Goal: Task Accomplishment & Management: Complete application form

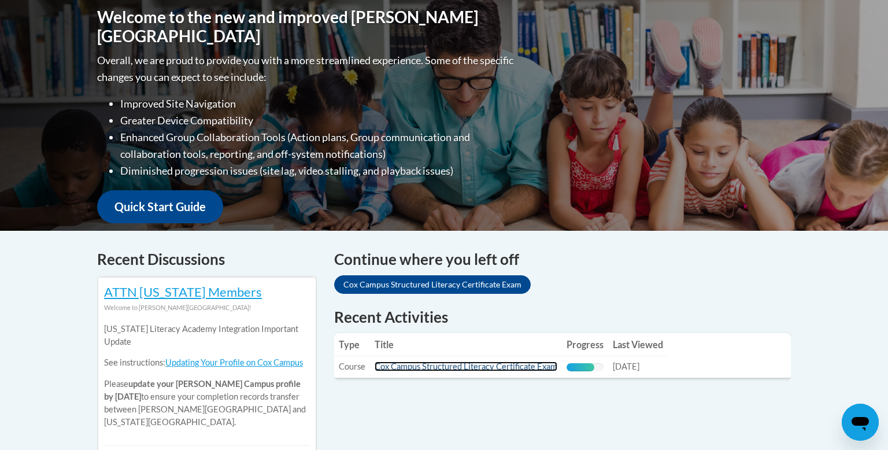
click at [491, 363] on link "Cox Campus Structured Literacy Certificate Exam" at bounding box center [465, 366] width 183 height 10
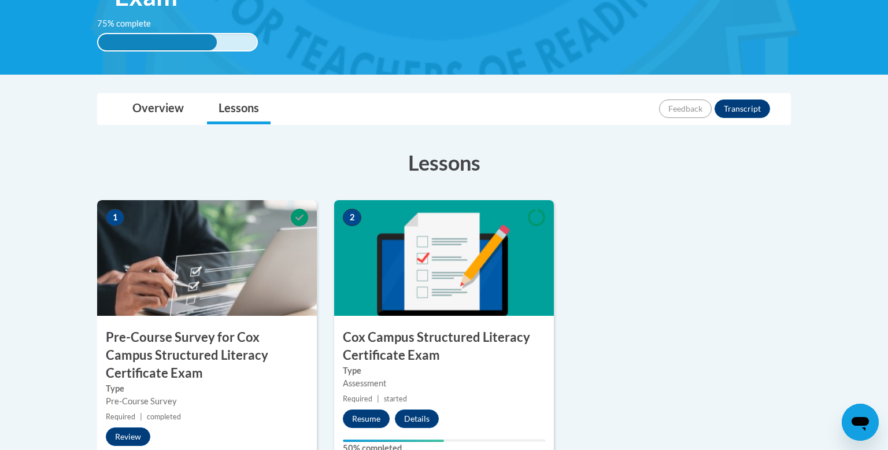
scroll to position [237, 0]
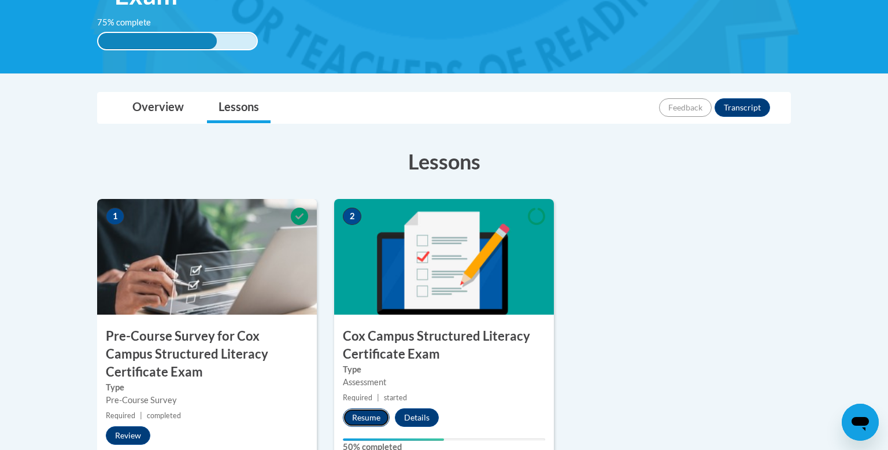
click at [375, 417] on button "Resume" at bounding box center [366, 417] width 47 height 18
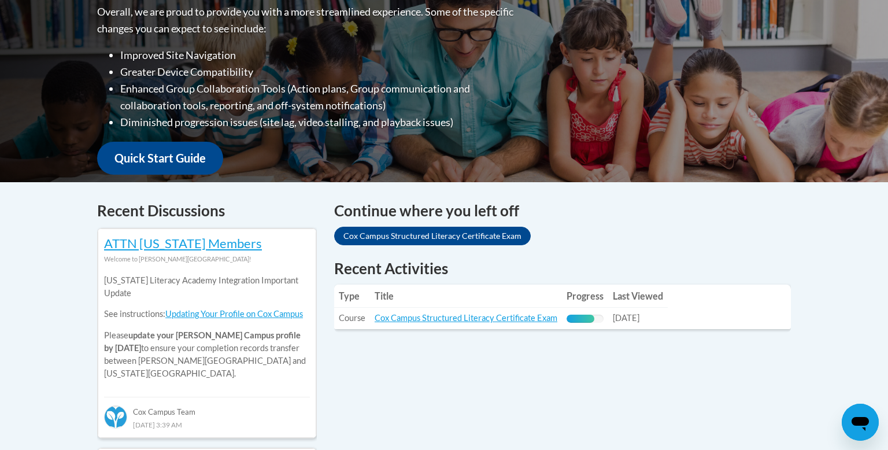
scroll to position [319, 0]
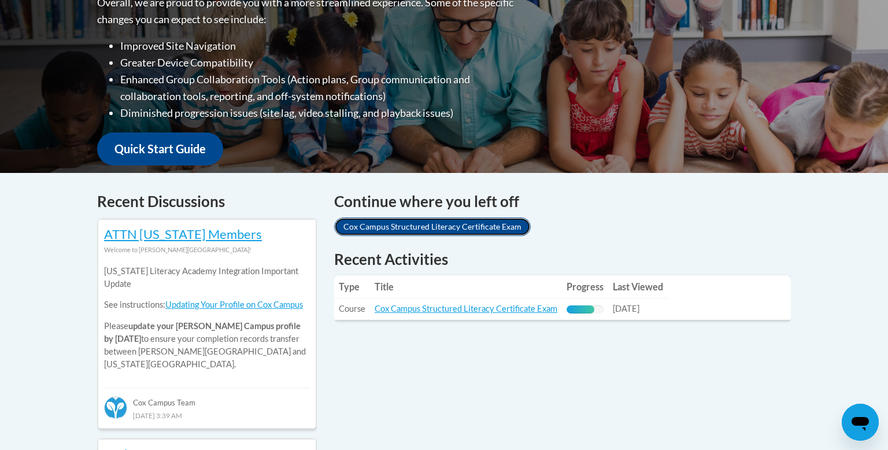
click at [469, 228] on link "Cox Campus Structured Literacy Certificate Exam" at bounding box center [432, 226] width 196 height 18
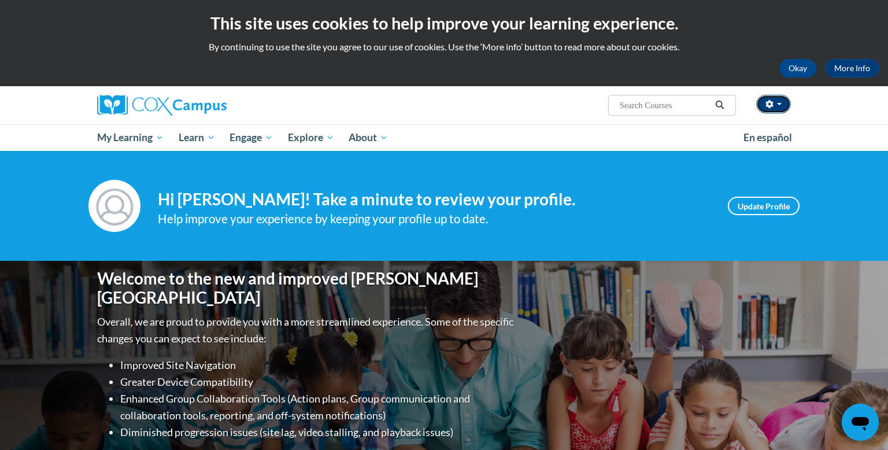
click at [779, 103] on span "button" at bounding box center [779, 104] width 5 height 2
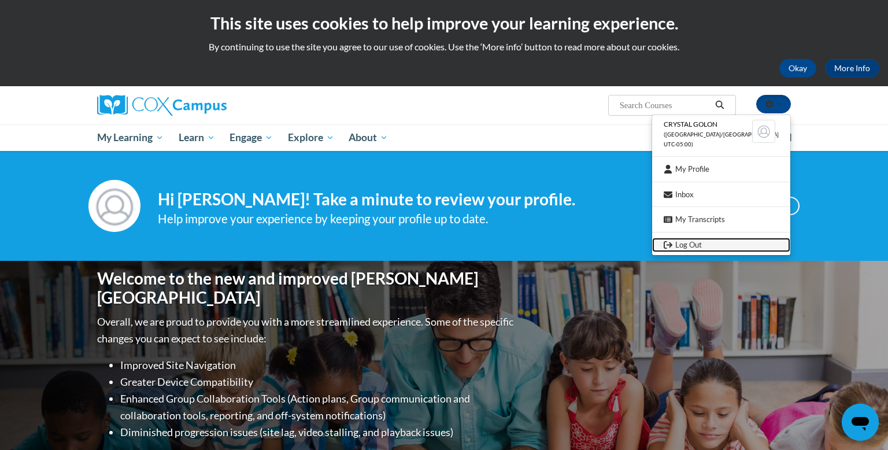
click at [720, 247] on link "Log Out" at bounding box center [721, 244] width 138 height 14
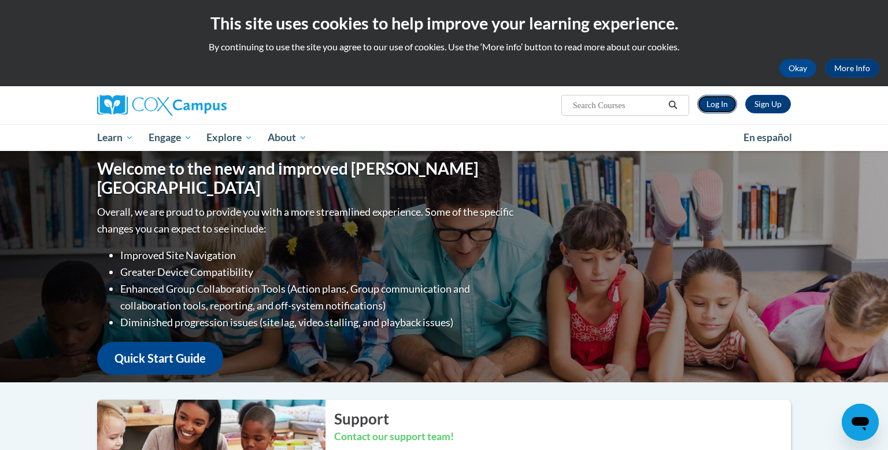
click at [712, 102] on link "Log In" at bounding box center [717, 104] width 40 height 18
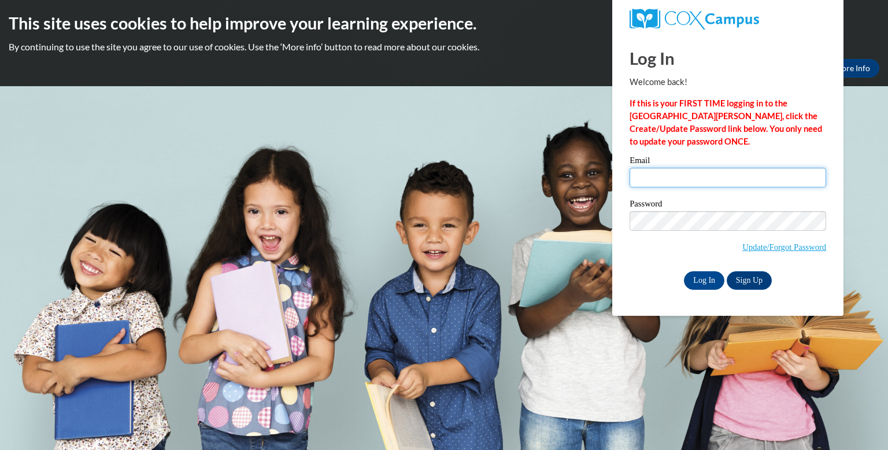
click at [655, 173] on input "Email" at bounding box center [727, 178] width 196 height 20
type input "crystal.golon@wrps.net"
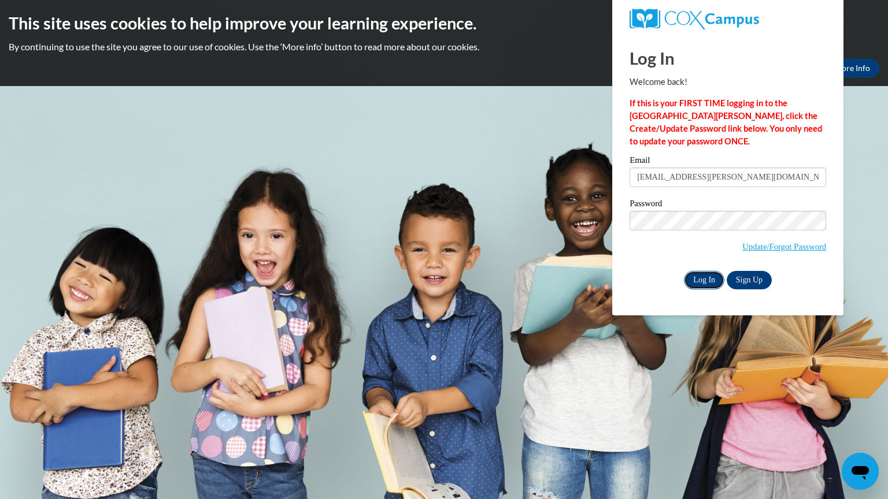
click at [703, 283] on input "Log In" at bounding box center [704, 280] width 40 height 18
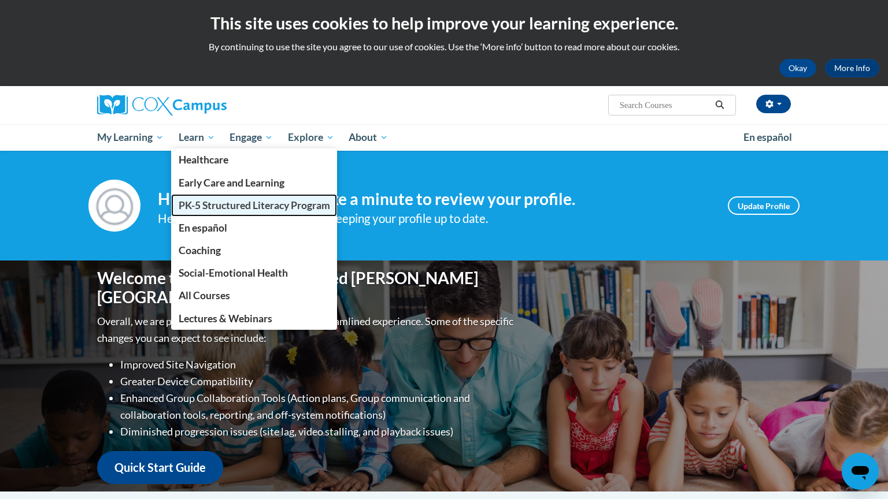
click at [227, 212] on link "PK-5 Structured Literacy Program" at bounding box center [254, 205] width 166 height 23
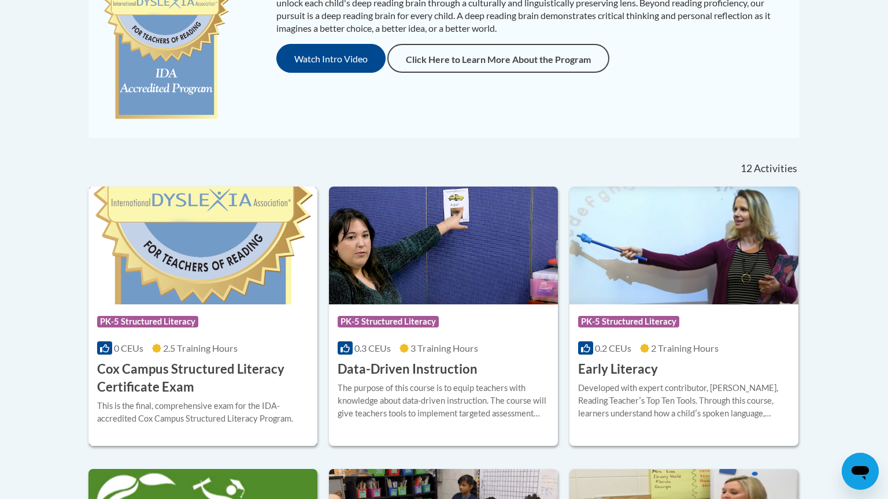
click at [171, 377] on h3 "Cox Campus Structured Literacy Certificate Exam" at bounding box center [202, 379] width 211 height 36
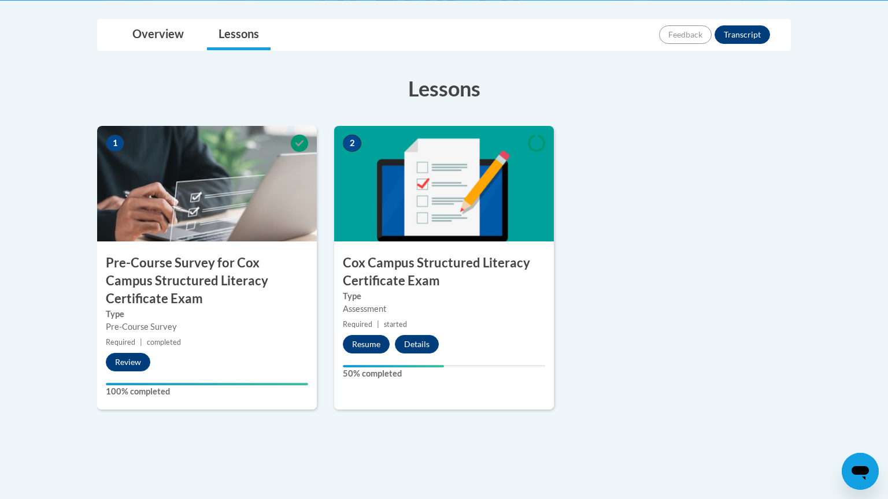
scroll to position [312, 0]
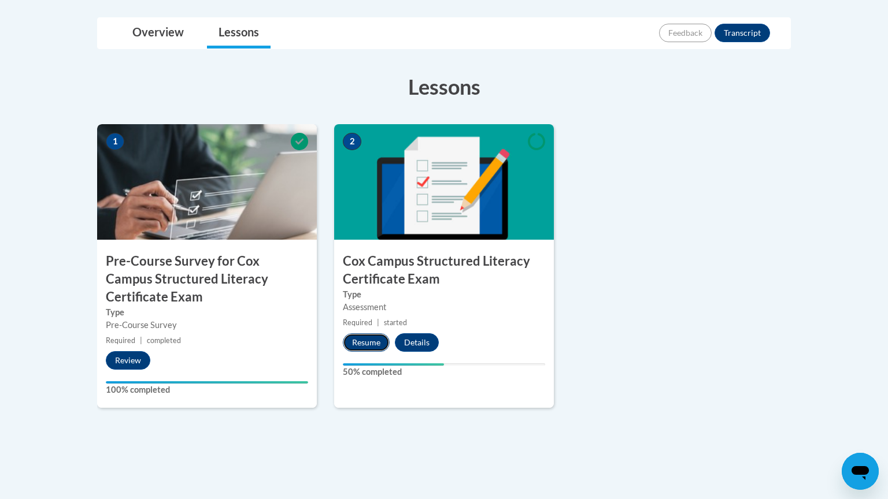
click at [361, 341] on button "Resume" at bounding box center [366, 342] width 47 height 18
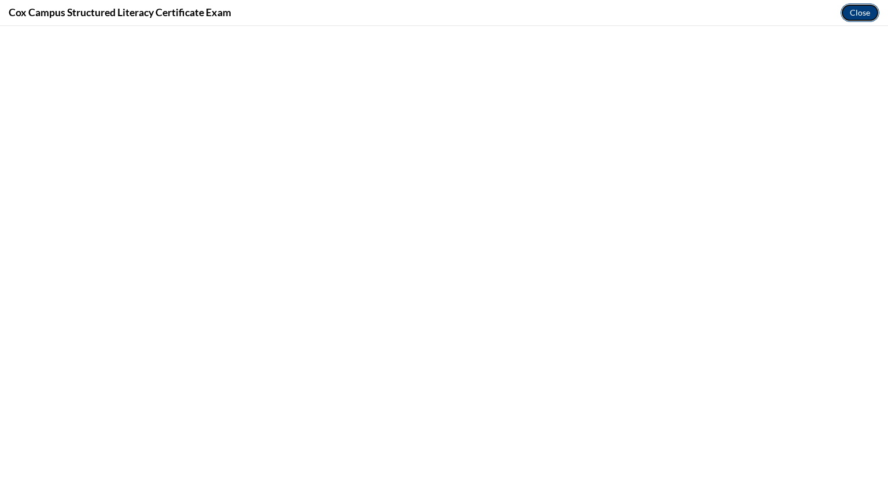
click at [855, 10] on button "Close" at bounding box center [859, 12] width 39 height 18
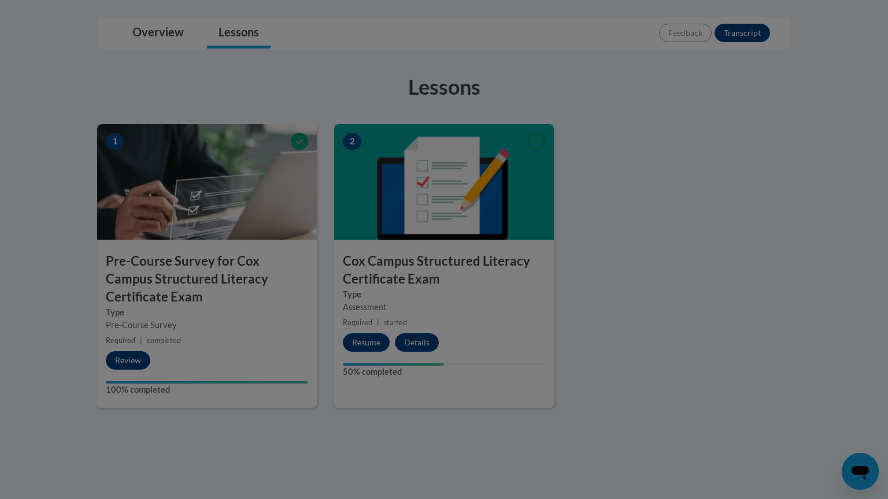
click at [855, 10] on div at bounding box center [444, 249] width 888 height 499
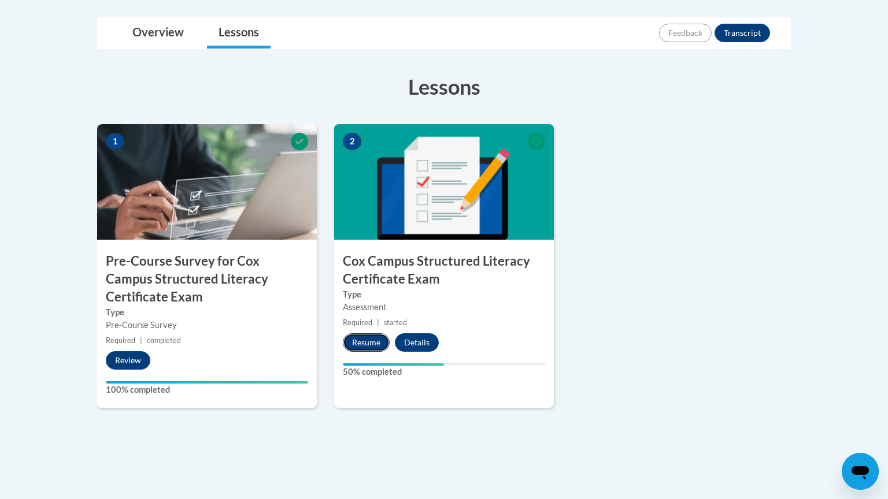
click at [360, 341] on button "Resume" at bounding box center [366, 342] width 47 height 18
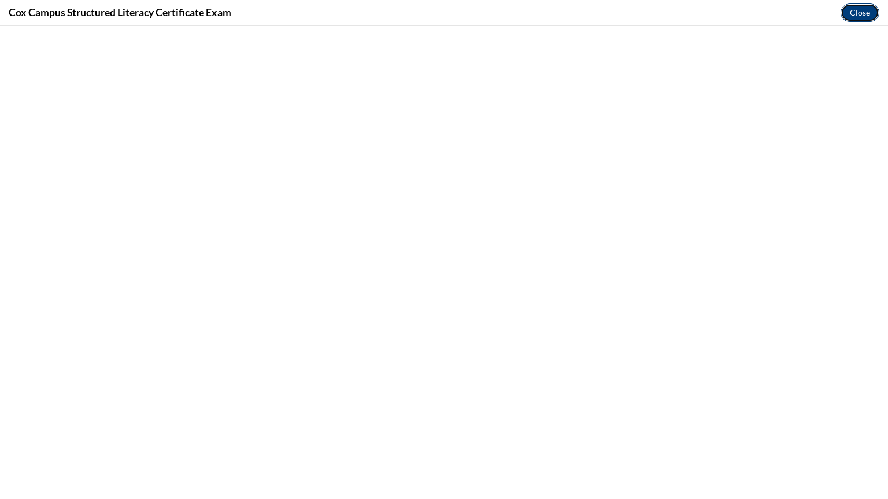
click at [858, 10] on button "Close" at bounding box center [859, 12] width 39 height 18
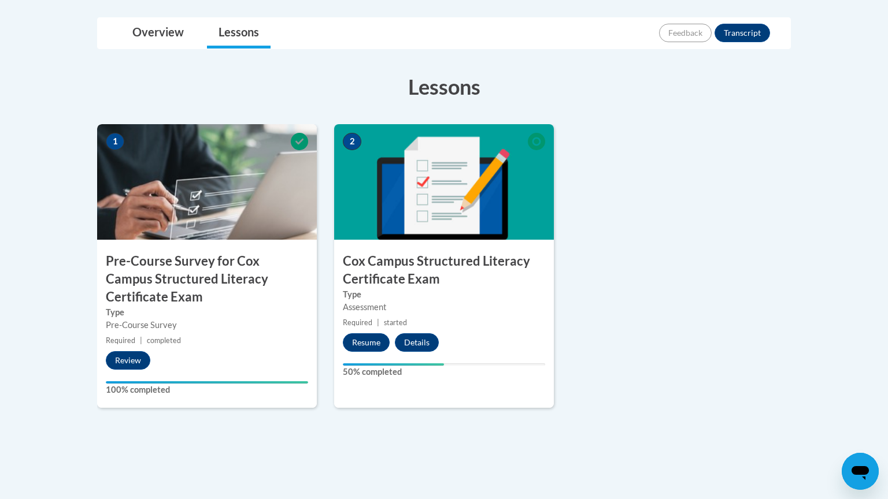
scroll to position [0, 0]
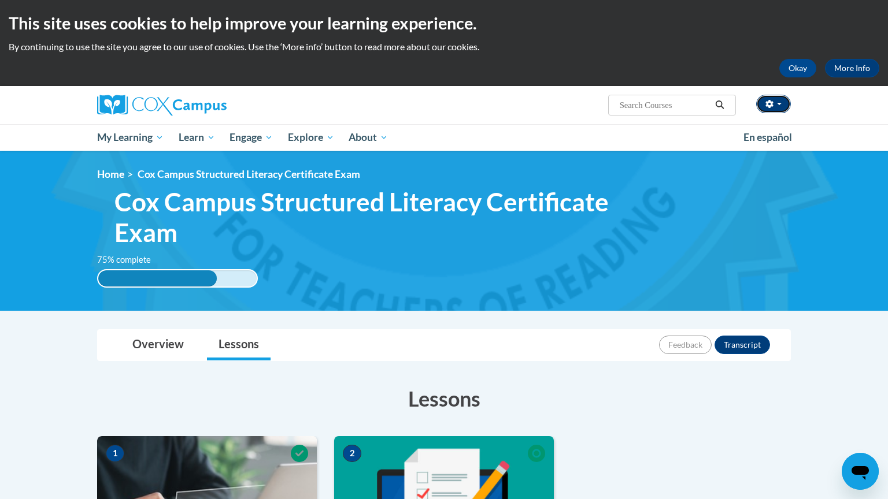
click at [777, 101] on button "button" at bounding box center [773, 104] width 35 height 18
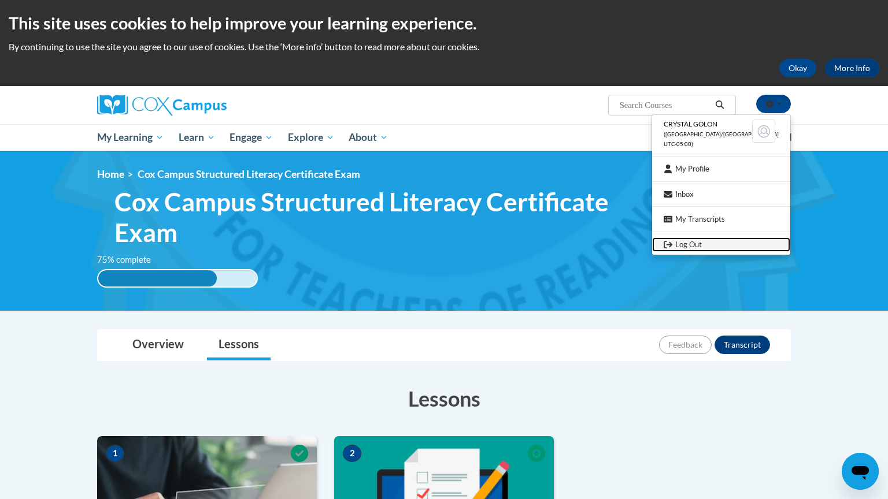
click at [729, 244] on link "Log Out" at bounding box center [721, 244] width 138 height 14
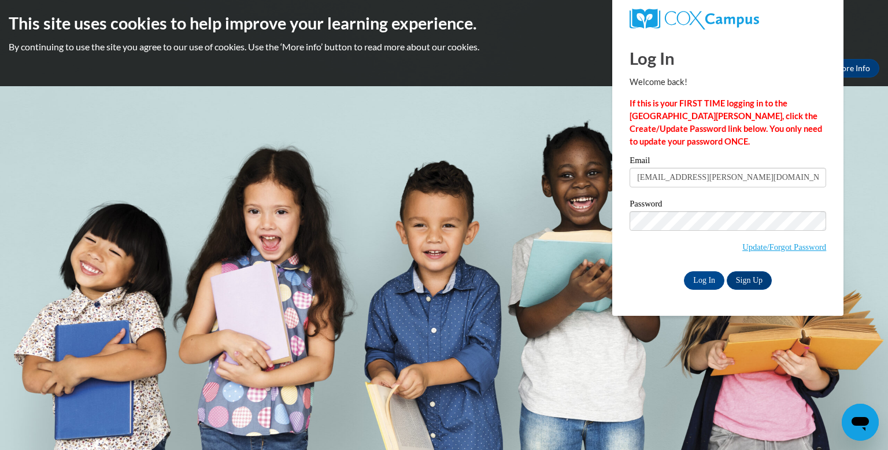
type input "[EMAIL_ADDRESS][PERSON_NAME][DOMAIN_NAME]"
click at [703, 279] on input "Log In" at bounding box center [704, 280] width 40 height 18
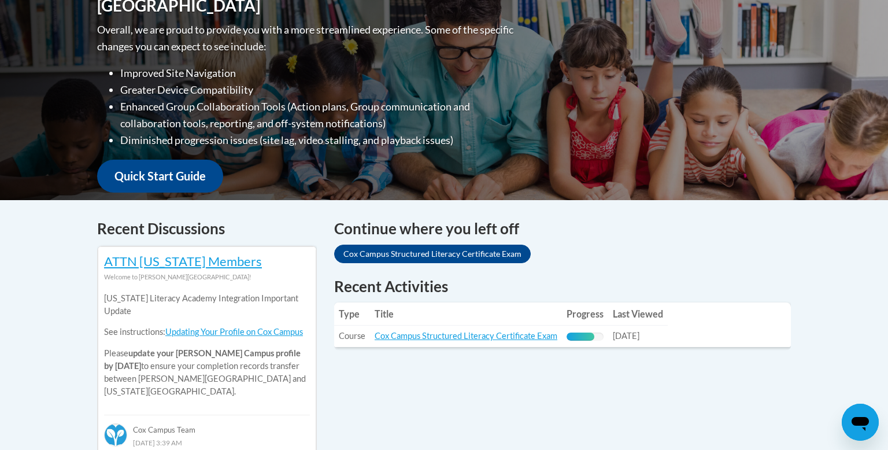
scroll to position [292, 0]
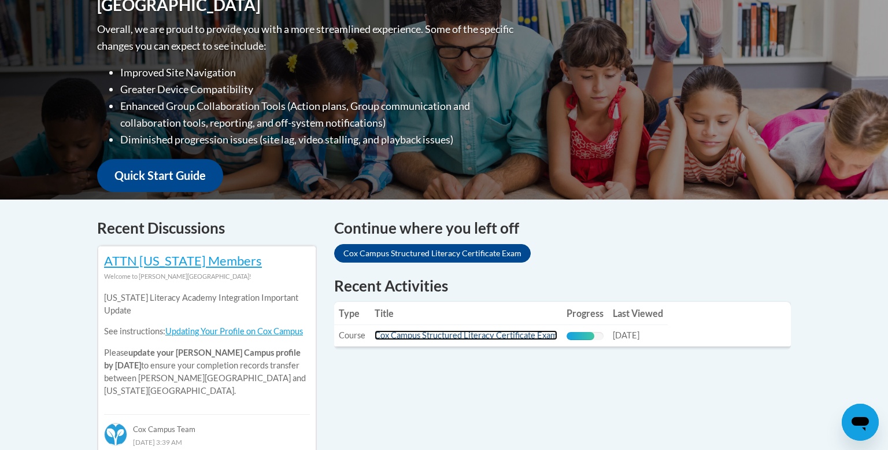
click at [439, 336] on link "Cox Campus Structured Literacy Certificate Exam" at bounding box center [465, 335] width 183 height 10
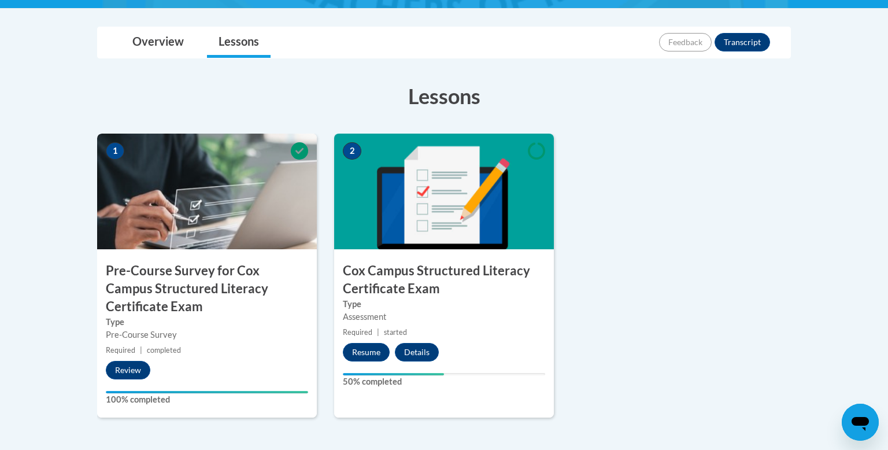
scroll to position [305, 0]
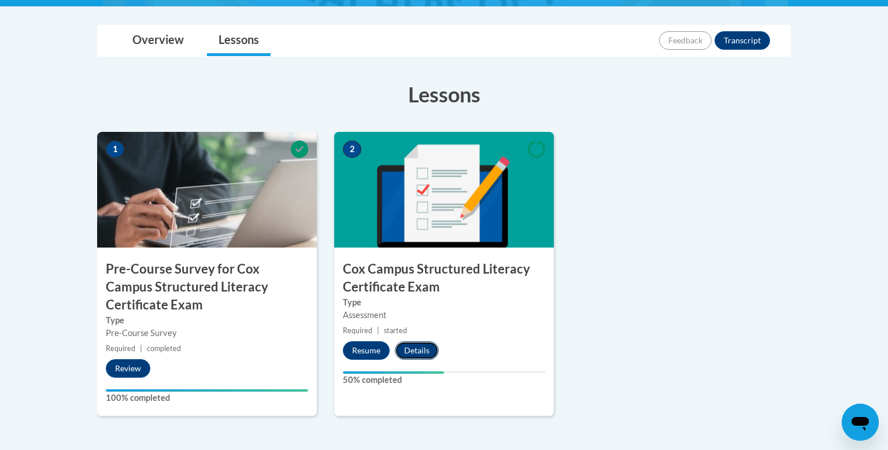
click at [406, 350] on button "Details" at bounding box center [417, 350] width 44 height 18
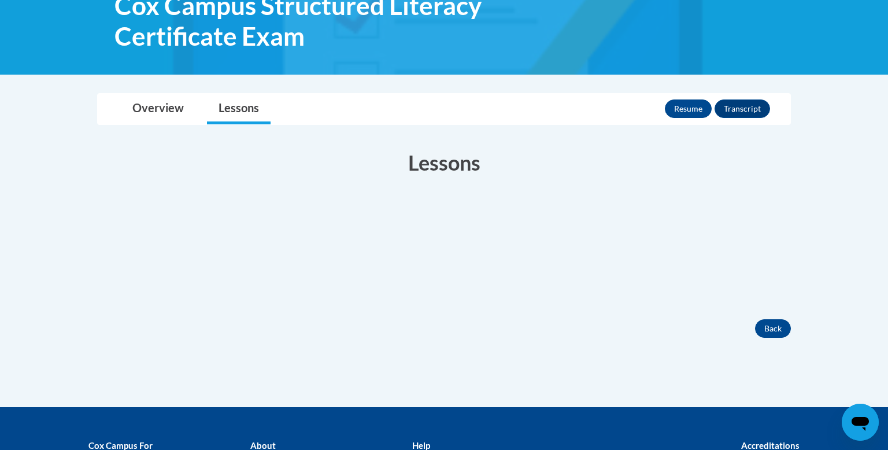
scroll to position [190, 0]
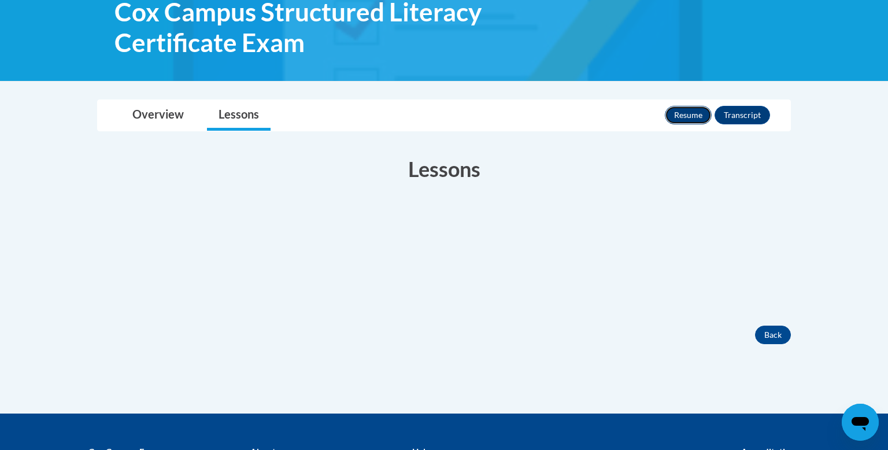
click at [679, 117] on button "Resume" at bounding box center [687, 115] width 47 height 18
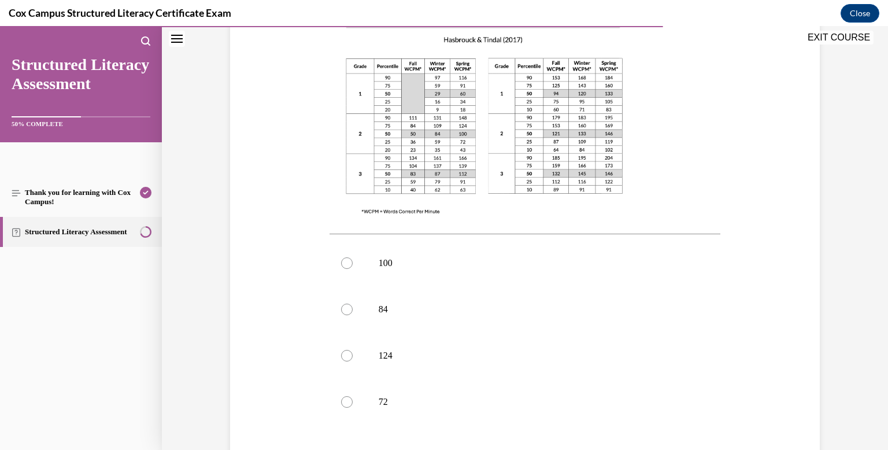
scroll to position [343, 0]
click at [347, 257] on div at bounding box center [347, 263] width 12 height 12
click at [347, 257] on input "100" at bounding box center [347, 263] width 12 height 12
radio input "true"
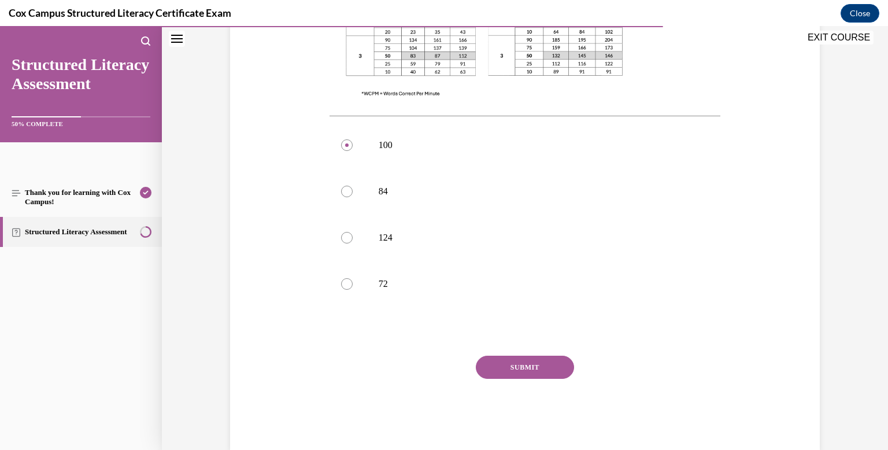
click at [529, 355] on button "SUBMIT" at bounding box center [525, 366] width 98 height 23
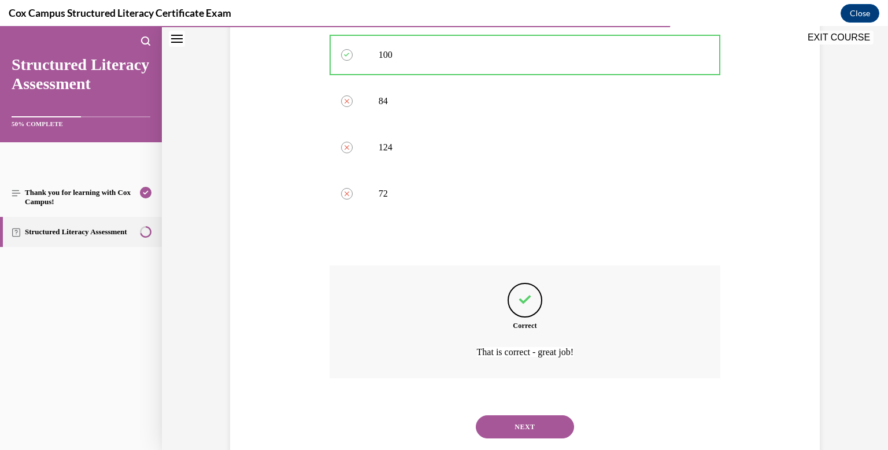
scroll to position [556, 0]
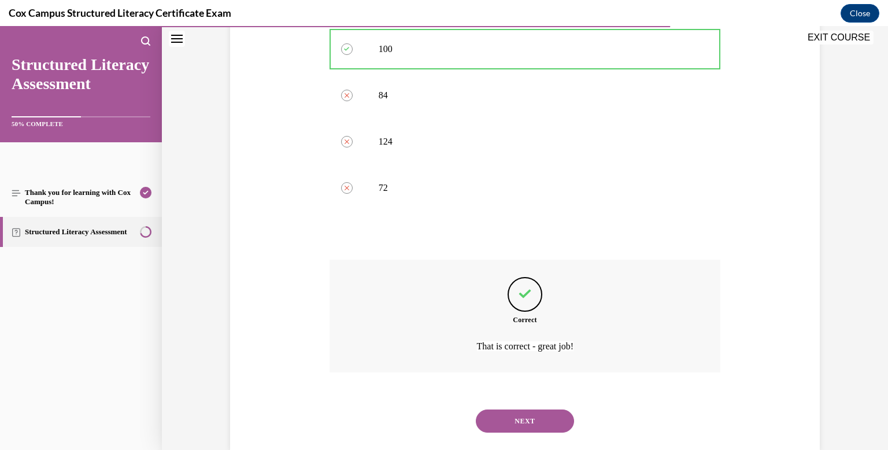
click at [528, 409] on button "NEXT" at bounding box center [525, 420] width 98 height 23
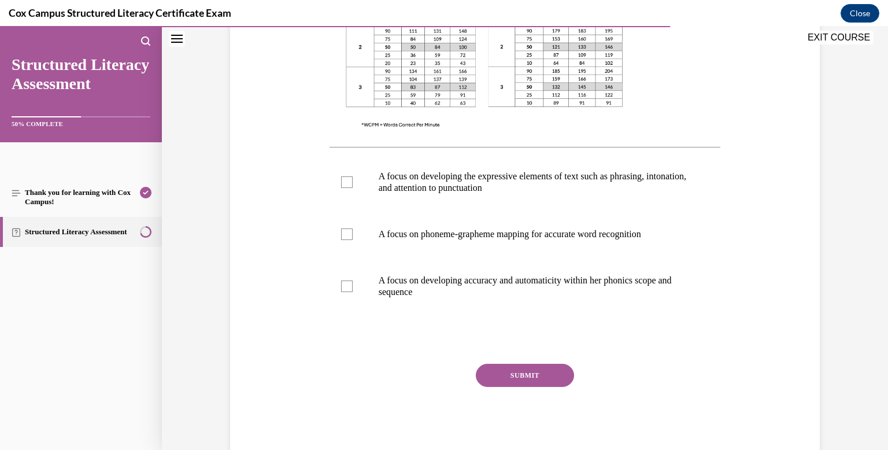
scroll to position [406, 0]
click at [517, 280] on p "A focus on developing accuracy and automaticity within her phonics scope and se…" at bounding box center [534, 285] width 313 height 23
click at [352, 280] on input "A focus on developing accuracy and automaticity within her phonics scope and se…" at bounding box center [347, 286] width 12 height 12
checkbox input "true"
click at [346, 181] on div at bounding box center [347, 182] width 12 height 12
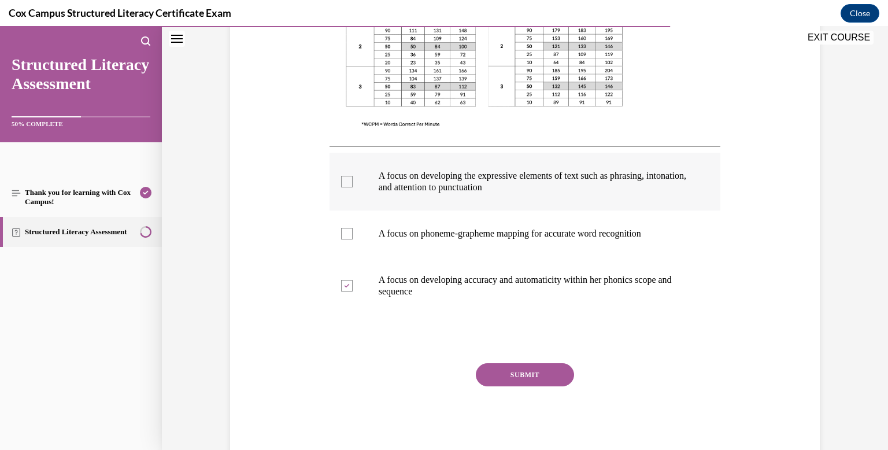
click at [346, 181] on input "A focus on developing the expressive elements of text such as phrasing, intonat…" at bounding box center [347, 182] width 12 height 12
checkbox input "true"
click at [350, 286] on div at bounding box center [347, 286] width 12 height 12
click at [350, 286] on input "A focus on developing accuracy and automaticity within her phonics scope and se…" at bounding box center [347, 286] width 12 height 12
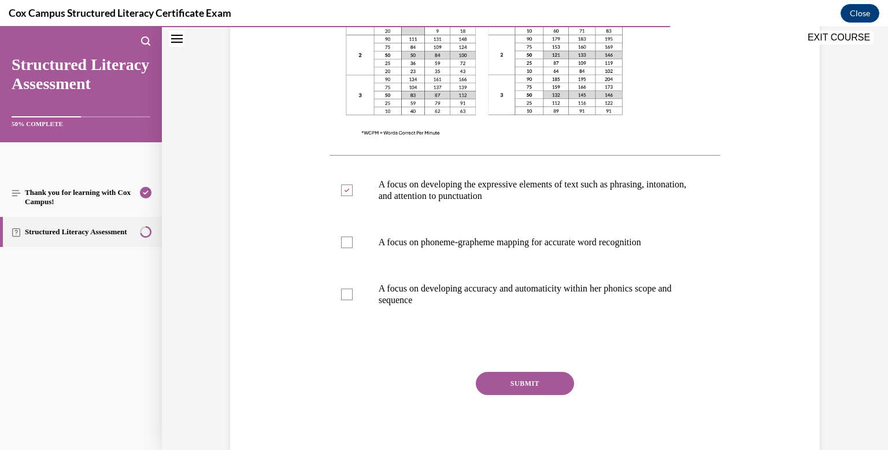
scroll to position [399, 0]
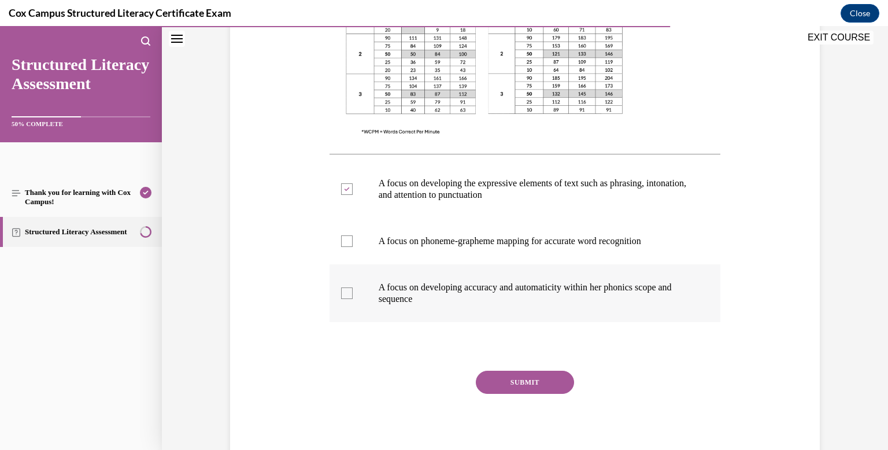
click at [350, 293] on div at bounding box center [347, 293] width 12 height 12
click at [350, 293] on input "A focus on developing accuracy and automaticity within her phonics scope and se…" at bounding box center [347, 293] width 12 height 12
checkbox input "true"
click at [535, 383] on button "SUBMIT" at bounding box center [525, 381] width 98 height 23
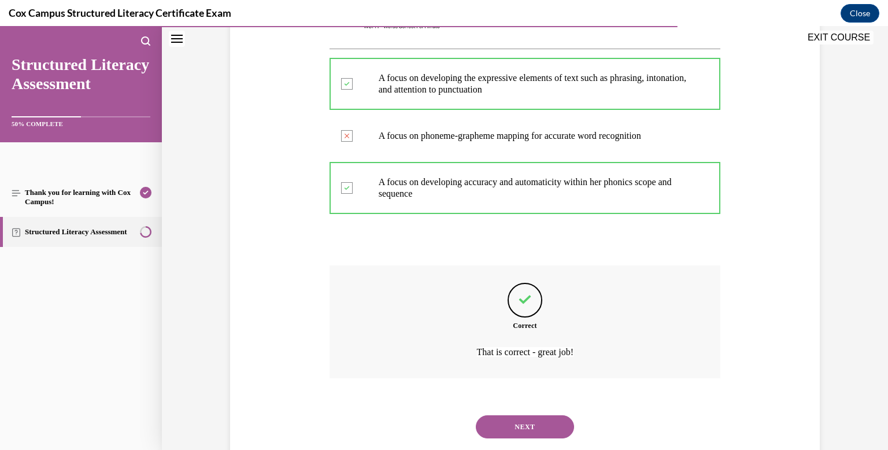
scroll to position [533, 0]
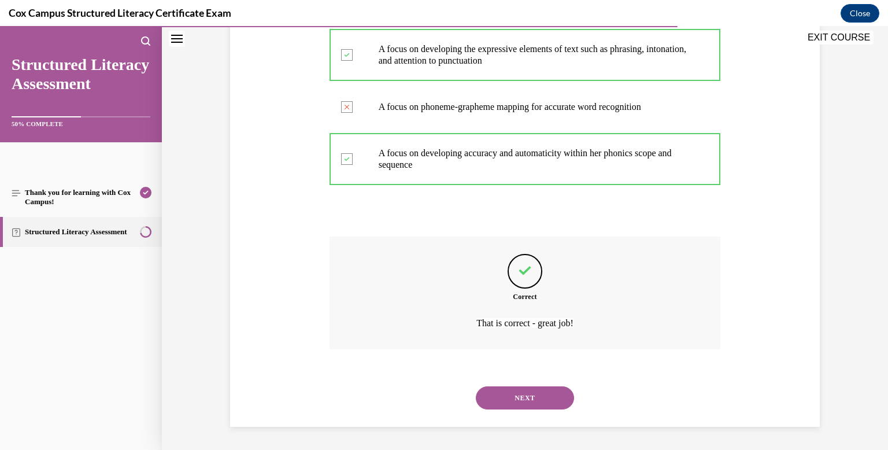
click at [533, 394] on button "NEXT" at bounding box center [525, 397] width 98 height 23
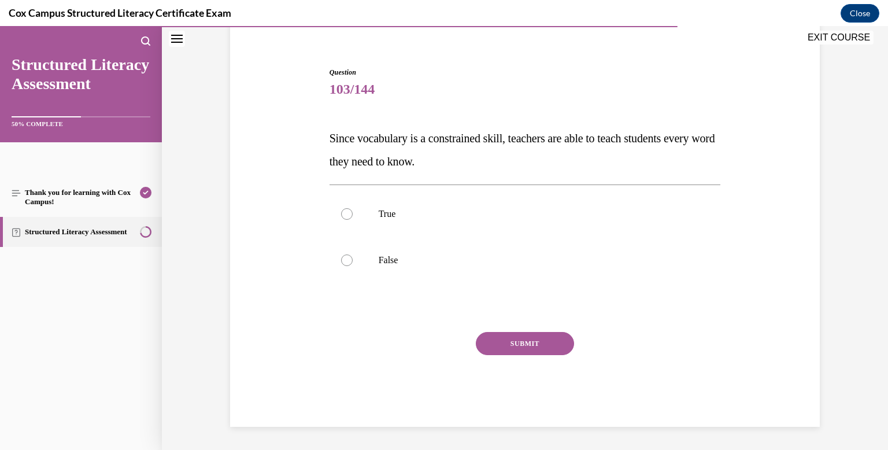
scroll to position [94, 0]
click at [339, 262] on label "False" at bounding box center [524, 260] width 391 height 46
click at [341, 262] on input "False" at bounding box center [347, 260] width 12 height 12
radio input "true"
click at [534, 343] on button "SUBMIT" at bounding box center [525, 343] width 98 height 23
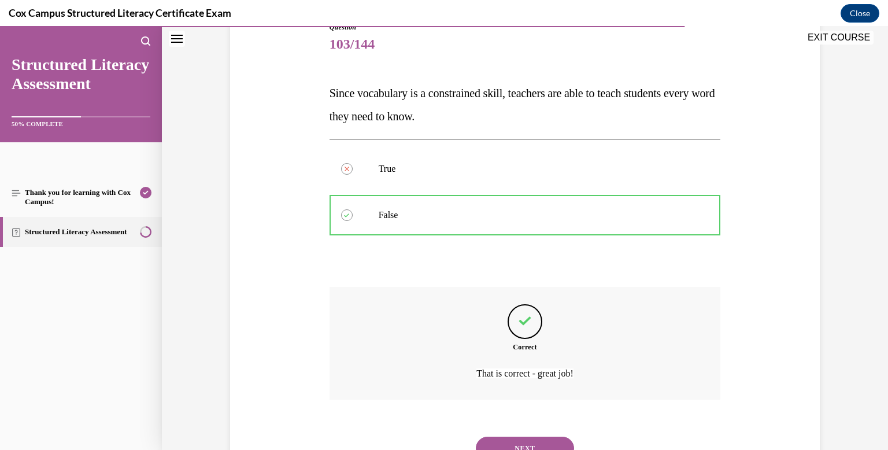
scroll to position [189, 0]
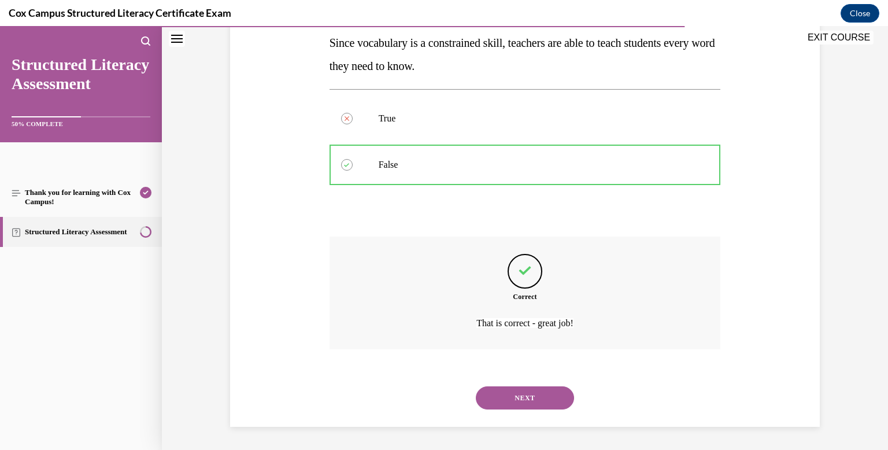
click at [539, 391] on button "NEXT" at bounding box center [525, 397] width 98 height 23
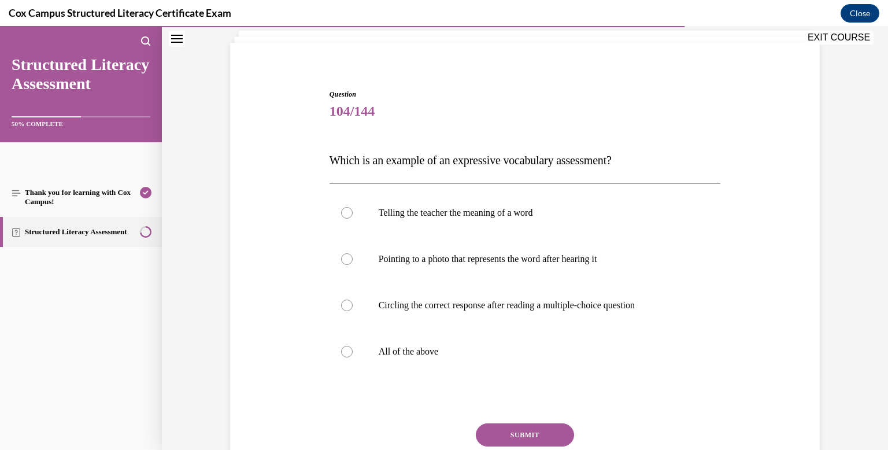
scroll to position [73, 0]
click at [349, 351] on div at bounding box center [347, 350] width 12 height 12
click at [349, 351] on input "All of the above" at bounding box center [347, 350] width 12 height 12
radio input "true"
click at [540, 424] on button "SUBMIT" at bounding box center [525, 433] width 98 height 23
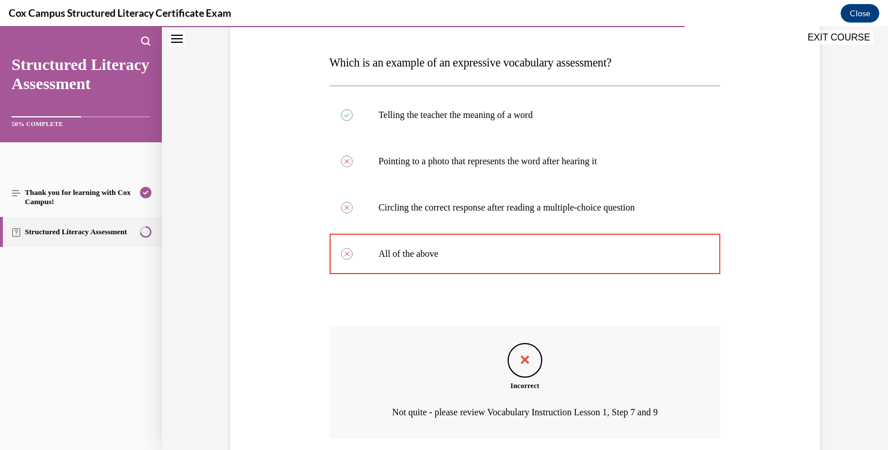
scroll to position [258, 0]
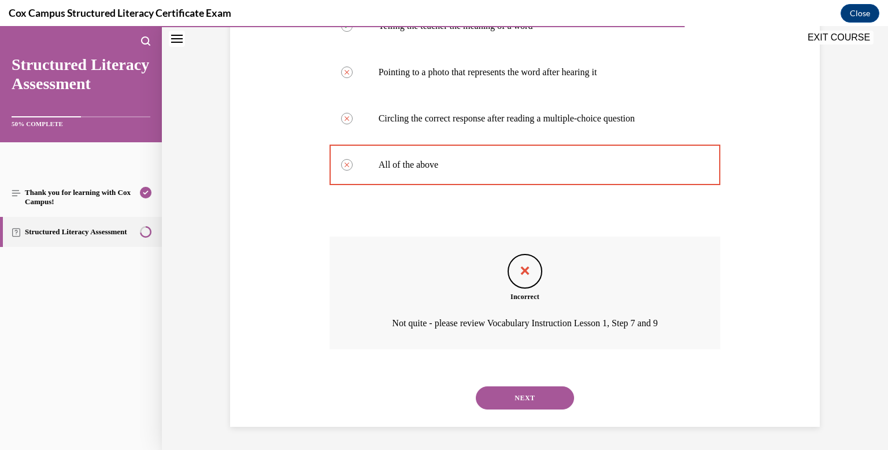
click at [539, 403] on button "NEXT" at bounding box center [525, 397] width 98 height 23
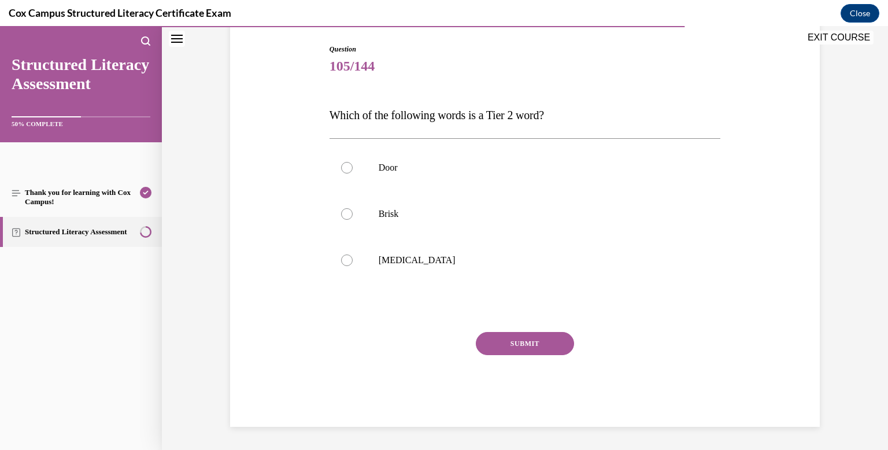
scroll to position [117, 0]
click at [341, 216] on div at bounding box center [347, 214] width 12 height 12
click at [341, 216] on input "Brisk" at bounding box center [347, 214] width 12 height 12
radio input "true"
click at [543, 341] on button "SUBMIT" at bounding box center [525, 343] width 98 height 23
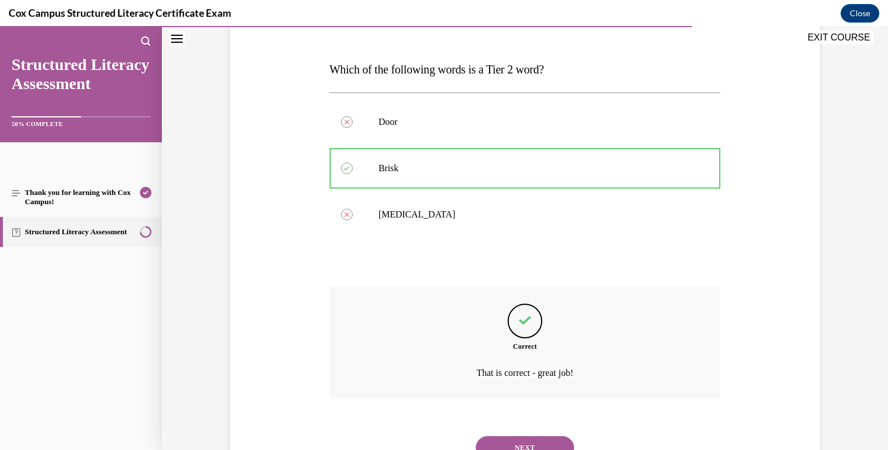
scroll to position [212, 0]
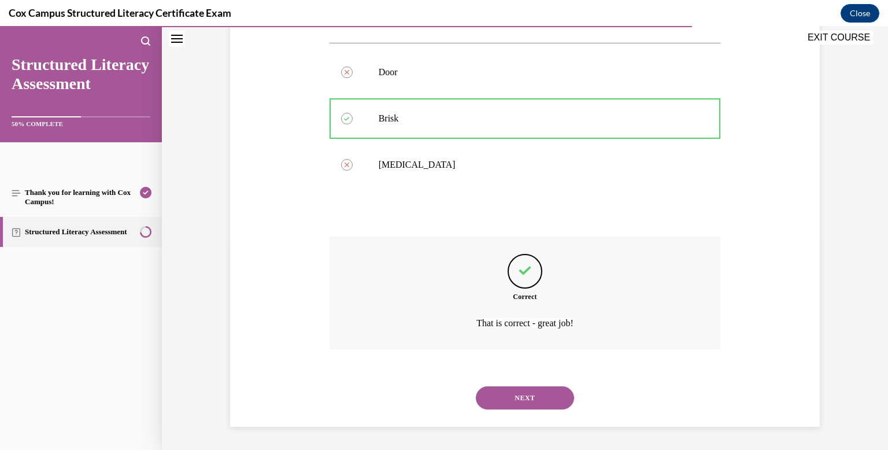
click at [536, 397] on button "NEXT" at bounding box center [525, 397] width 98 height 23
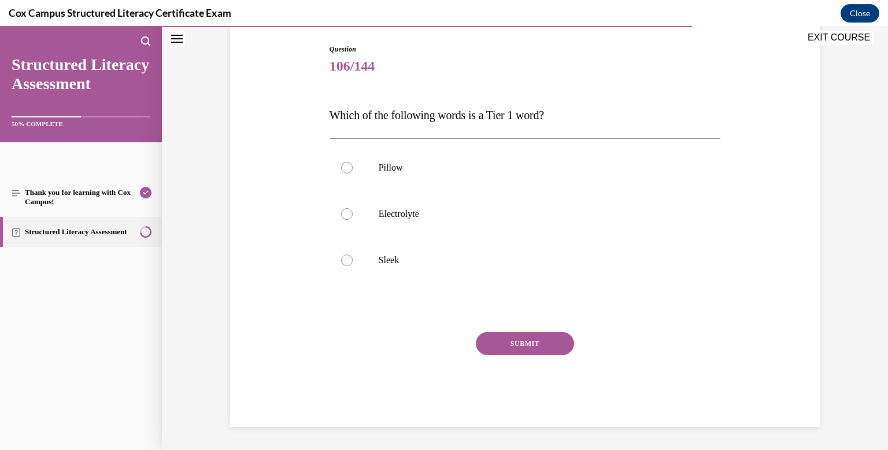
scroll to position [117, 0]
click at [344, 168] on div at bounding box center [347, 168] width 12 height 12
click at [344, 168] on input "Pillow" at bounding box center [347, 168] width 12 height 12
radio input "true"
click at [514, 347] on button "SUBMIT" at bounding box center [525, 343] width 98 height 23
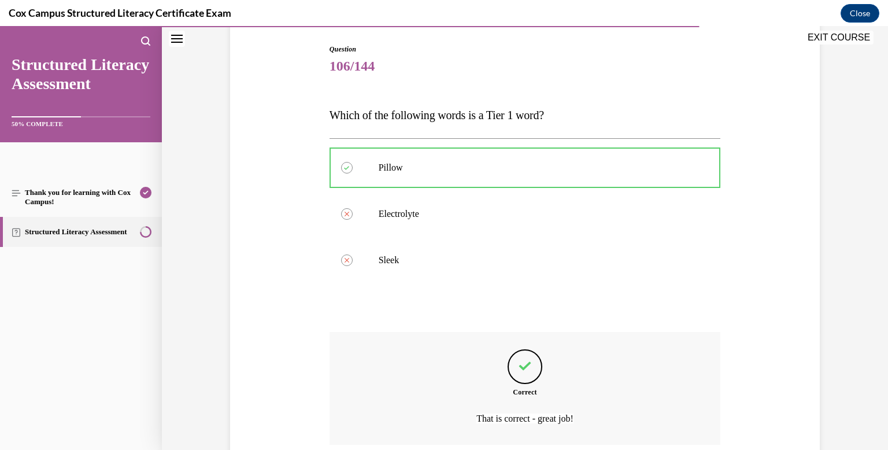
scroll to position [212, 0]
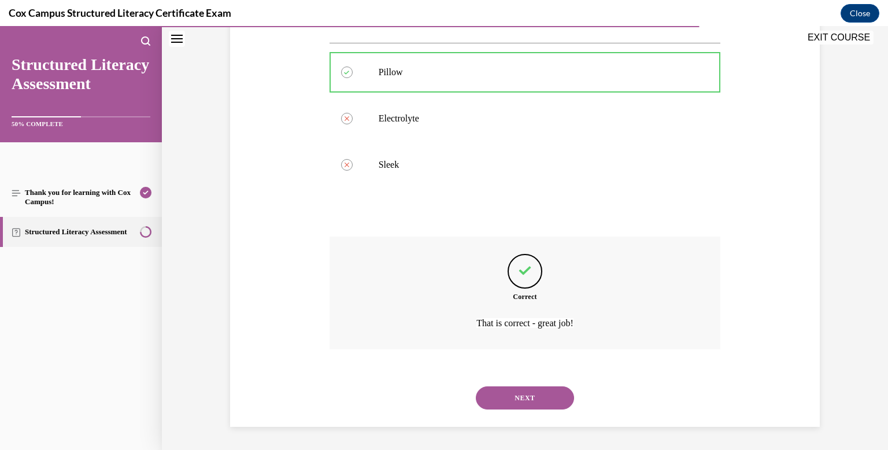
click at [521, 388] on button "NEXT" at bounding box center [525, 397] width 98 height 23
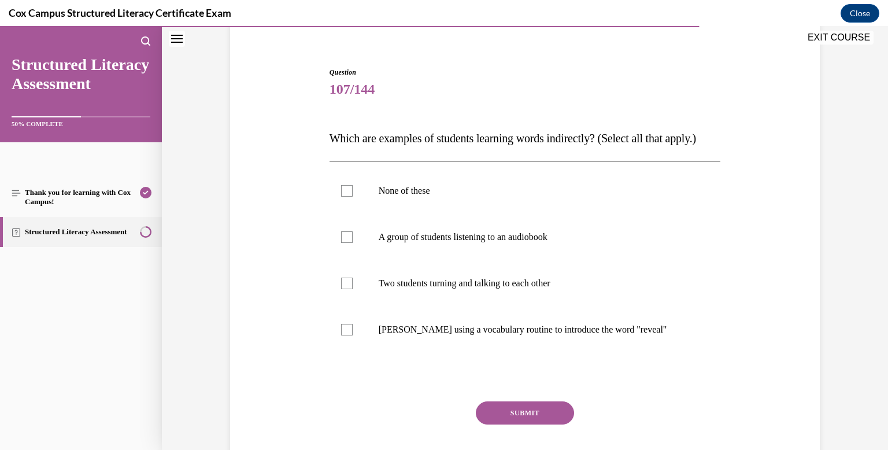
scroll to position [105, 0]
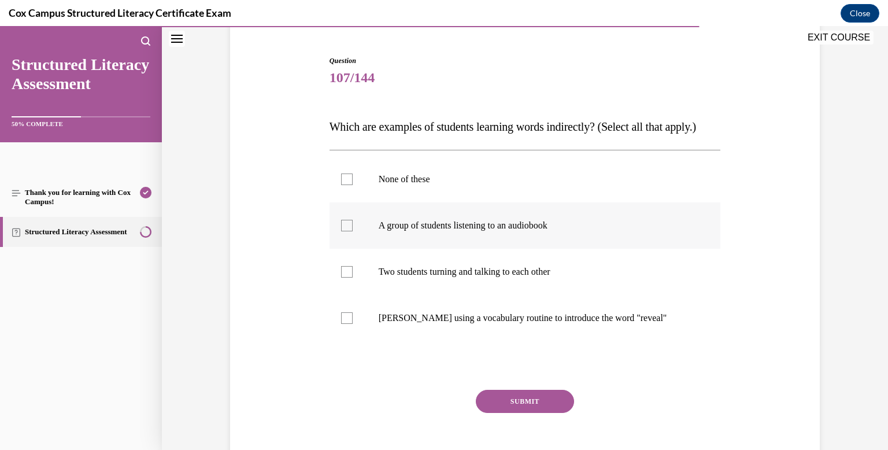
click at [346, 231] on div at bounding box center [347, 226] width 12 height 12
click at [346, 231] on input "A group of students listening to an audiobook" at bounding box center [347, 226] width 12 height 12
checkbox input "true"
click at [347, 277] on div at bounding box center [347, 272] width 12 height 12
click at [347, 277] on input "Two students turning and talking to each other" at bounding box center [347, 272] width 12 height 12
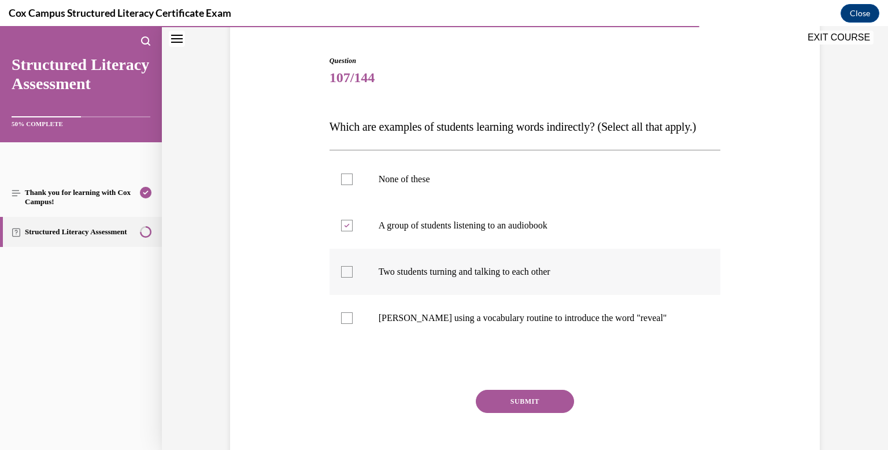
checkbox input "true"
click at [511, 413] on button "SUBMIT" at bounding box center [525, 400] width 98 height 23
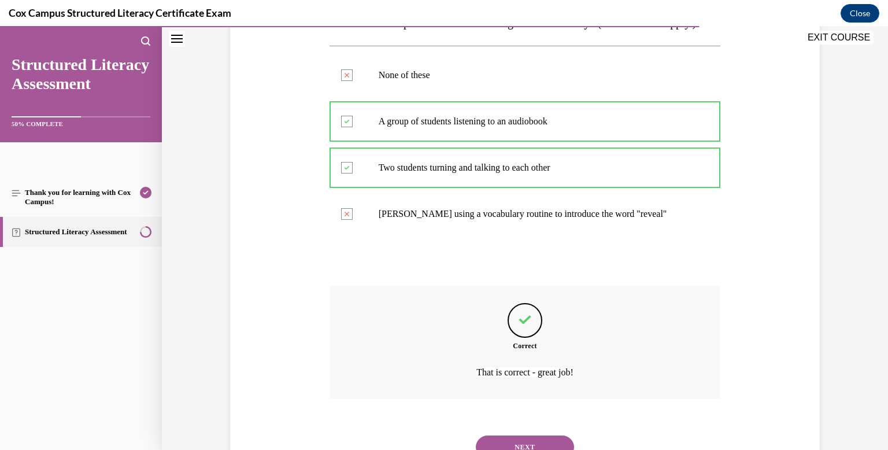
scroll to position [281, 0]
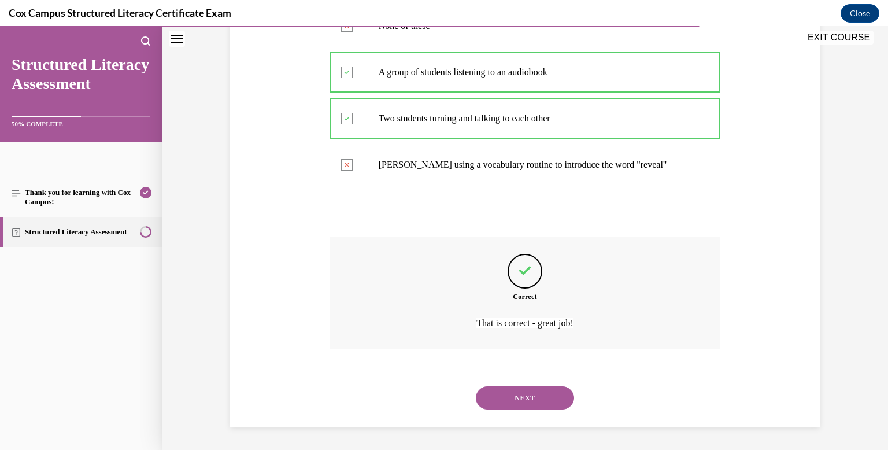
click at [526, 395] on button "NEXT" at bounding box center [525, 397] width 98 height 23
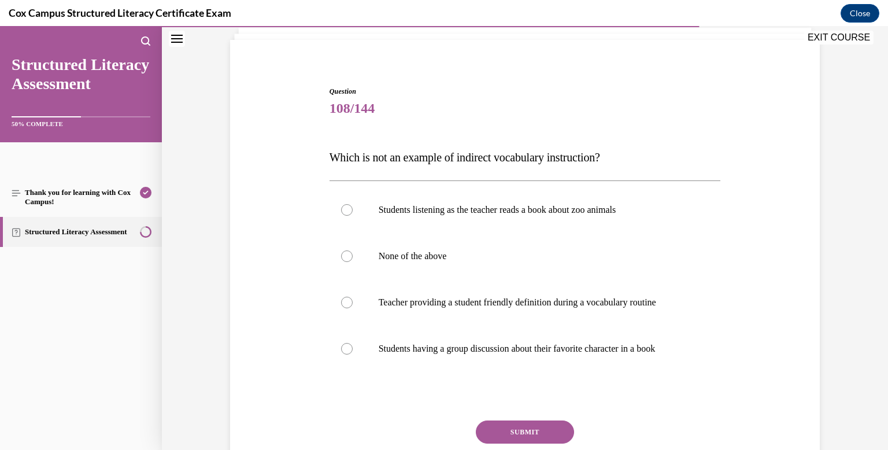
scroll to position [81, 0]
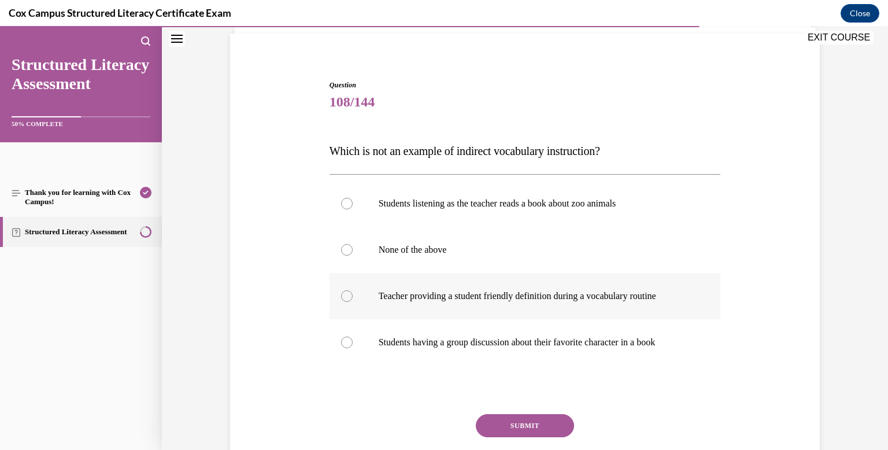
click at [347, 297] on div at bounding box center [347, 296] width 12 height 12
click at [347, 297] on input "Teacher providing a student friendly definition during a vocabulary routine" at bounding box center [347, 296] width 12 height 12
radio input "true"
click at [536, 426] on button "SUBMIT" at bounding box center [525, 425] width 98 height 23
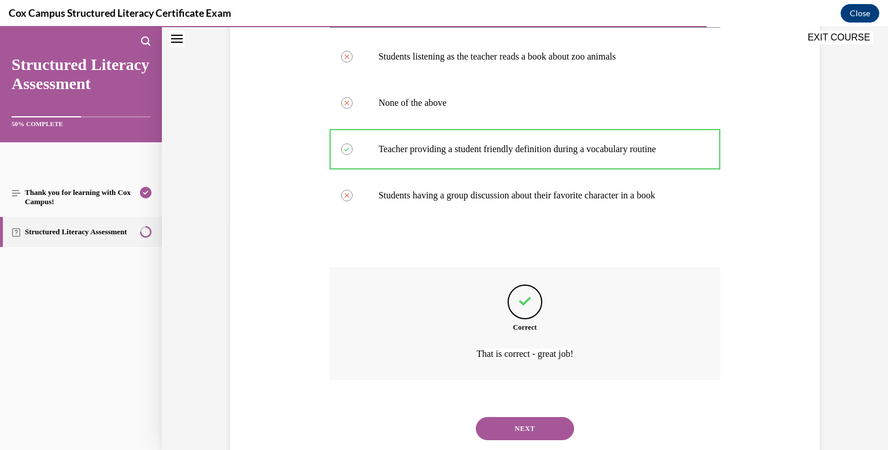
scroll to position [258, 0]
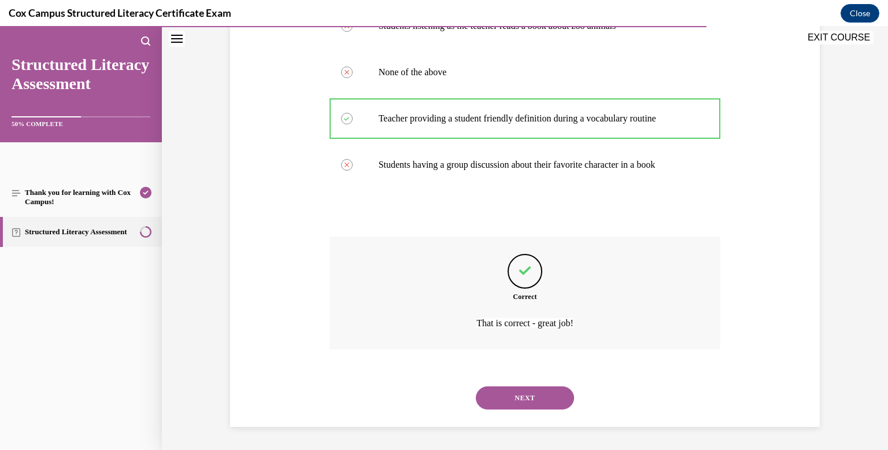
click at [529, 393] on button "NEXT" at bounding box center [525, 397] width 98 height 23
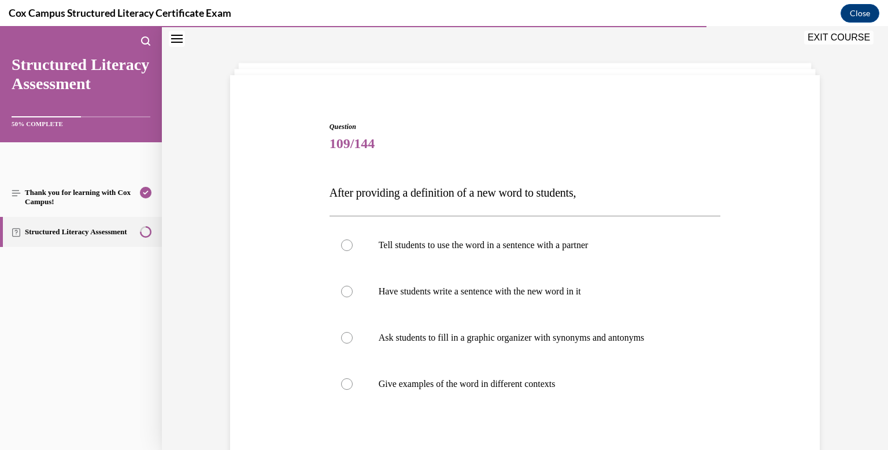
scroll to position [46, 0]
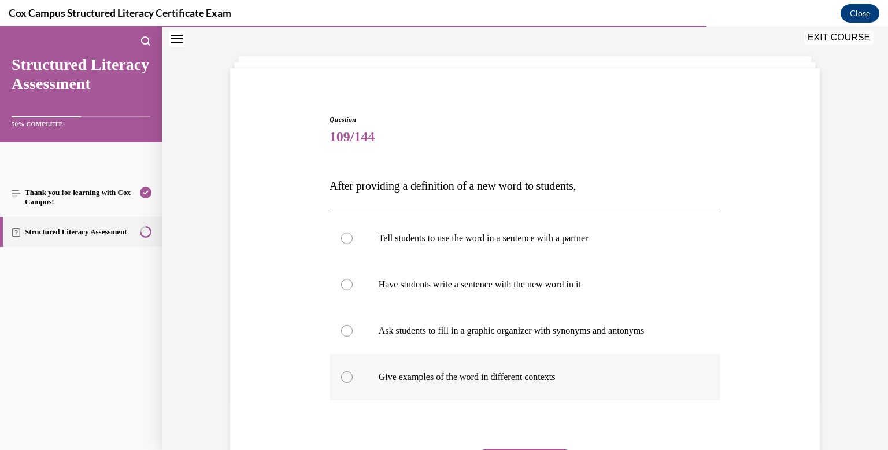
click at [351, 376] on div at bounding box center [347, 377] width 12 height 12
click at [351, 376] on input "Give examples of the word in different contexts" at bounding box center [347, 377] width 12 height 12
radio input "true"
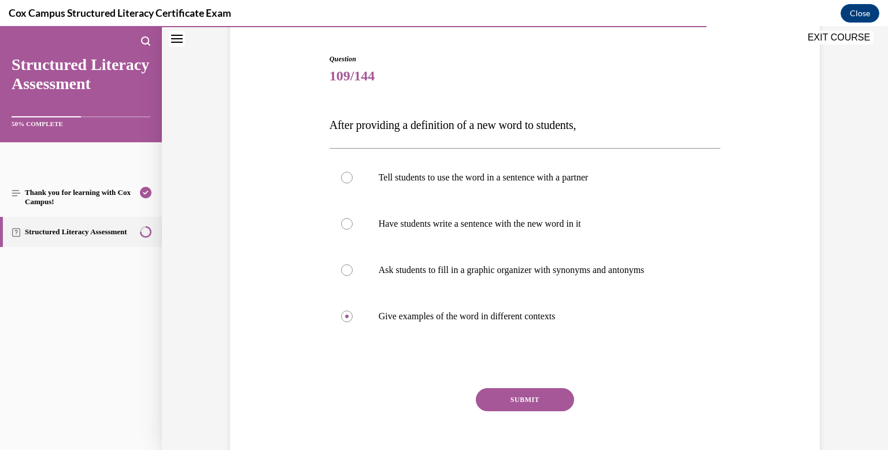
scroll to position [120, 0]
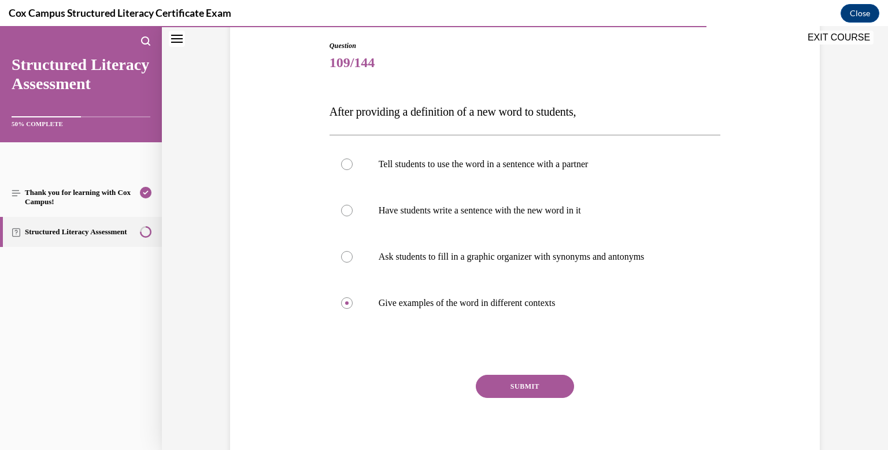
click at [544, 382] on button "SUBMIT" at bounding box center [525, 385] width 98 height 23
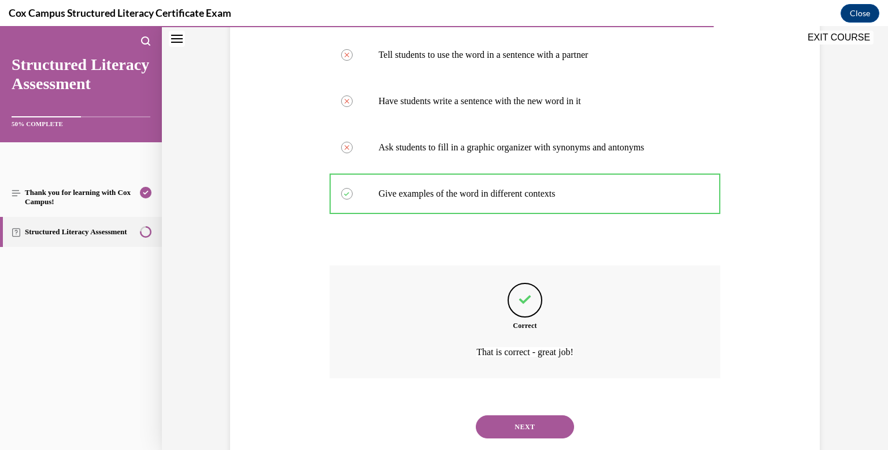
scroll to position [258, 0]
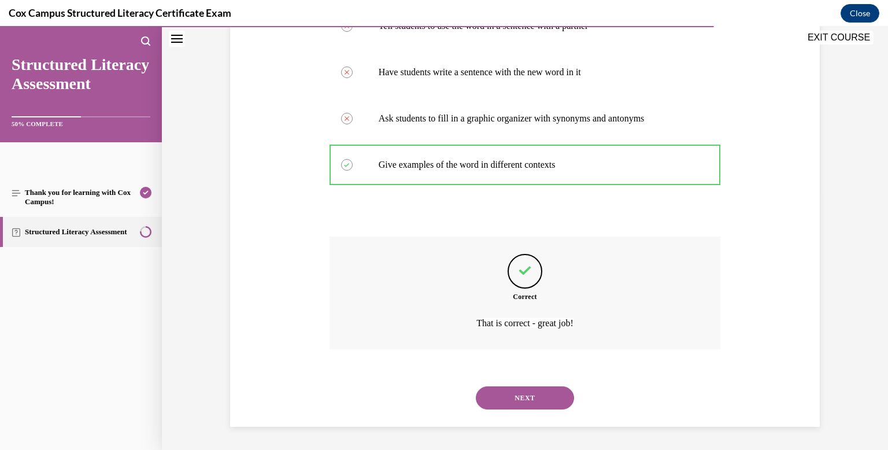
click at [525, 400] on button "NEXT" at bounding box center [525, 397] width 98 height 23
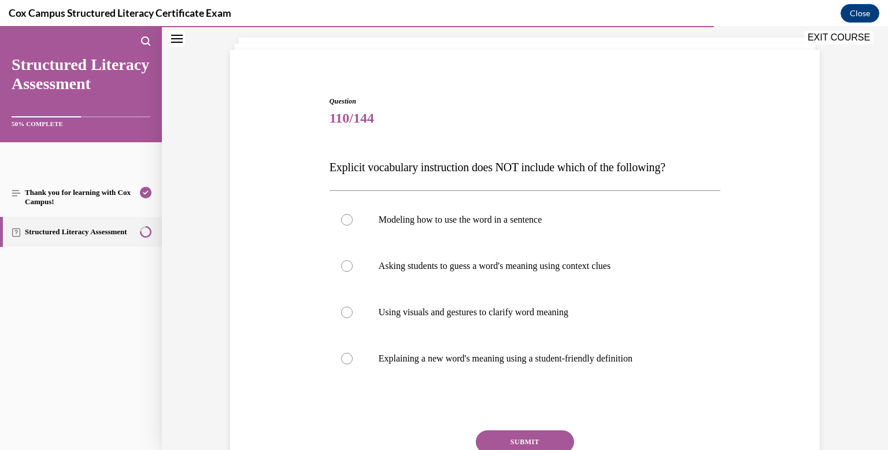
scroll to position [69, 0]
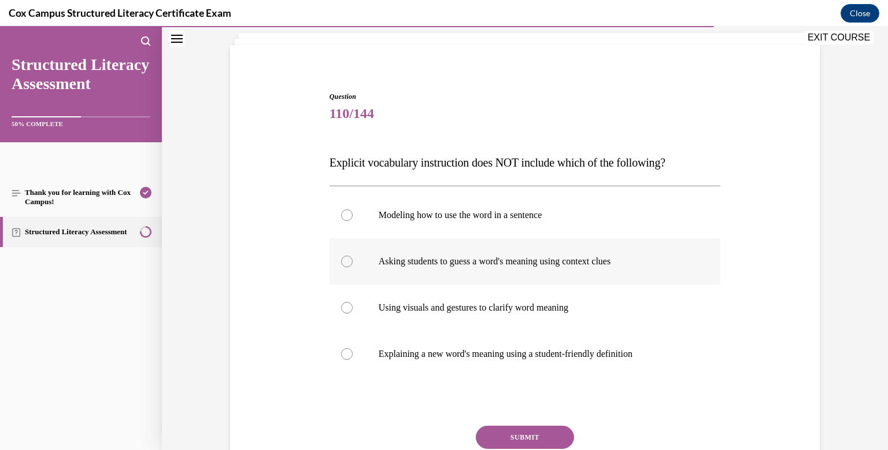
click at [347, 259] on div at bounding box center [347, 261] width 12 height 12
click at [347, 259] on input "Asking students to guess a word's meaning using context clues" at bounding box center [347, 261] width 12 height 12
radio input "true"
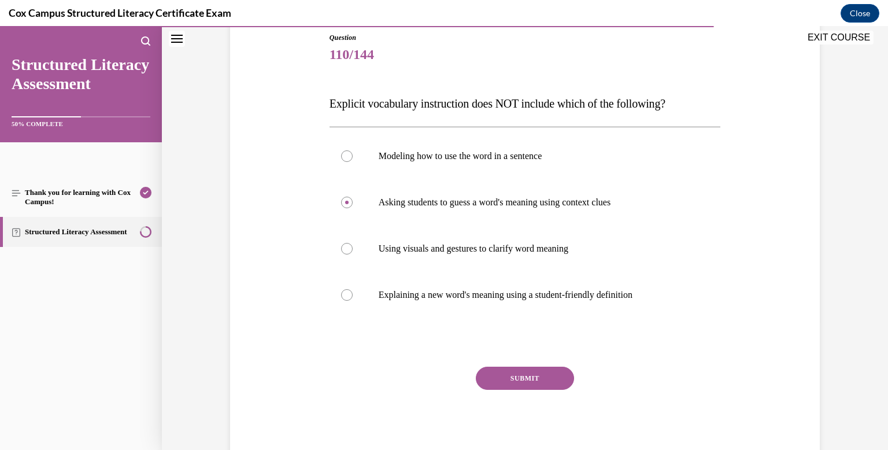
click at [532, 373] on button "SUBMIT" at bounding box center [525, 377] width 98 height 23
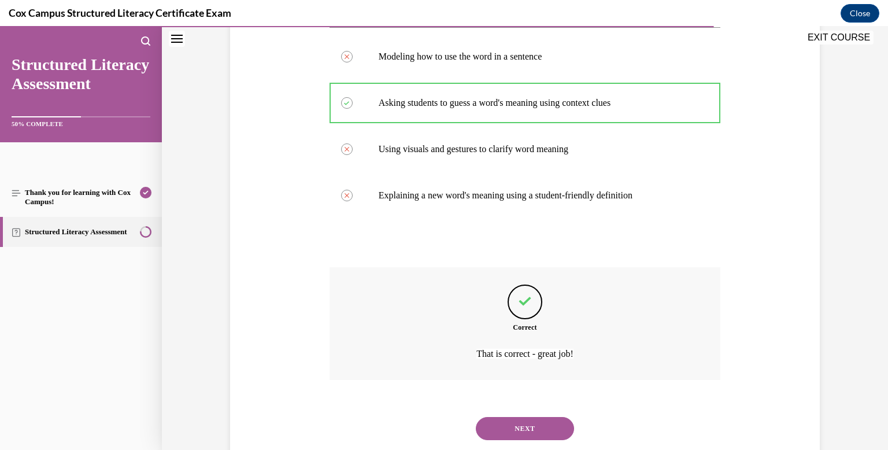
scroll to position [258, 0]
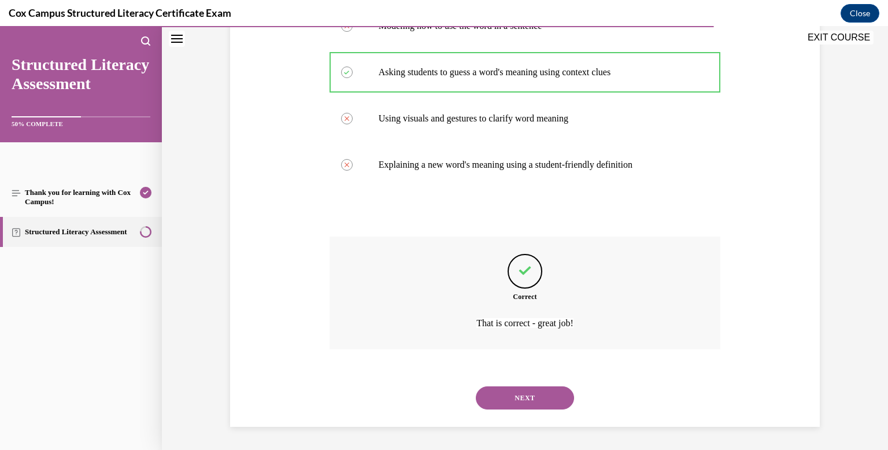
click at [533, 398] on button "NEXT" at bounding box center [525, 397] width 98 height 23
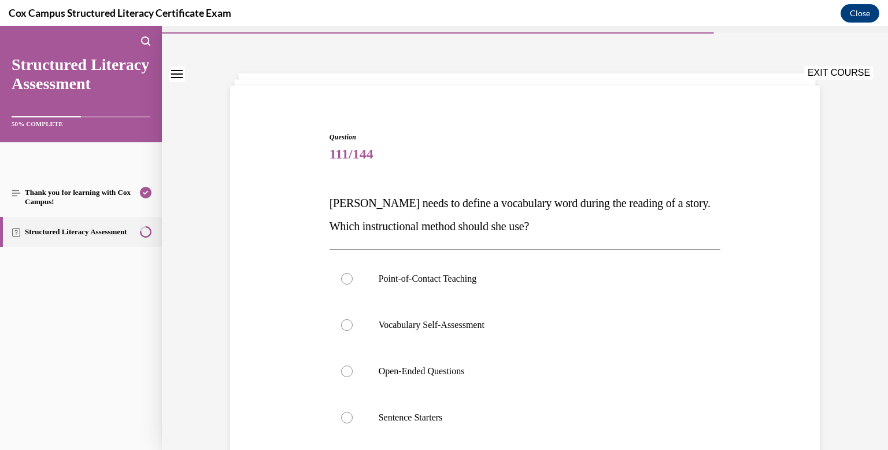
scroll to position [31, 0]
click at [350, 273] on div at bounding box center [347, 277] width 12 height 12
click at [350, 273] on input "Point-of-Contact Teaching" at bounding box center [347, 277] width 12 height 12
radio input "true"
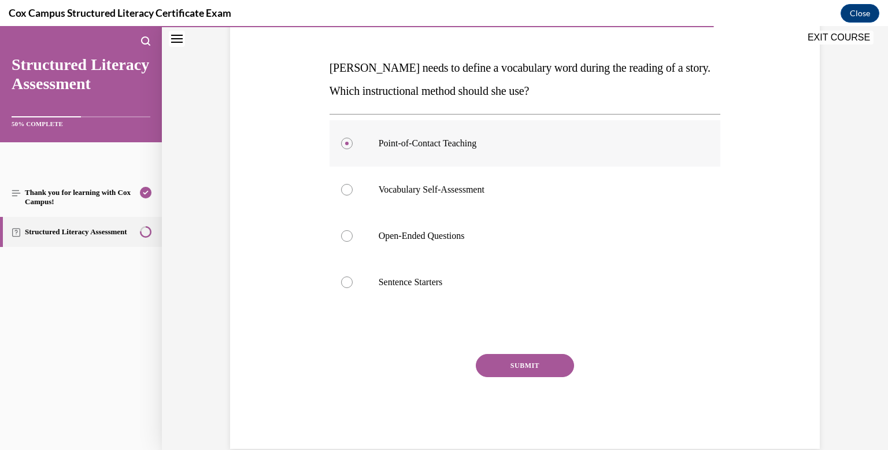
scroll to position [168, 0]
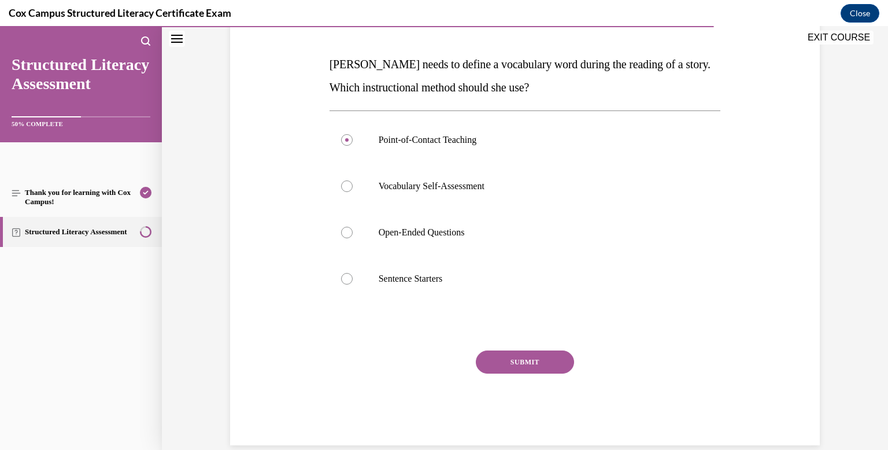
click at [540, 362] on button "SUBMIT" at bounding box center [525, 361] width 98 height 23
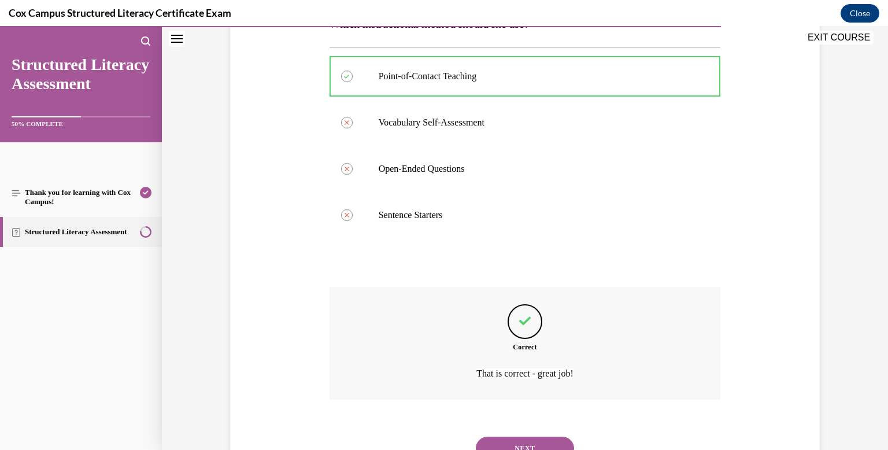
scroll to position [281, 0]
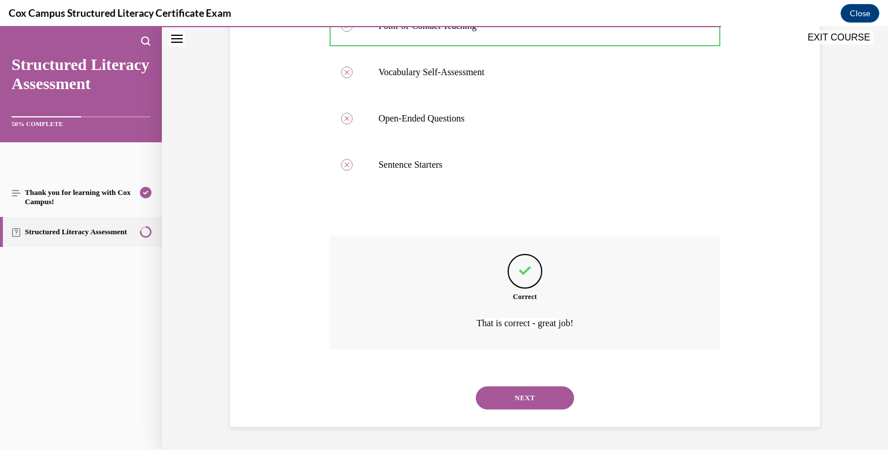
click at [531, 397] on button "NEXT" at bounding box center [525, 397] width 98 height 23
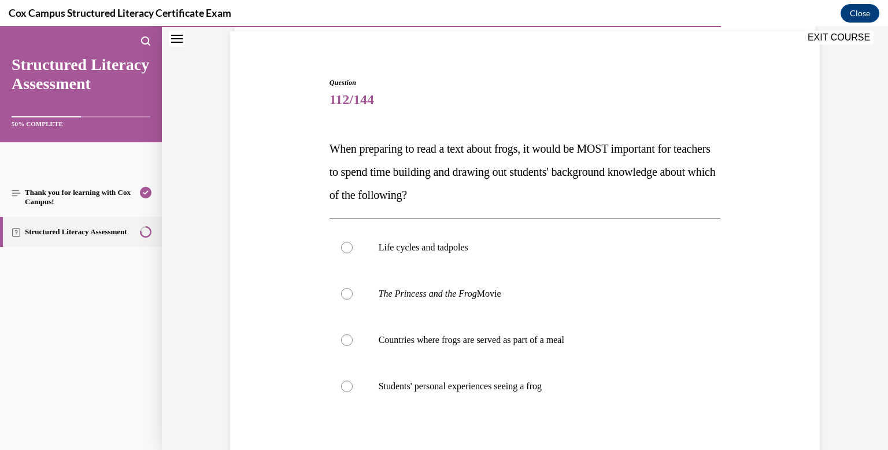
scroll to position [89, 0]
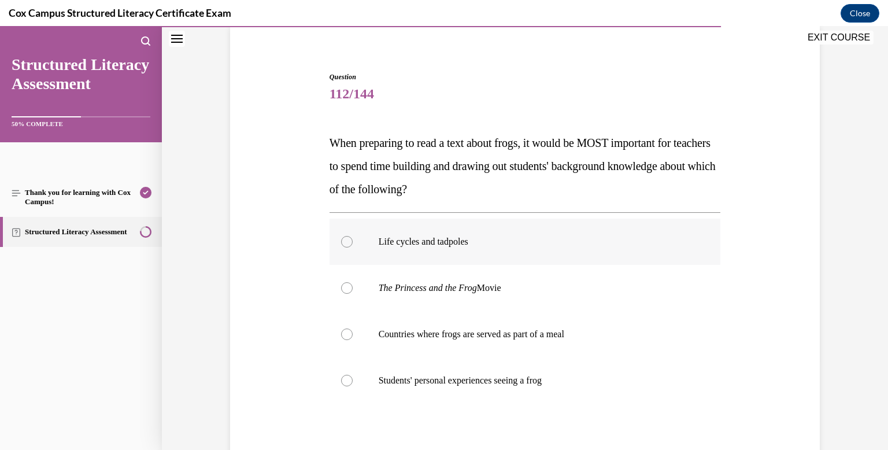
click at [348, 245] on div at bounding box center [347, 242] width 12 height 12
click at [348, 245] on input "Life cycles and tadpoles" at bounding box center [347, 242] width 12 height 12
radio input "true"
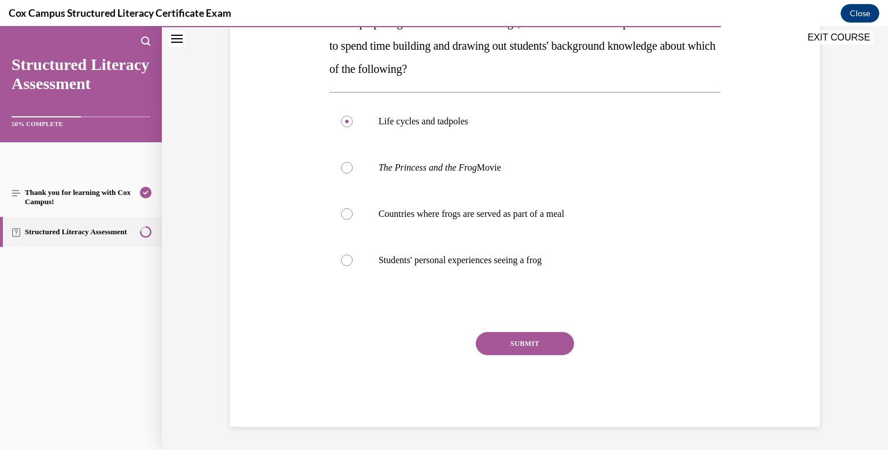
click at [541, 340] on button "SUBMIT" at bounding box center [525, 343] width 98 height 23
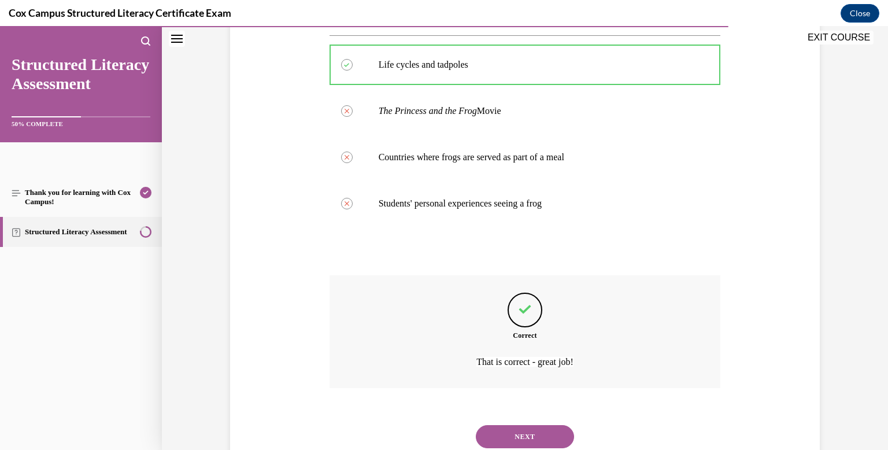
scroll to position [305, 0]
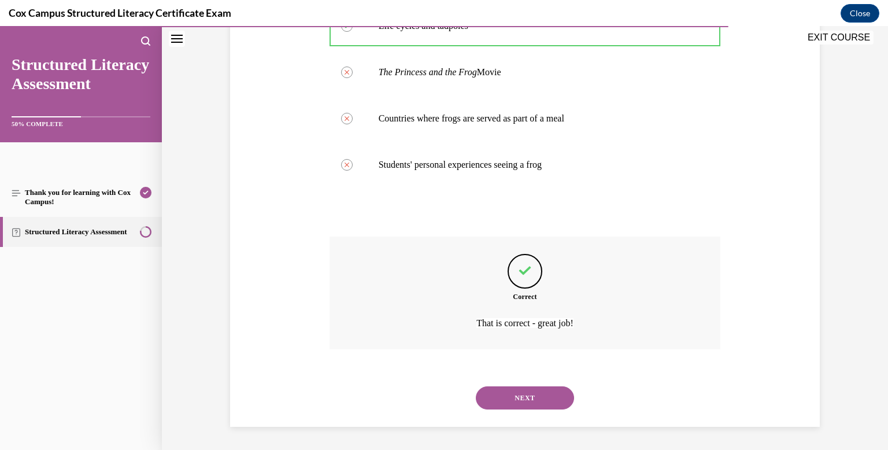
click at [529, 395] on button "NEXT" at bounding box center [525, 397] width 98 height 23
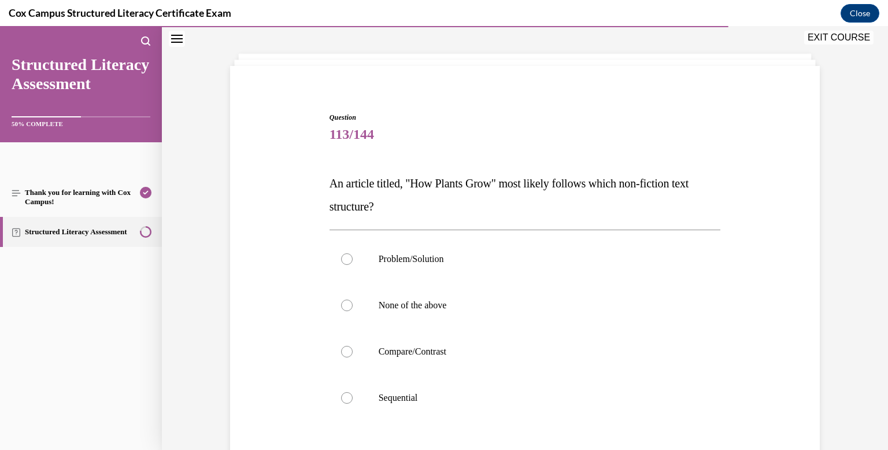
scroll to position [50, 0]
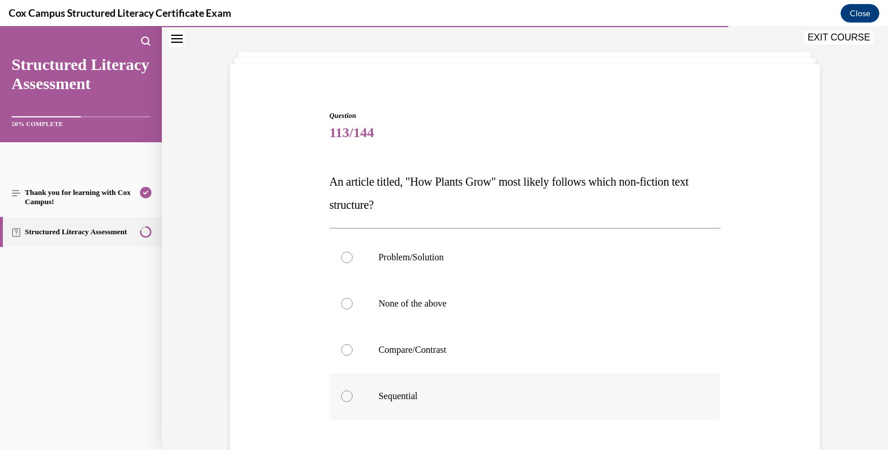
click at [347, 397] on div at bounding box center [347, 396] width 12 height 12
click at [347, 397] on input "Sequential" at bounding box center [347, 396] width 12 height 12
radio input "true"
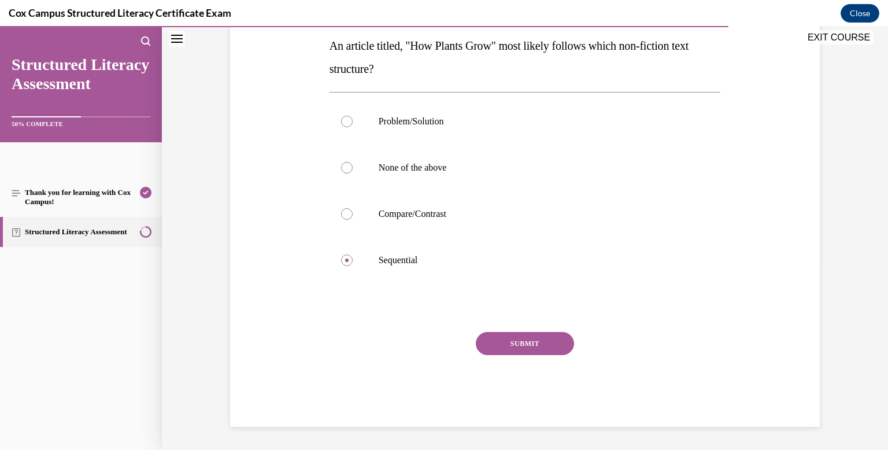
click at [519, 346] on button "SUBMIT" at bounding box center [525, 343] width 98 height 23
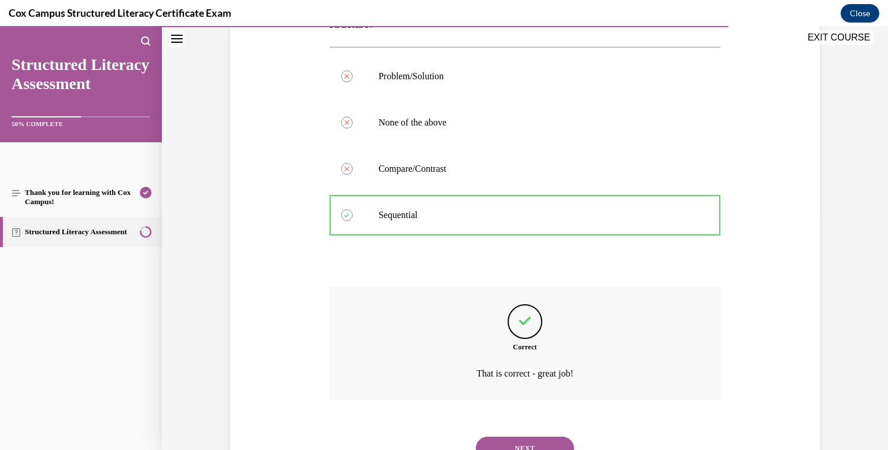
scroll to position [281, 0]
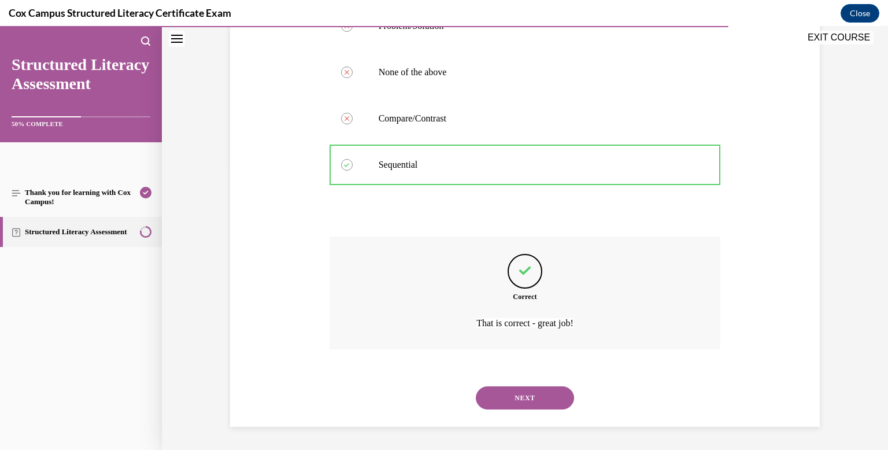
click at [534, 396] on button "NEXT" at bounding box center [525, 397] width 98 height 23
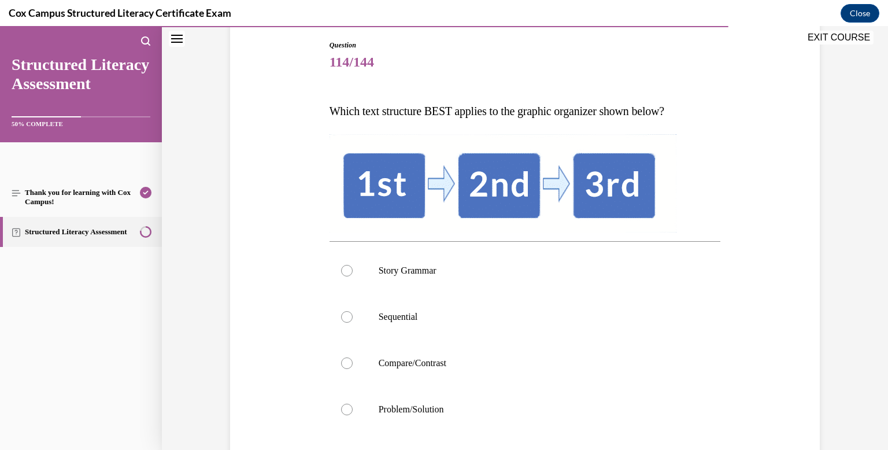
scroll to position [125, 0]
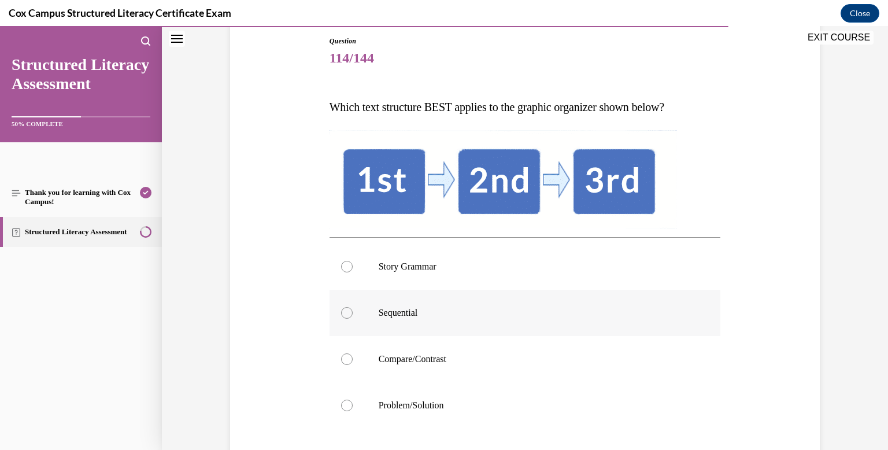
click at [347, 313] on div at bounding box center [347, 313] width 12 height 12
click at [347, 313] on input "Sequential" at bounding box center [347, 313] width 12 height 12
radio input "true"
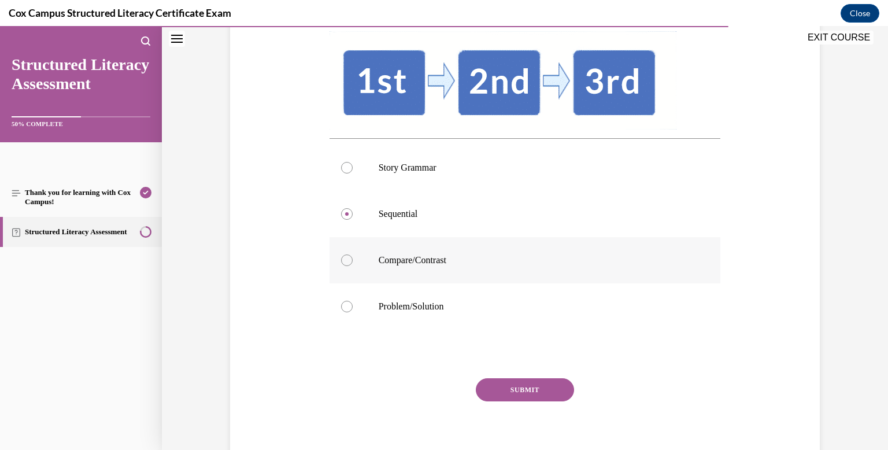
scroll to position [224, 0]
click at [508, 389] on button "SUBMIT" at bounding box center [525, 388] width 98 height 23
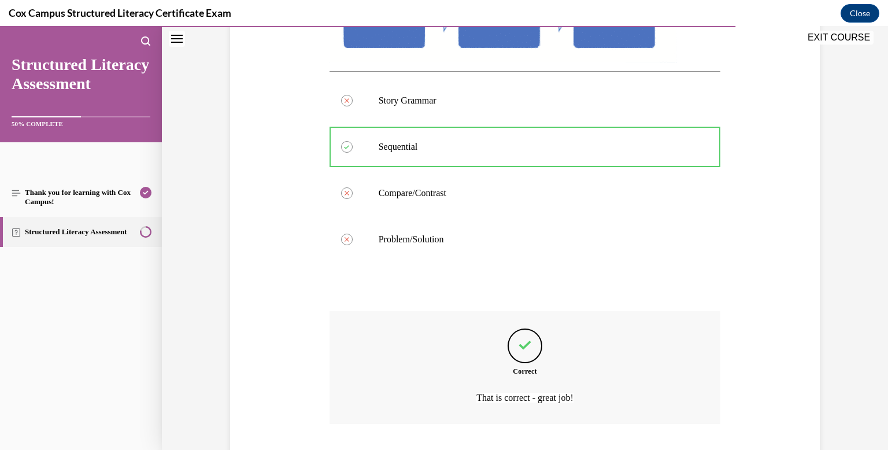
scroll to position [365, 0]
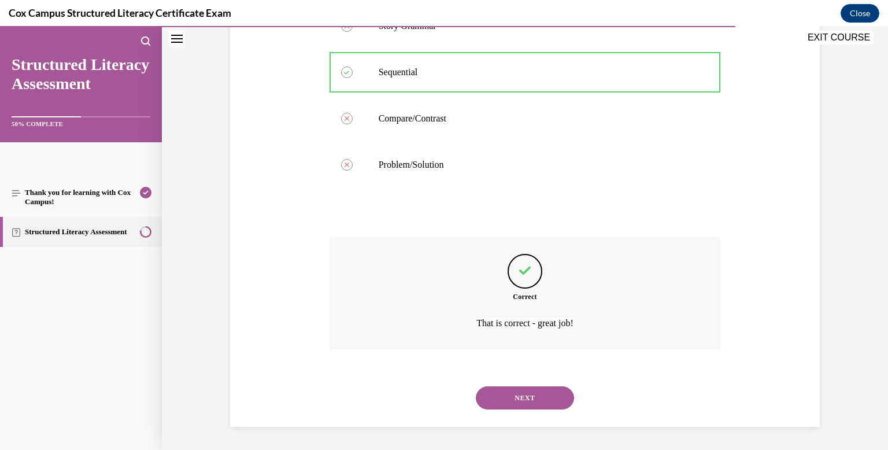
click at [532, 399] on button "NEXT" at bounding box center [525, 397] width 98 height 23
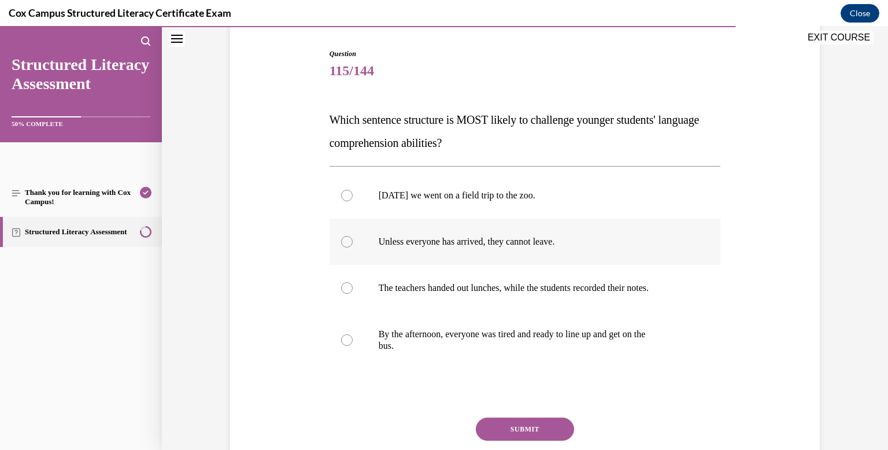
scroll to position [114, 0]
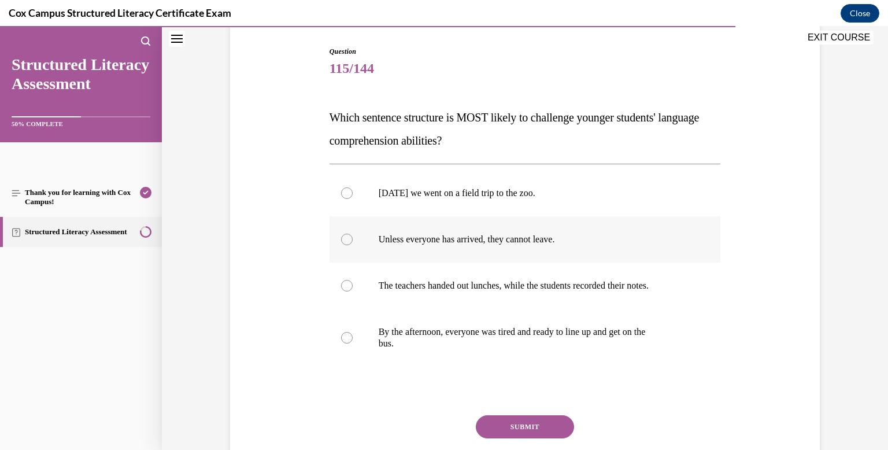
click at [343, 240] on div at bounding box center [347, 239] width 12 height 12
click at [343, 240] on input "Unless everyone has arrived, they cannot leave." at bounding box center [347, 239] width 12 height 12
radio input "true"
click at [525, 424] on button "SUBMIT" at bounding box center [525, 426] width 98 height 23
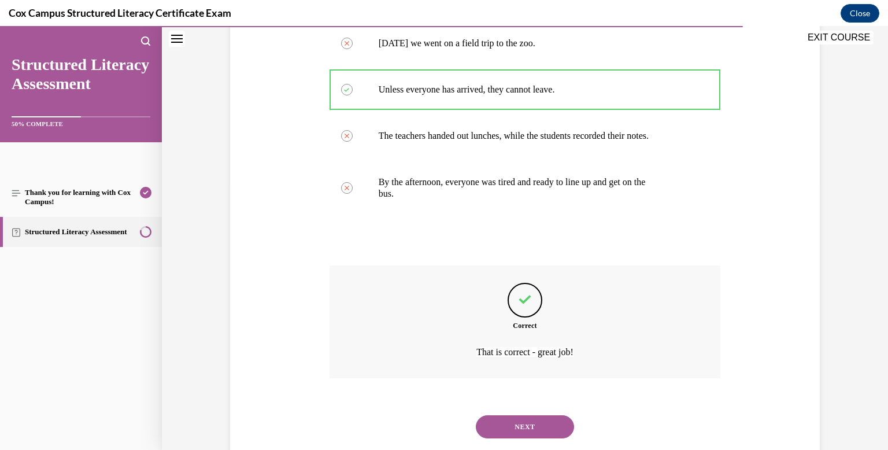
scroll to position [293, 0]
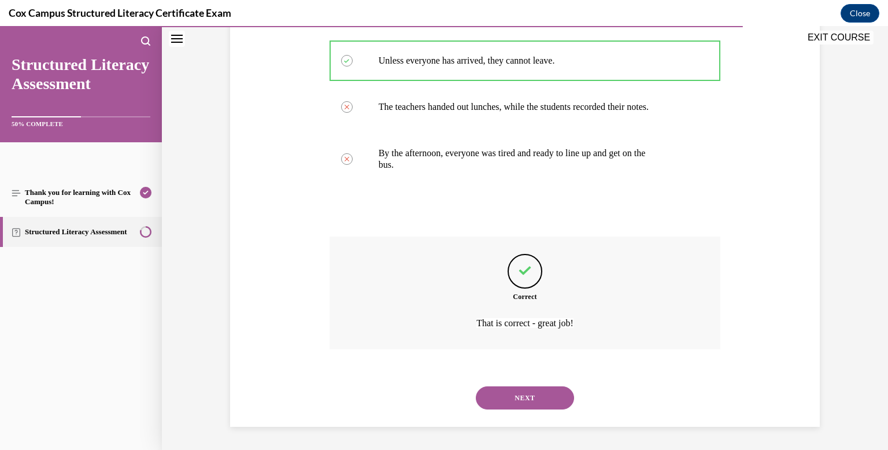
click at [532, 404] on button "NEXT" at bounding box center [525, 397] width 98 height 23
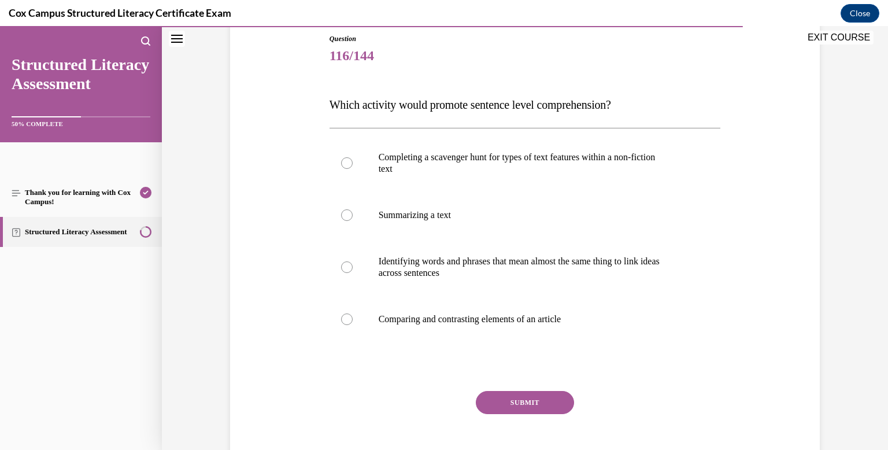
scroll to position [129, 0]
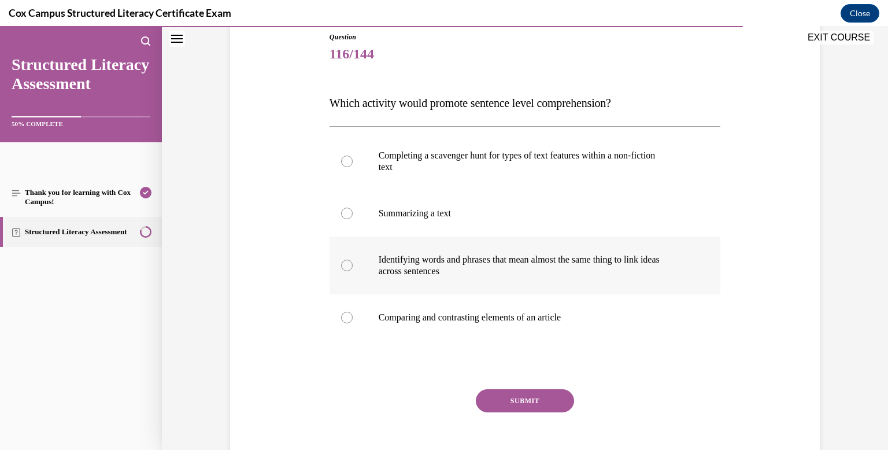
click at [349, 264] on div at bounding box center [347, 265] width 12 height 12
click at [349, 264] on input "Identifying words and phrases that mean almost the same thing to link ideas acr…" at bounding box center [347, 265] width 12 height 12
radio input "true"
click at [537, 400] on button "SUBMIT" at bounding box center [525, 400] width 98 height 23
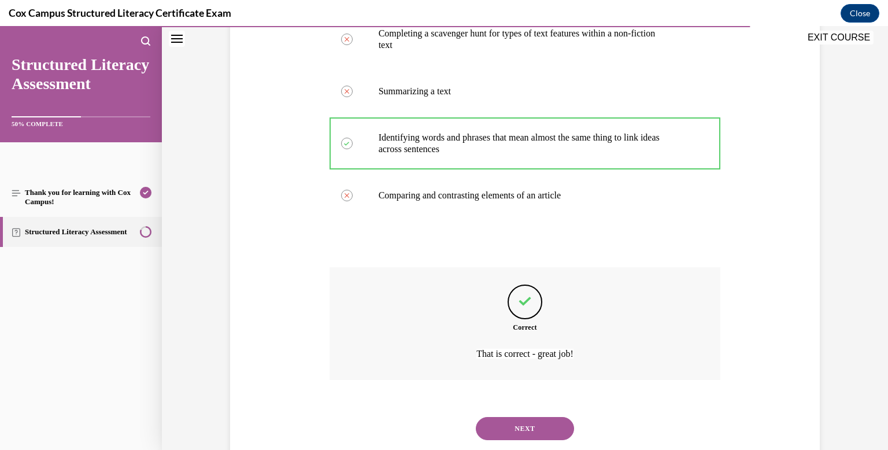
scroll to position [281, 0]
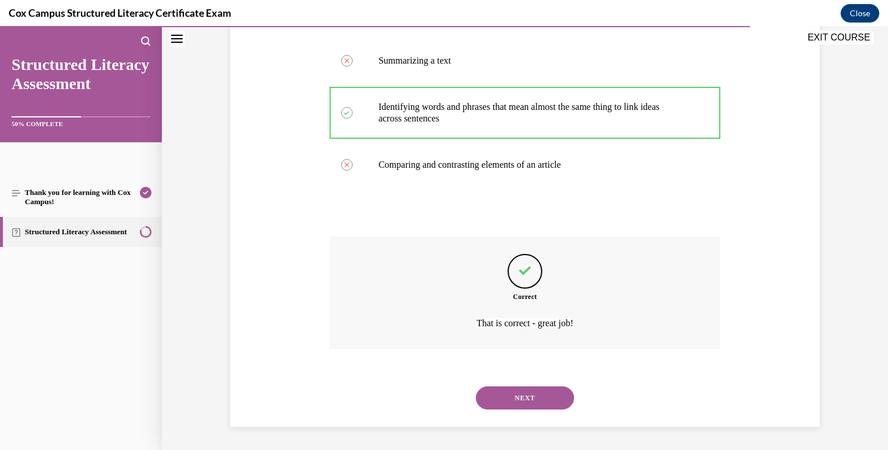
click at [537, 400] on button "NEXT" at bounding box center [525, 397] width 98 height 23
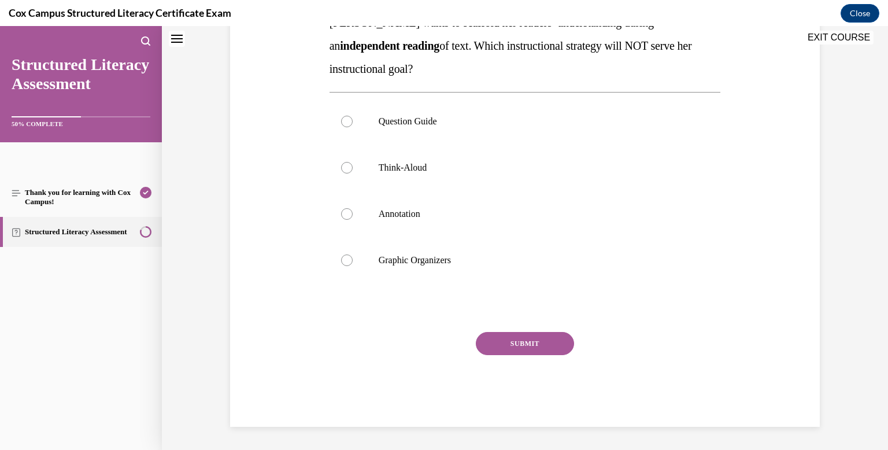
click at [537, 237] on label "Annotation" at bounding box center [524, 214] width 391 height 46
click at [352, 220] on input "Annotation" at bounding box center [347, 214] width 12 height 12
radio input "true"
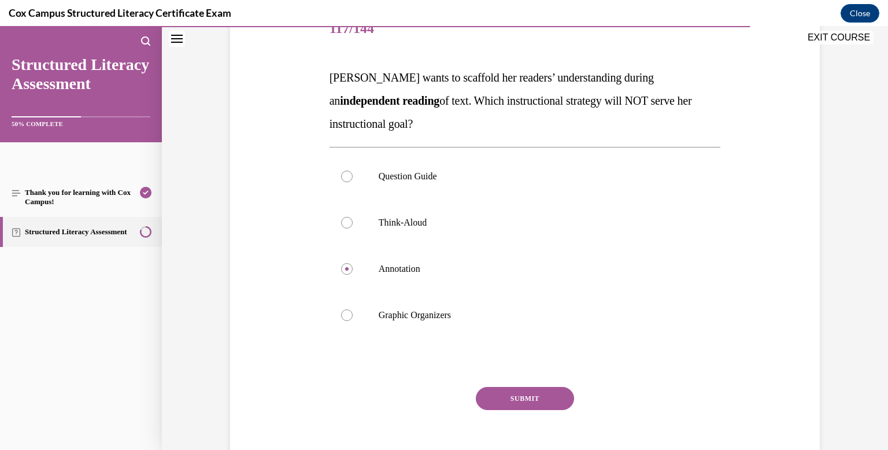
scroll to position [159, 0]
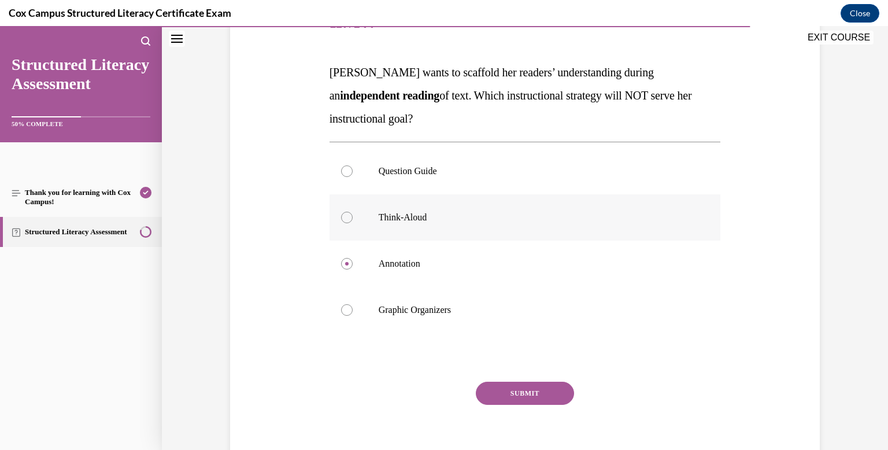
click at [344, 213] on div at bounding box center [347, 217] width 12 height 12
click at [344, 213] on input "Think-Aloud" at bounding box center [347, 217] width 12 height 12
radio input "true"
click at [517, 389] on button "SUBMIT" at bounding box center [525, 392] width 98 height 23
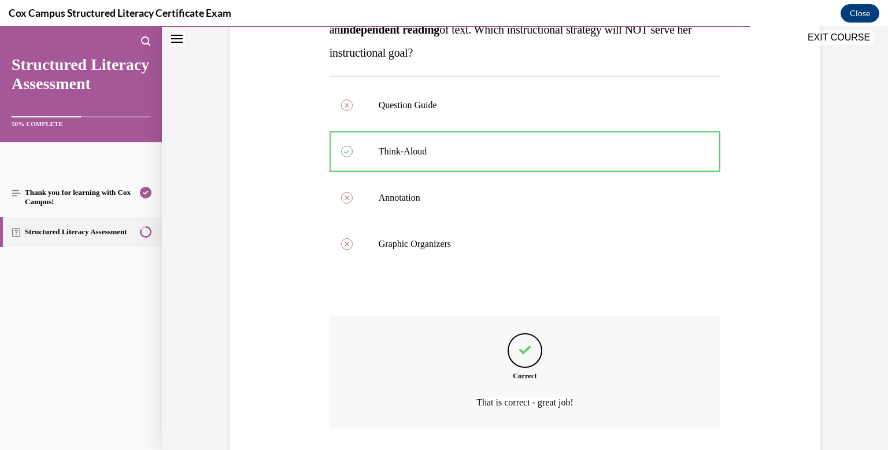
scroll to position [305, 0]
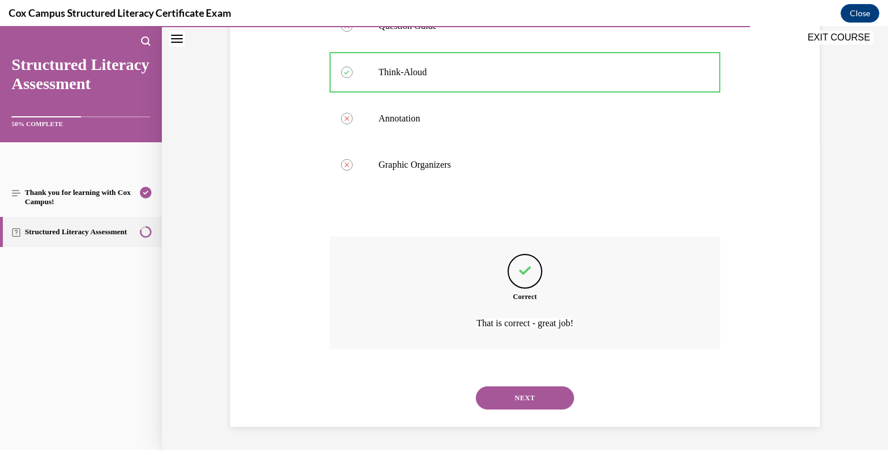
click at [529, 399] on button "NEXT" at bounding box center [525, 397] width 98 height 23
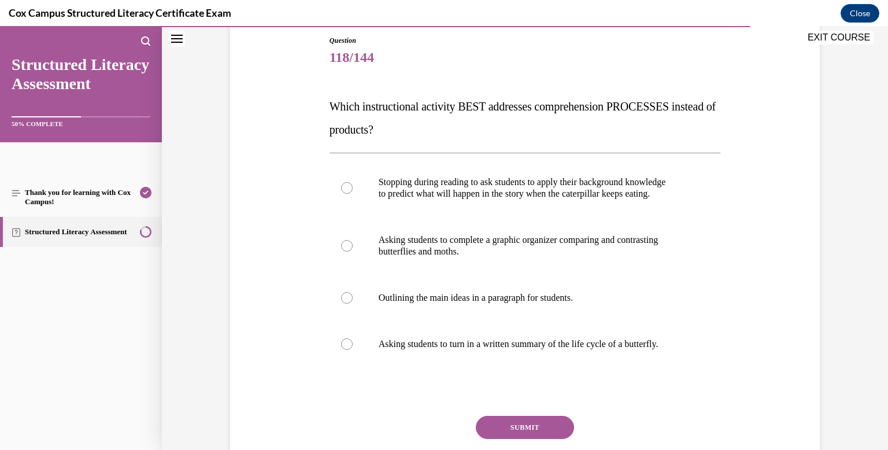
scroll to position [127, 0]
click at [344, 341] on div at bounding box center [347, 343] width 12 height 12
click at [344, 341] on input "Asking students to turn in a written summary of the life cycle of a butterfly." at bounding box center [347, 343] width 12 height 12
radio input "true"
click at [525, 430] on button "SUBMIT" at bounding box center [525, 425] width 98 height 23
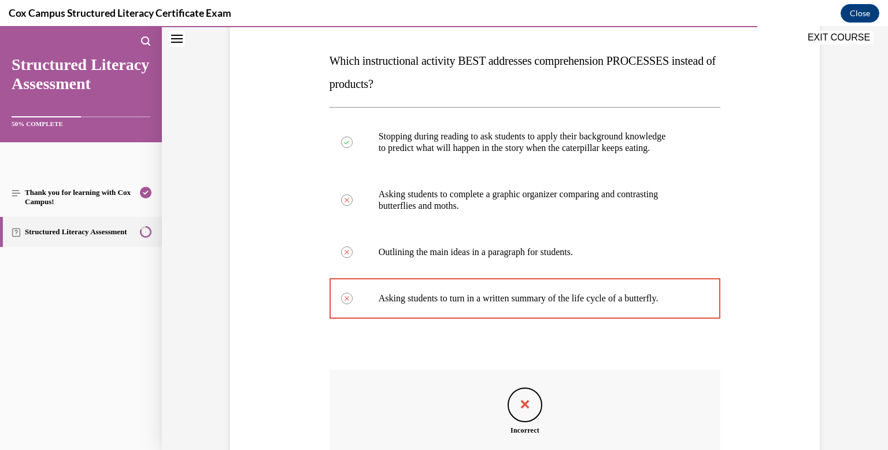
scroll to position [305, 0]
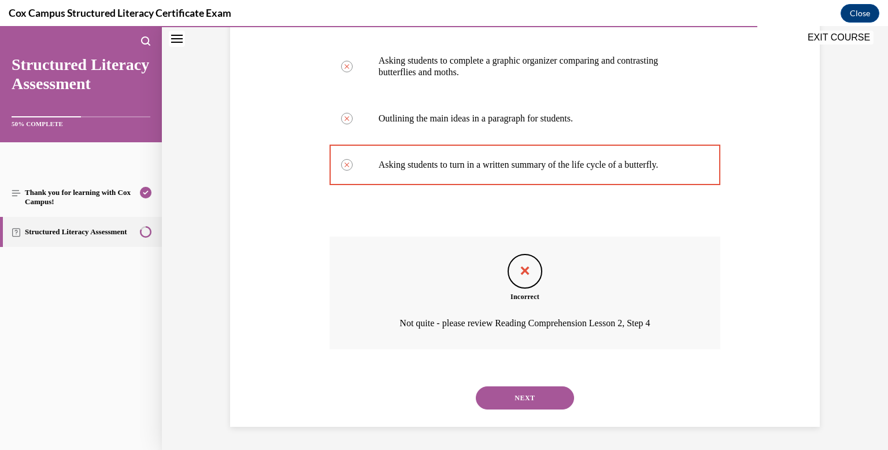
click at [522, 398] on button "NEXT" at bounding box center [525, 397] width 98 height 23
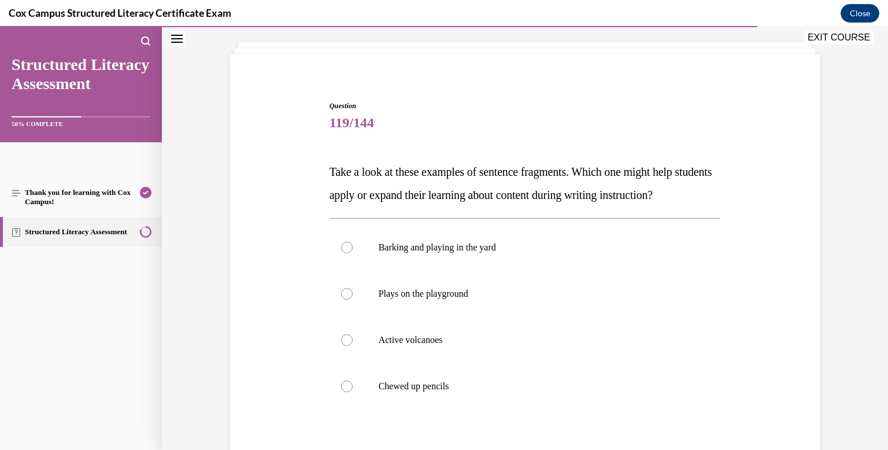
scroll to position [61, 0]
click at [350, 345] on div at bounding box center [347, 339] width 12 height 12
click at [350, 345] on input "Active volcanoes" at bounding box center [347, 339] width 12 height 12
radio input "true"
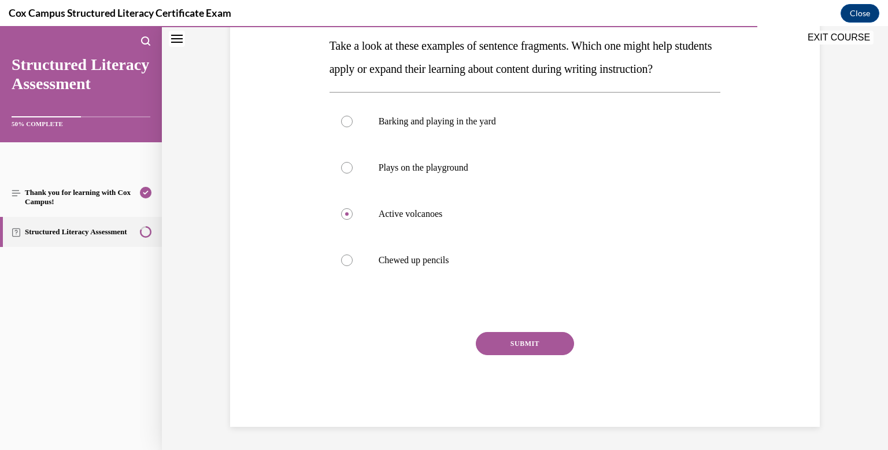
click at [540, 355] on button "SUBMIT" at bounding box center [525, 343] width 98 height 23
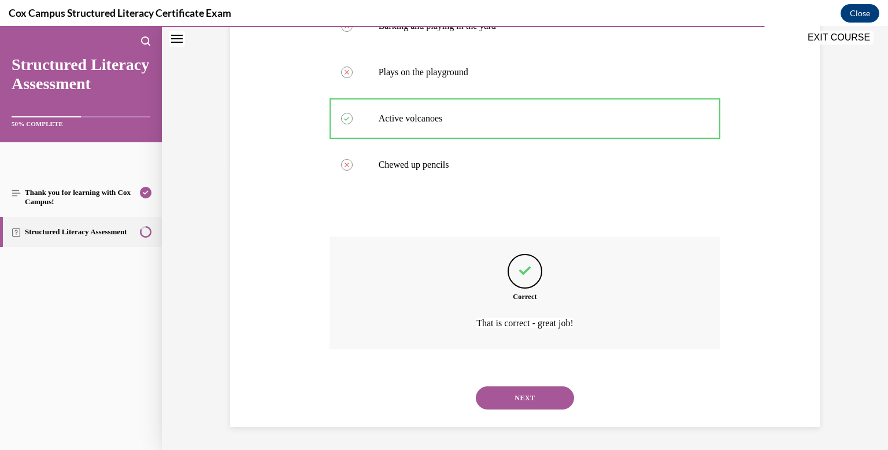
scroll to position [305, 0]
click at [540, 399] on button "NEXT" at bounding box center [525, 397] width 98 height 23
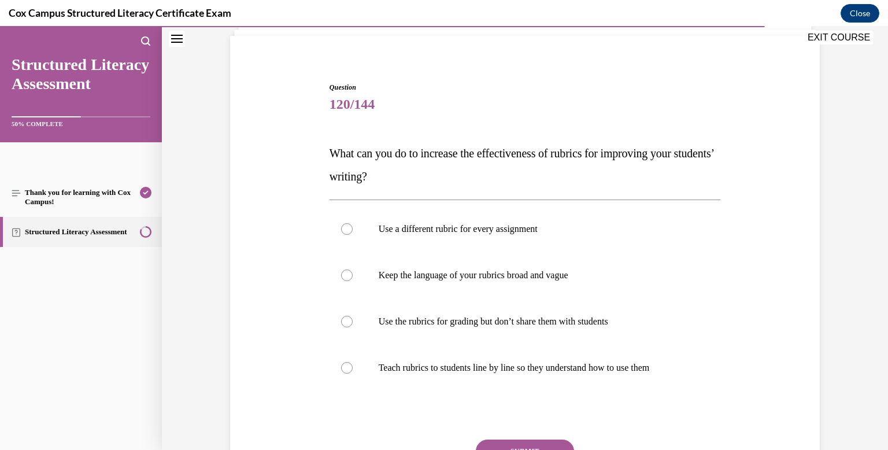
scroll to position [80, 0]
click at [346, 226] on div at bounding box center [347, 228] width 12 height 12
click at [346, 226] on input "Use a different rubric for every assignment" at bounding box center [347, 228] width 12 height 12
radio input "true"
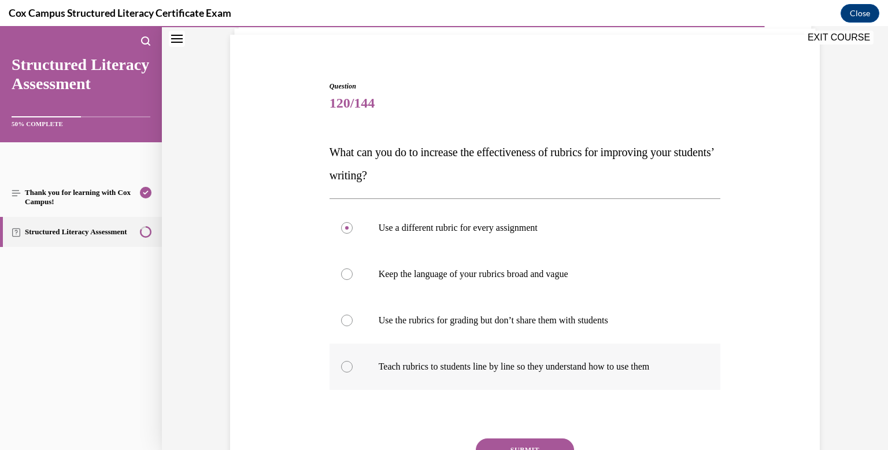
click at [348, 372] on label "Teach rubrics to students line by line so they understand how to use them" at bounding box center [524, 366] width 391 height 46
click at [348, 372] on input "Teach rubrics to students line by line so they understand how to use them" at bounding box center [347, 367] width 12 height 12
radio input "true"
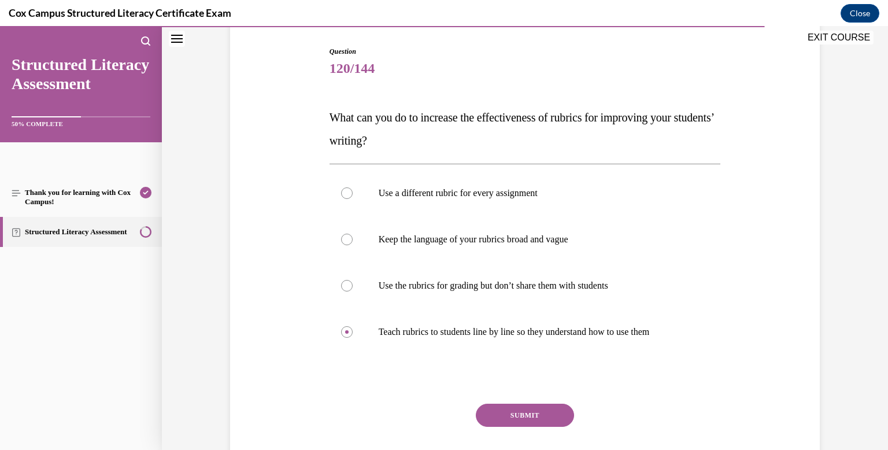
scroll to position [117, 0]
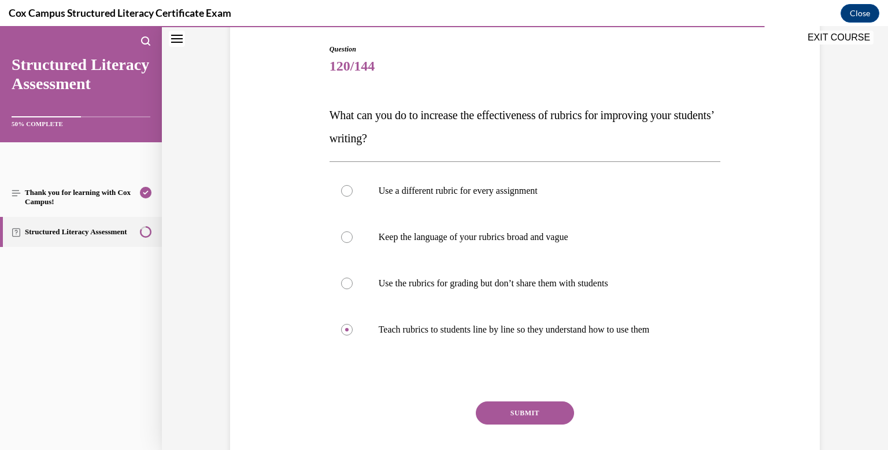
click at [521, 417] on button "SUBMIT" at bounding box center [525, 412] width 98 height 23
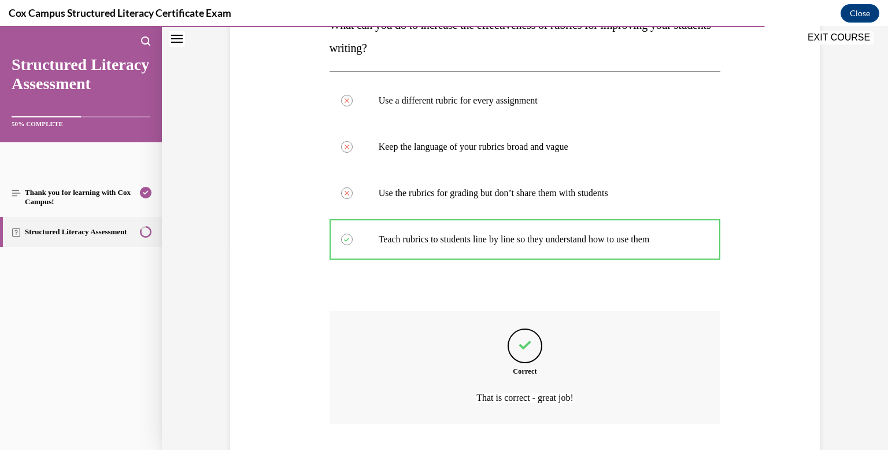
scroll to position [281, 0]
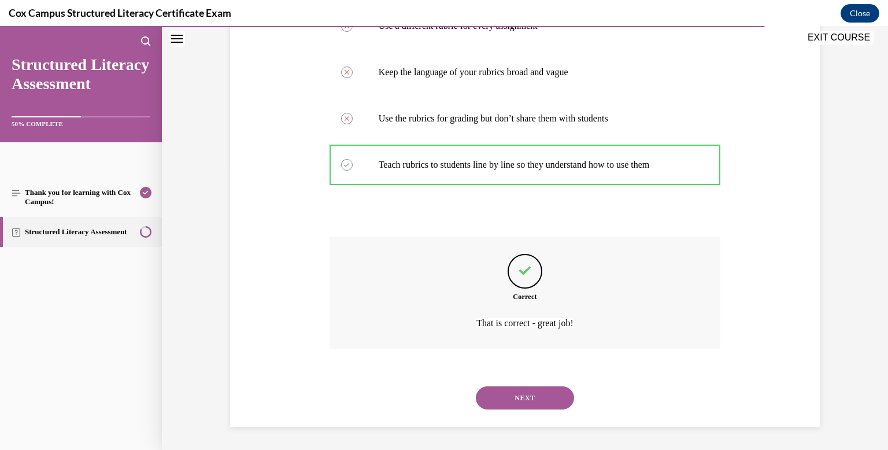
click at [532, 400] on button "NEXT" at bounding box center [525, 397] width 98 height 23
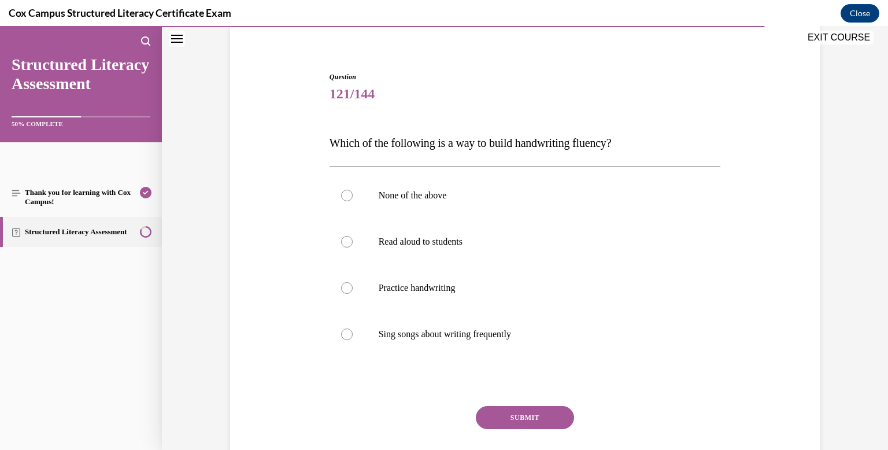
scroll to position [90, 0]
click at [346, 284] on div at bounding box center [347, 287] width 12 height 12
click at [346, 284] on input "Practice handwriting" at bounding box center [347, 287] width 12 height 12
radio input "true"
click at [511, 408] on button "SUBMIT" at bounding box center [525, 416] width 98 height 23
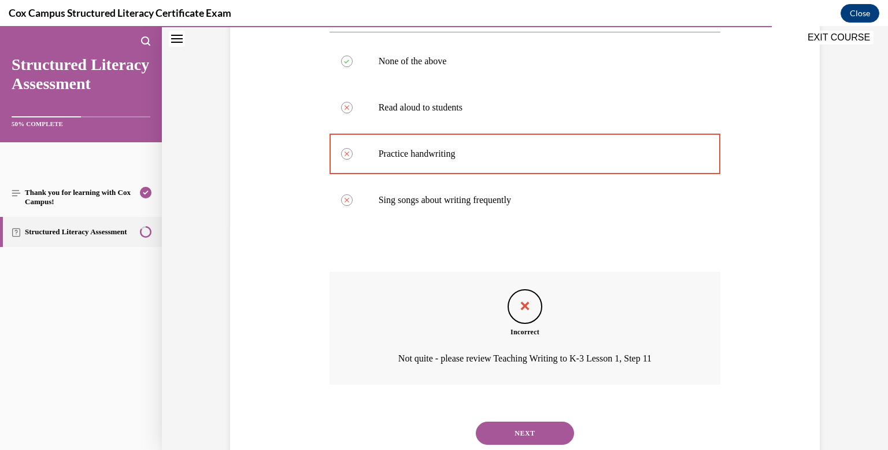
scroll to position [225, 0]
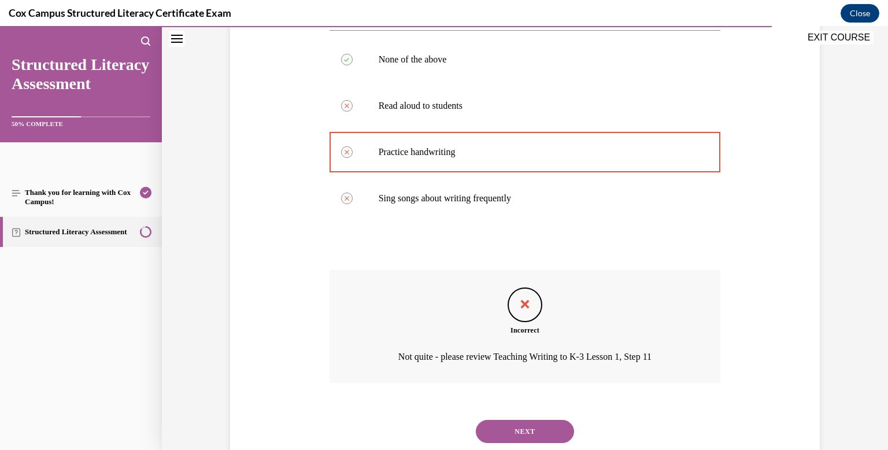
click at [515, 421] on button "NEXT" at bounding box center [525, 430] width 98 height 23
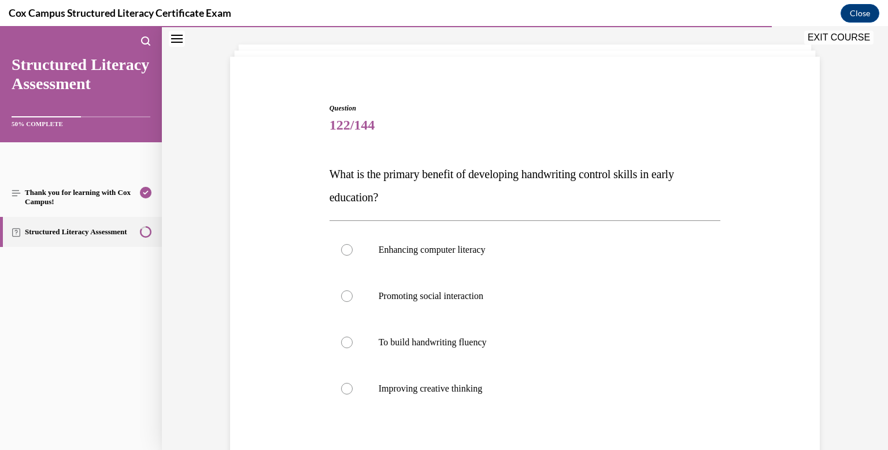
scroll to position [58, 0]
click at [344, 344] on div at bounding box center [347, 342] width 12 height 12
click at [344, 344] on input "To build handwriting fluency" at bounding box center [347, 342] width 12 height 12
radio input "true"
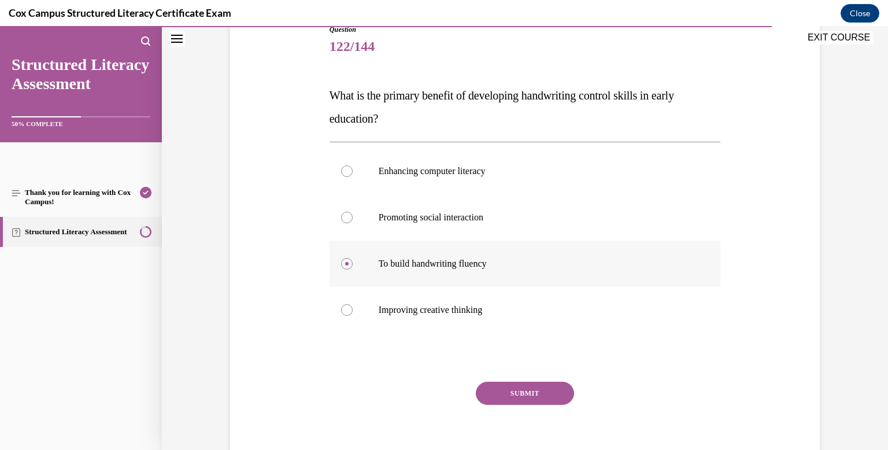
scroll to position [150, 0]
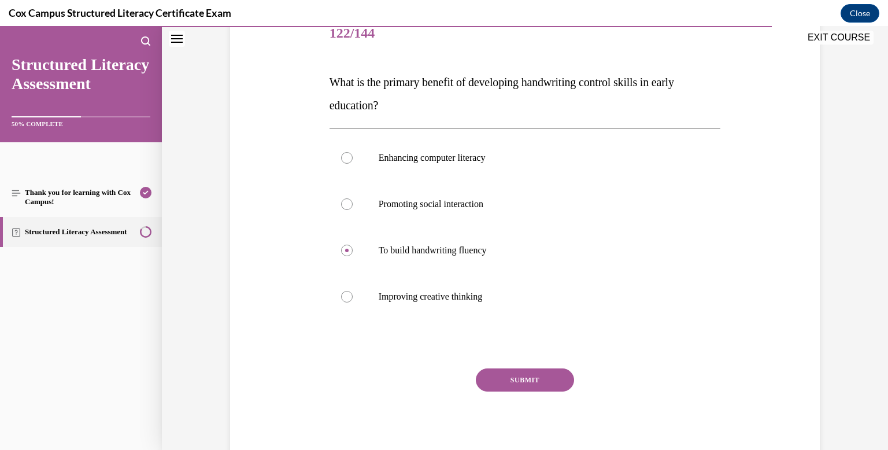
click at [552, 384] on button "SUBMIT" at bounding box center [525, 379] width 98 height 23
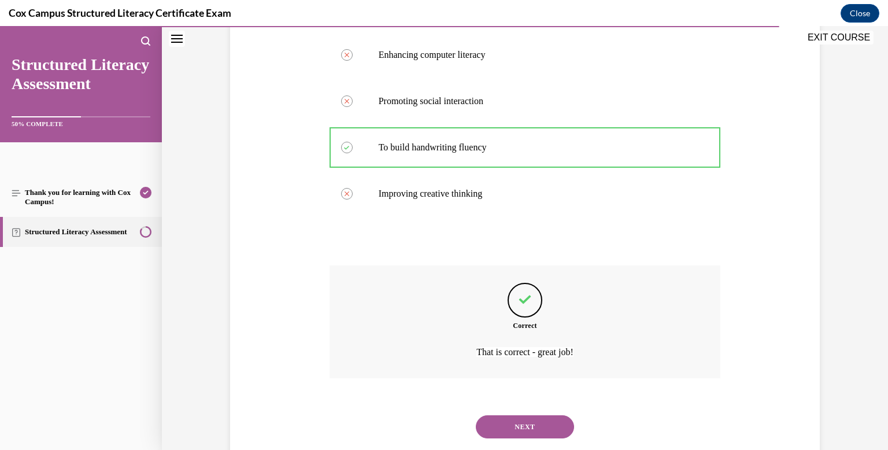
scroll to position [281, 0]
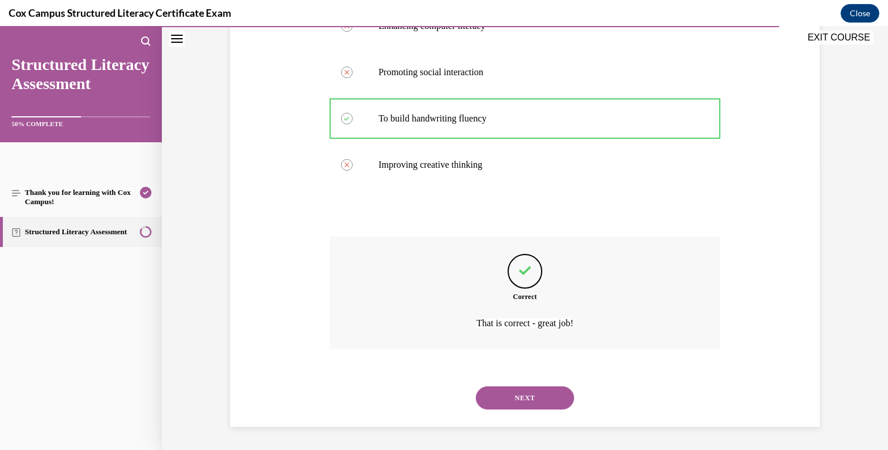
click at [537, 410] on div "NEXT" at bounding box center [524, 397] width 391 height 46
click at [537, 406] on button "NEXT" at bounding box center [525, 397] width 98 height 23
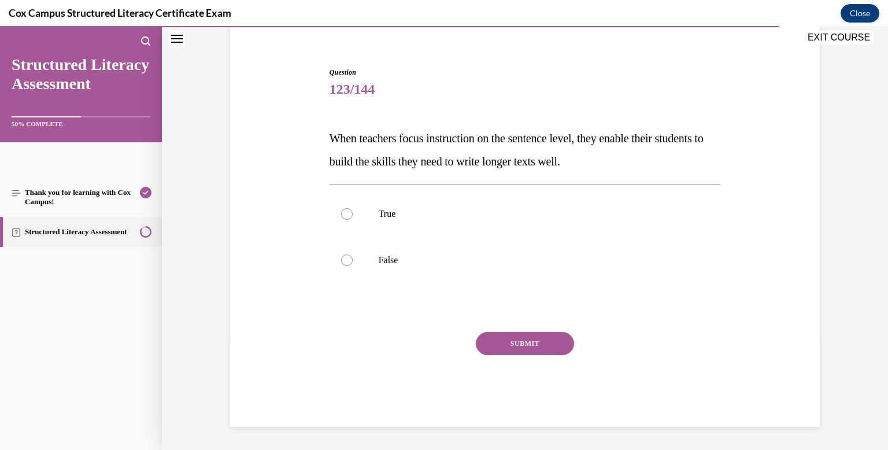
scroll to position [94, 0]
click at [348, 211] on div at bounding box center [347, 214] width 12 height 12
click at [348, 211] on input "True" at bounding box center [347, 214] width 12 height 12
radio input "true"
click at [511, 342] on button "SUBMIT" at bounding box center [525, 343] width 98 height 23
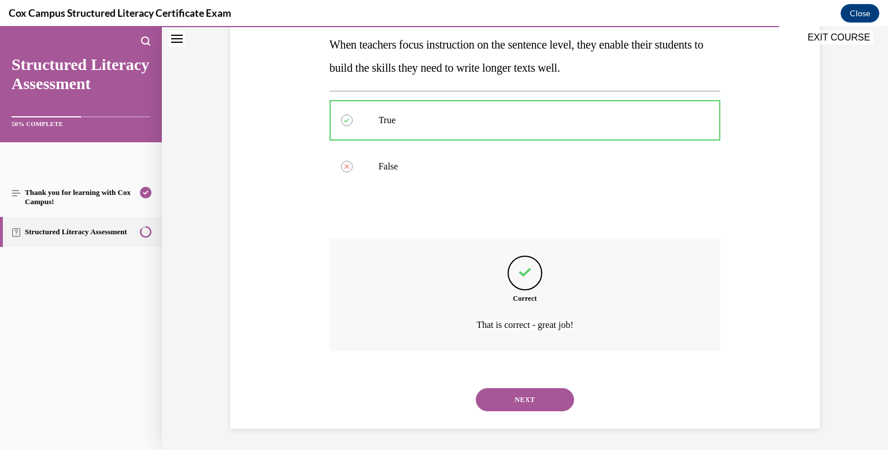
scroll to position [189, 0]
click at [513, 403] on button "NEXT" at bounding box center [525, 397] width 98 height 23
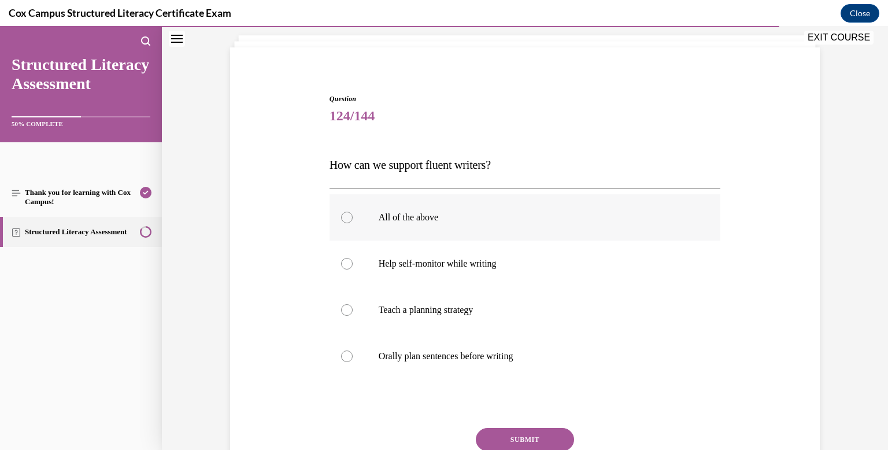
scroll to position [69, 0]
click at [343, 209] on label "All of the above" at bounding box center [524, 215] width 391 height 46
click at [343, 210] on input "All of the above" at bounding box center [347, 216] width 12 height 12
radio input "true"
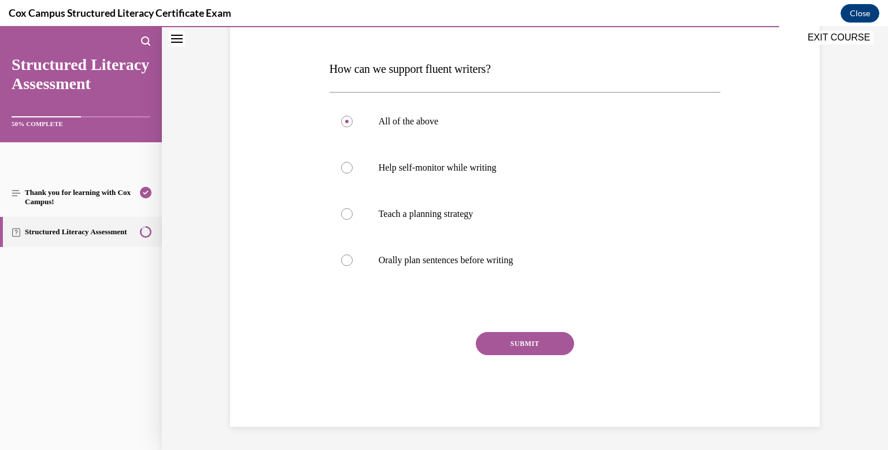
click at [533, 346] on button "SUBMIT" at bounding box center [525, 343] width 98 height 23
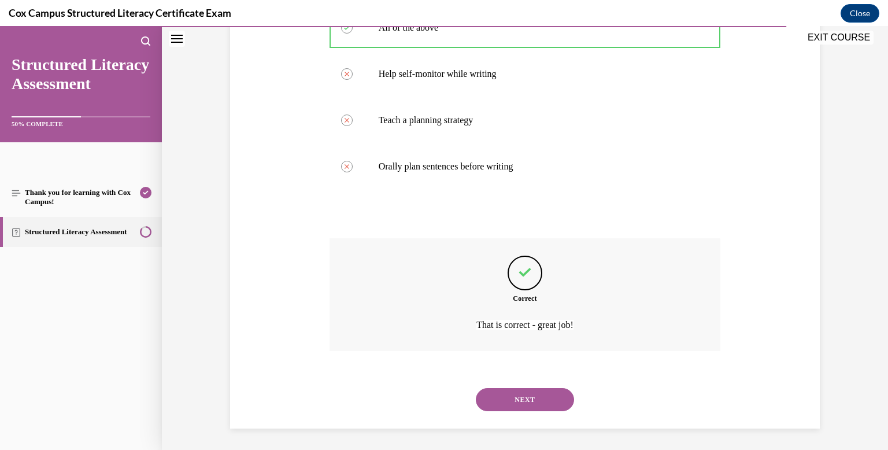
scroll to position [258, 0]
click at [525, 387] on button "NEXT" at bounding box center [525, 397] width 98 height 23
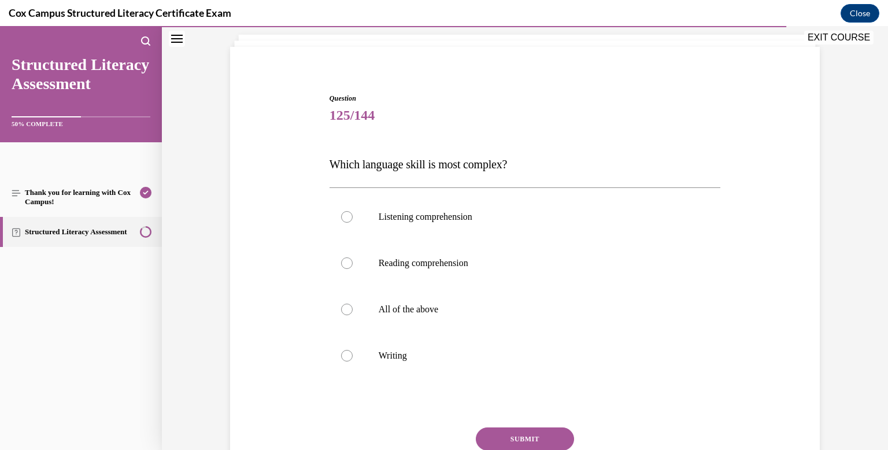
scroll to position [77, 0]
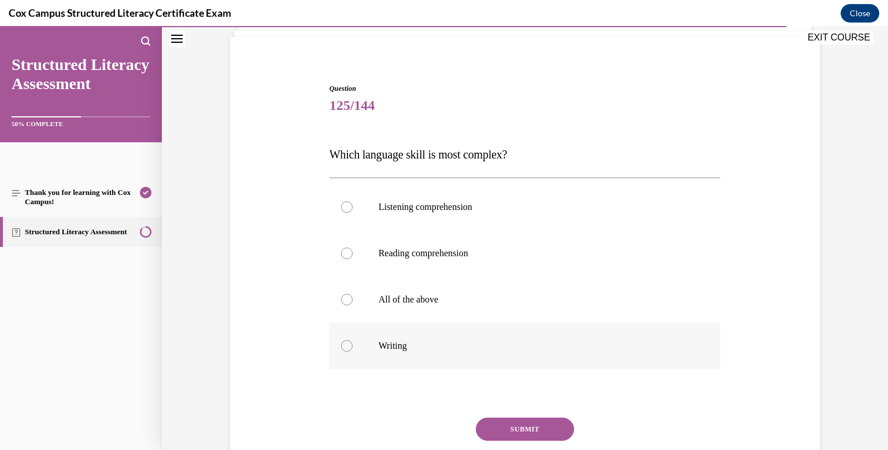
click at [346, 344] on div at bounding box center [347, 346] width 12 height 12
click at [346, 344] on input "Writing" at bounding box center [347, 346] width 12 height 12
radio input "true"
click at [539, 433] on button "SUBMIT" at bounding box center [525, 428] width 98 height 23
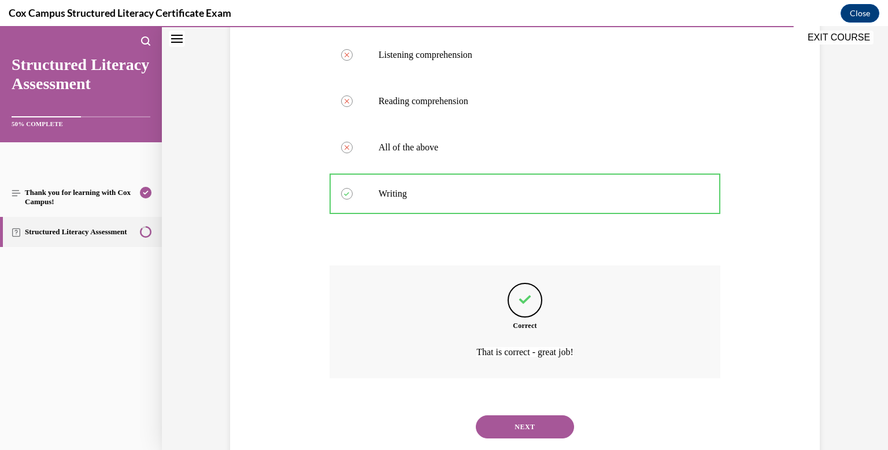
scroll to position [258, 0]
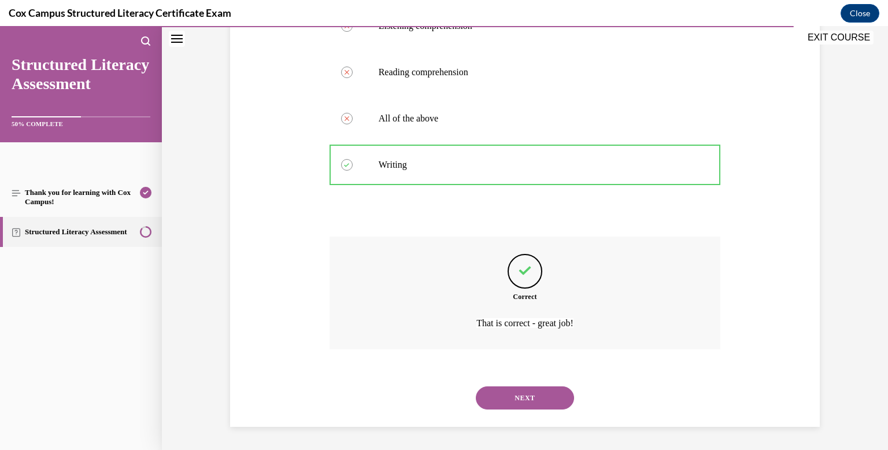
click at [544, 402] on button "NEXT" at bounding box center [525, 397] width 98 height 23
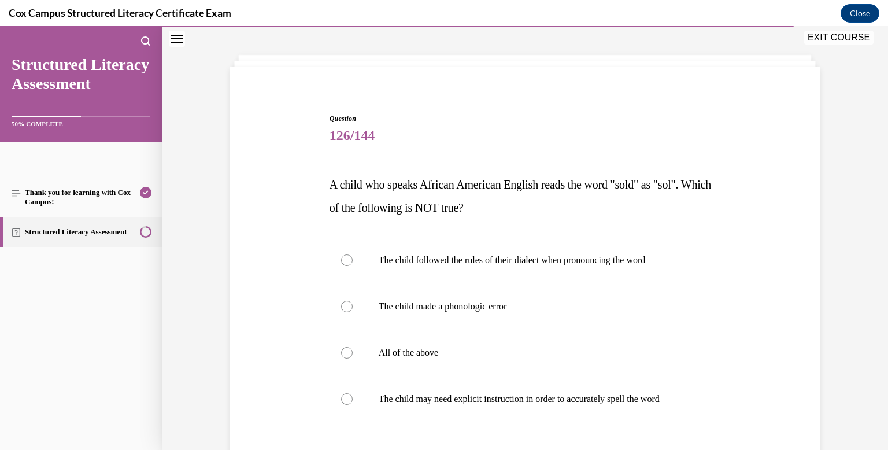
scroll to position [65, 0]
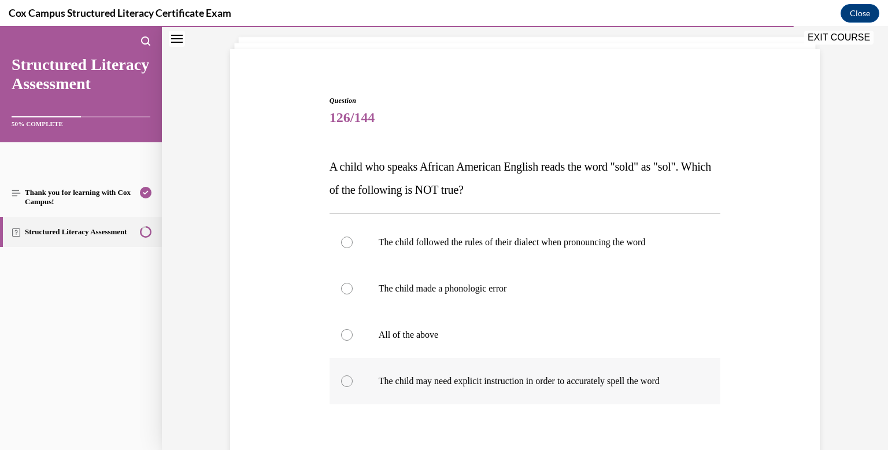
click at [343, 381] on div at bounding box center [347, 381] width 12 height 12
click at [343, 381] on input "The child may need explicit instruction in order to accurately spell the word" at bounding box center [347, 381] width 12 height 12
radio input "true"
click at [343, 289] on div at bounding box center [347, 289] width 12 height 12
click at [343, 289] on input "The child made a phonologic error" at bounding box center [347, 289] width 12 height 12
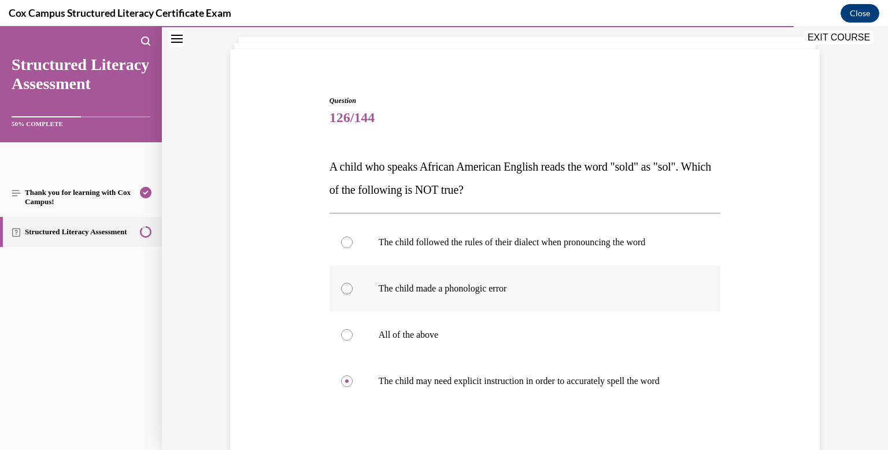
radio input "true"
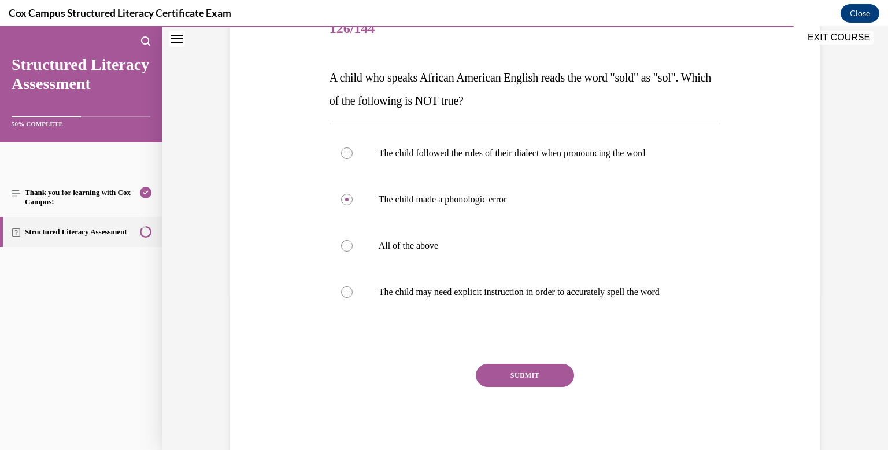
scroll to position [155, 0]
click at [348, 243] on div at bounding box center [347, 245] width 12 height 12
click at [348, 243] on input "All of the above" at bounding box center [347, 245] width 12 height 12
radio input "true"
click at [348, 198] on div at bounding box center [347, 199] width 12 height 12
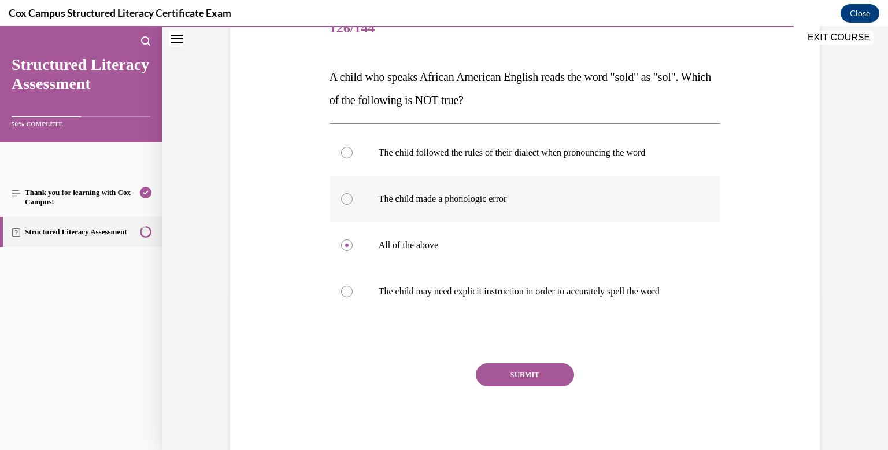
click at [348, 198] on input "The child made a phonologic error" at bounding box center [347, 199] width 12 height 12
radio input "true"
click at [547, 367] on button "SUBMIT" at bounding box center [525, 374] width 98 height 23
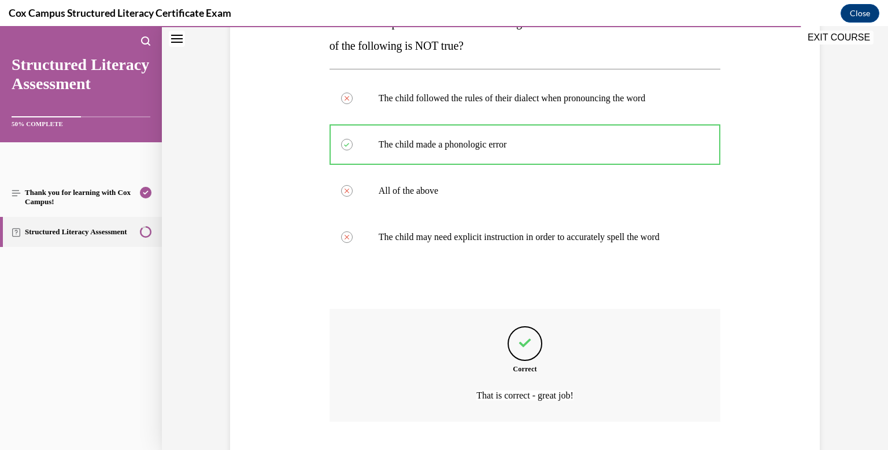
scroll to position [281, 0]
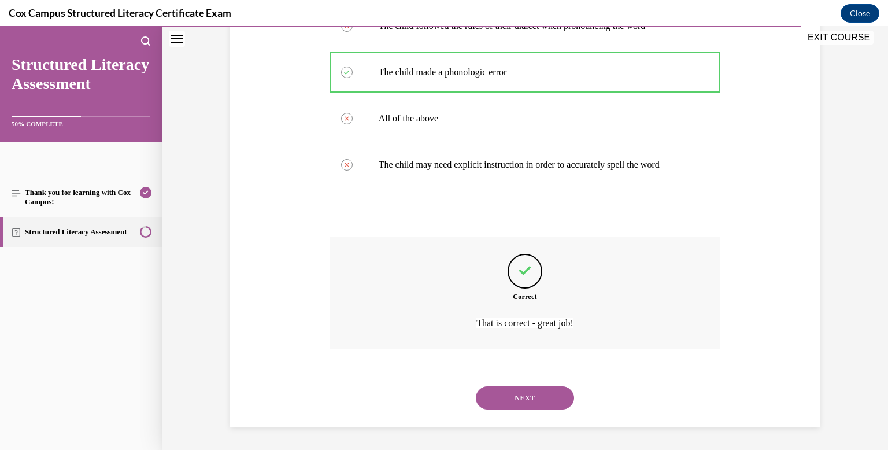
click at [536, 395] on button "NEXT" at bounding box center [525, 397] width 98 height 23
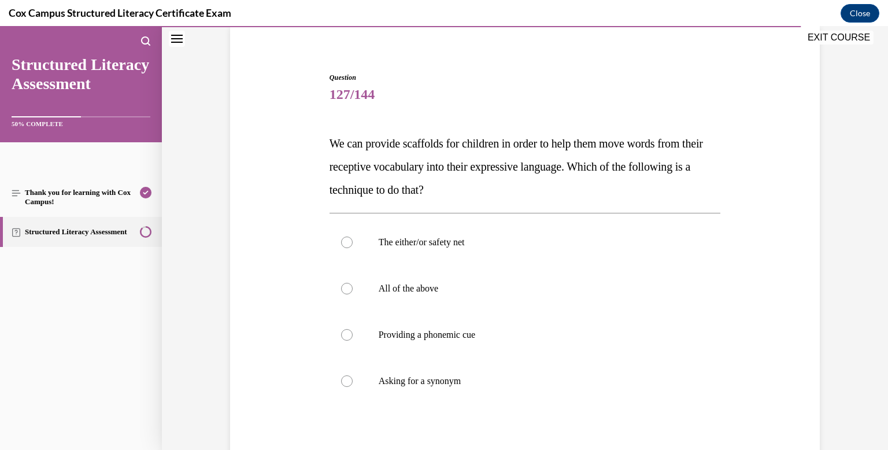
scroll to position [95, 0]
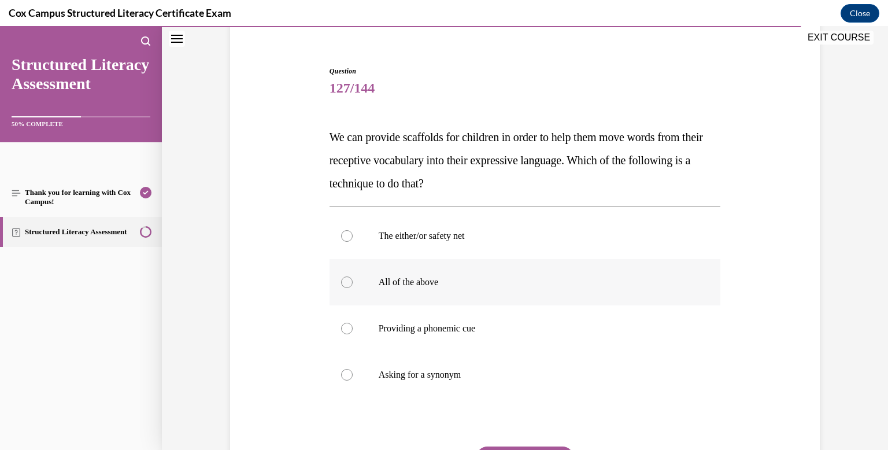
click at [347, 280] on div at bounding box center [347, 282] width 12 height 12
click at [347, 280] on input "All of the above" at bounding box center [347, 282] width 12 height 12
radio input "true"
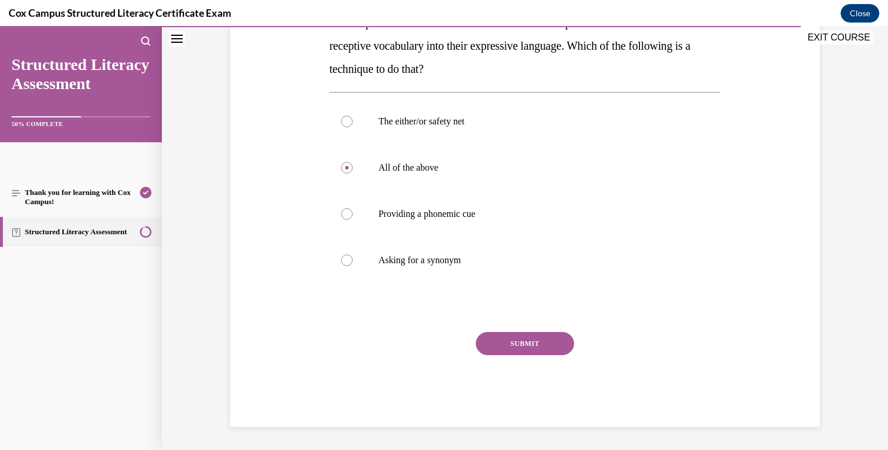
click at [522, 345] on button "SUBMIT" at bounding box center [525, 343] width 98 height 23
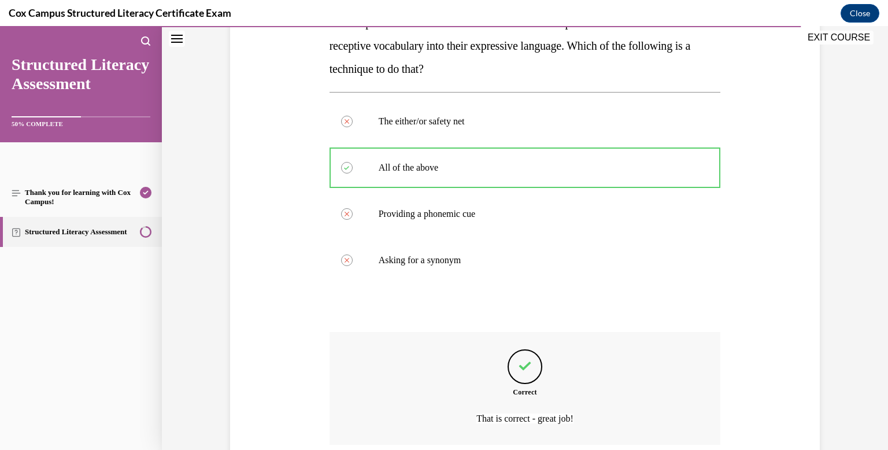
scroll to position [305, 0]
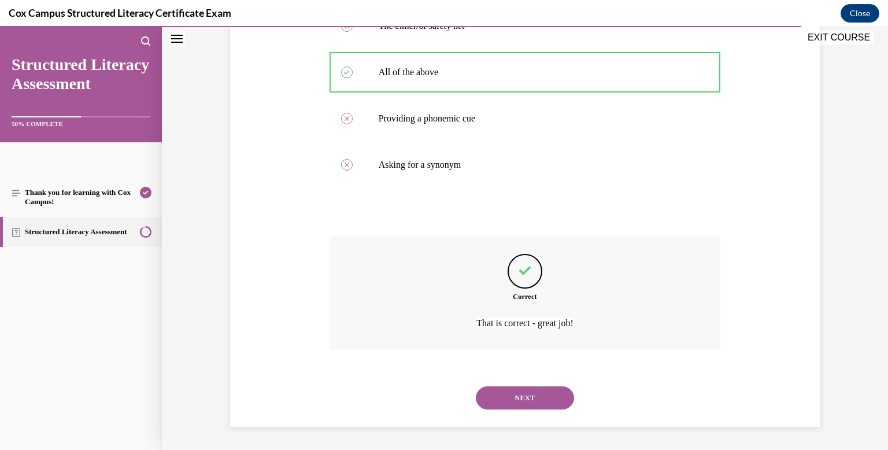
click at [522, 402] on button "NEXT" at bounding box center [525, 397] width 98 height 23
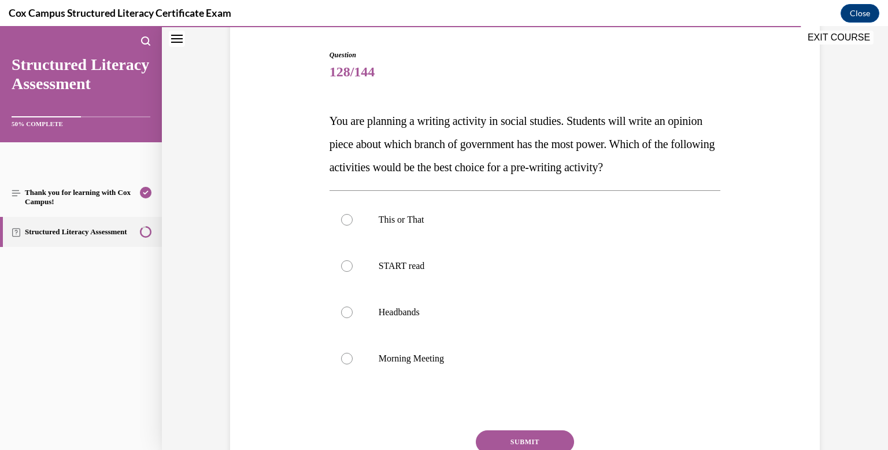
scroll to position [113, 0]
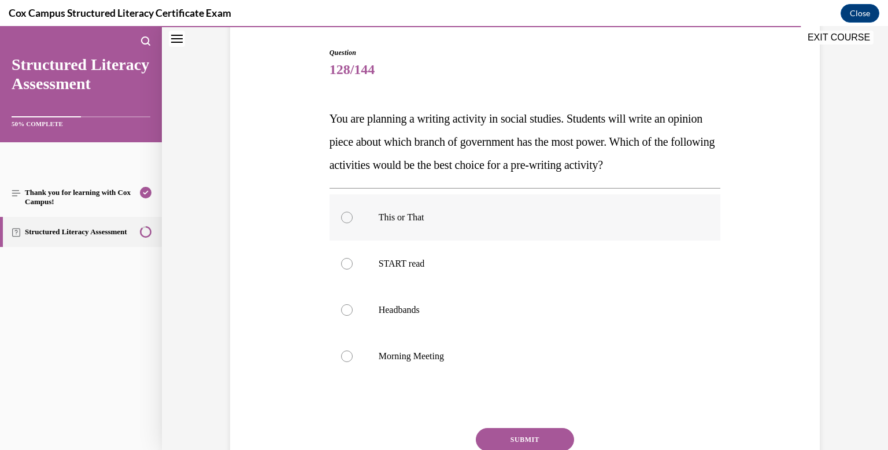
click at [346, 217] on div at bounding box center [347, 217] width 12 height 12
click at [346, 217] on input "This or That" at bounding box center [347, 217] width 12 height 12
radio input "true"
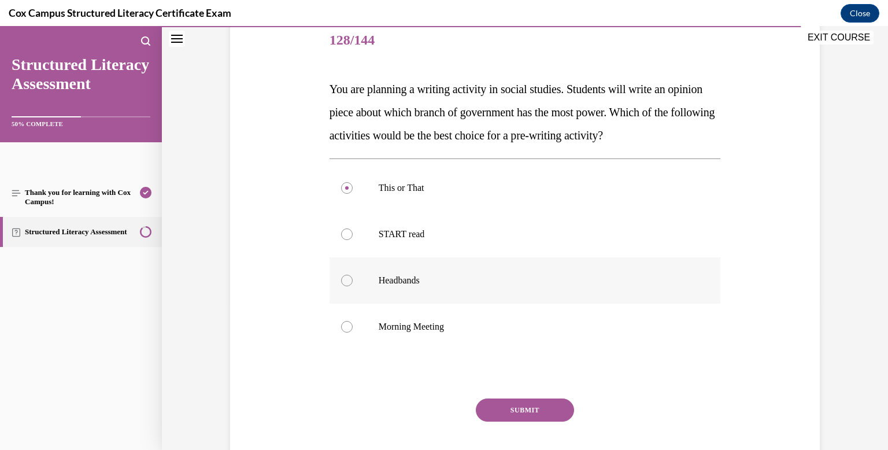
scroll to position [146, 0]
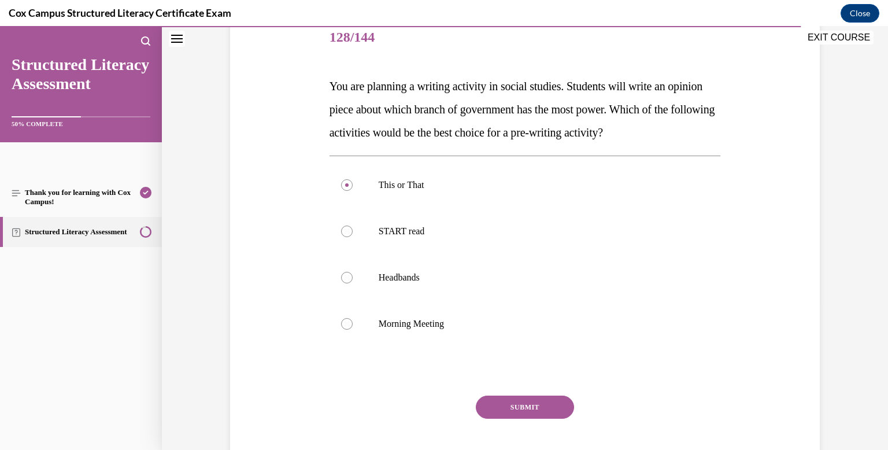
click at [522, 403] on button "SUBMIT" at bounding box center [525, 406] width 98 height 23
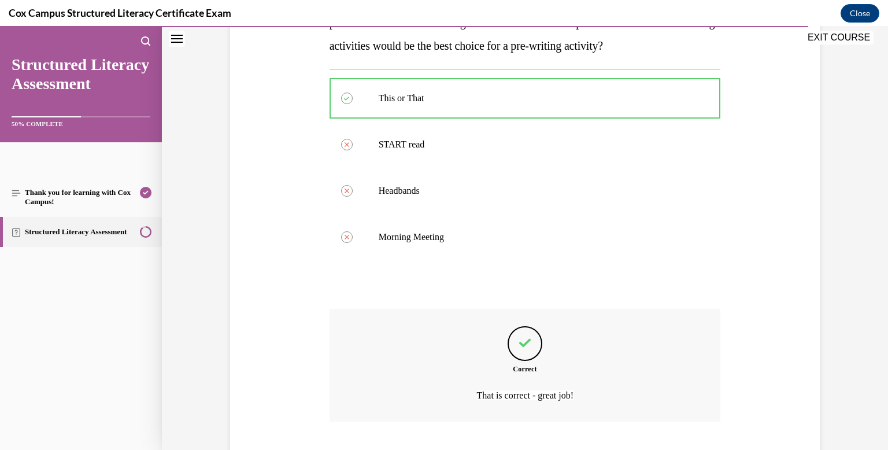
scroll to position [305, 0]
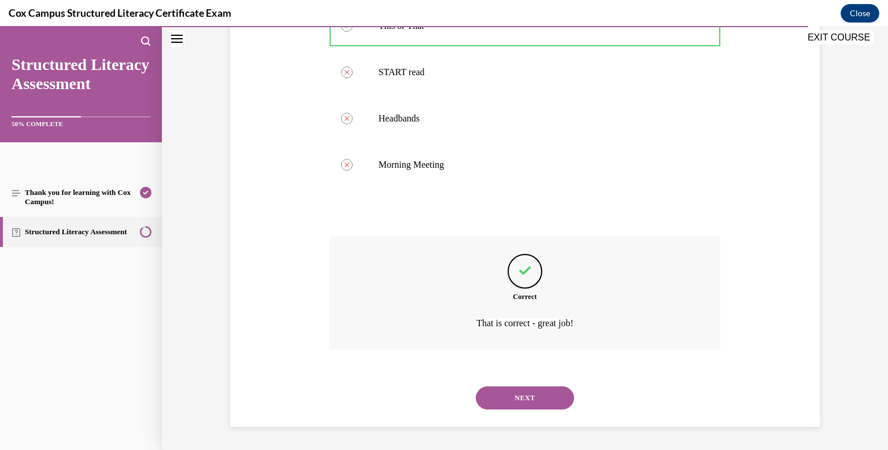
click at [526, 402] on button "NEXT" at bounding box center [525, 397] width 98 height 23
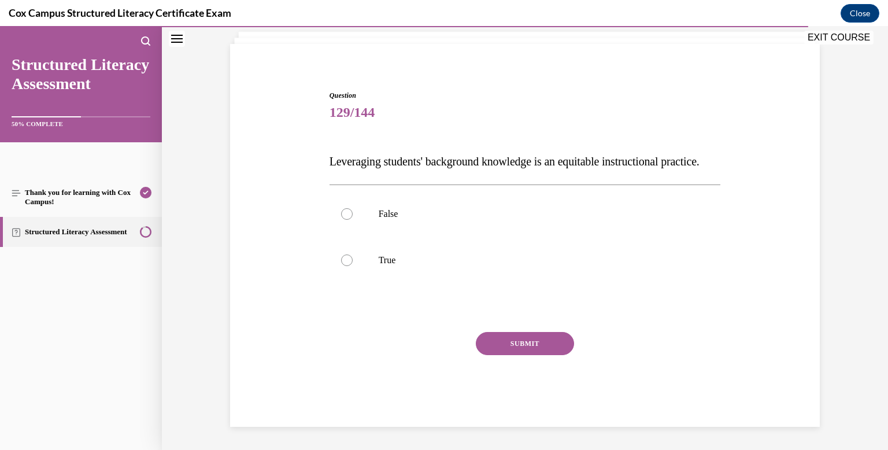
scroll to position [94, 0]
click at [344, 257] on div at bounding box center [347, 260] width 12 height 12
click at [344, 257] on input "True" at bounding box center [347, 260] width 12 height 12
radio input "true"
click at [536, 340] on button "SUBMIT" at bounding box center [525, 343] width 98 height 23
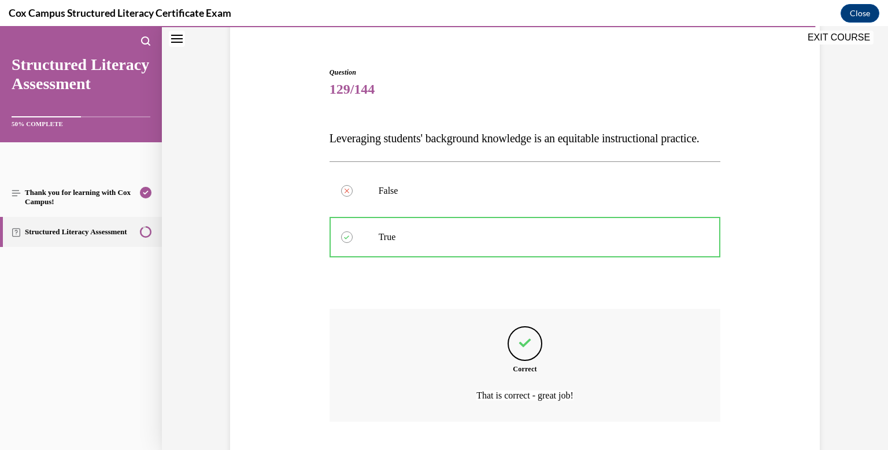
scroll to position [189, 0]
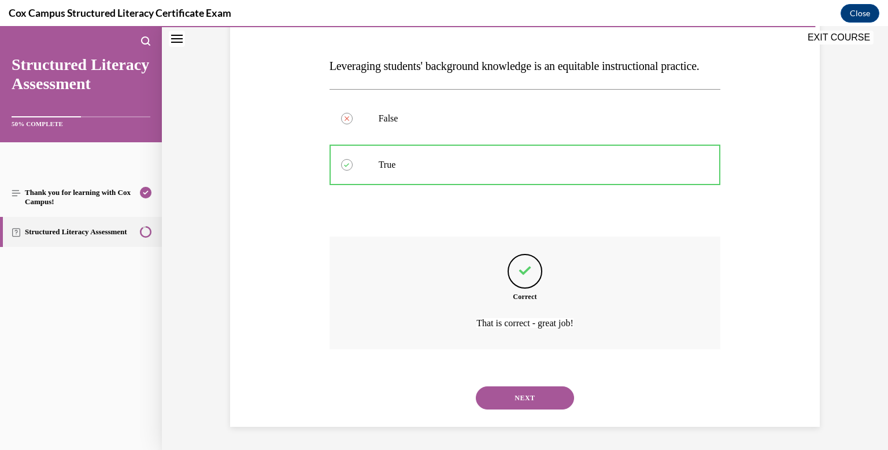
click at [555, 394] on button "NEXT" at bounding box center [525, 397] width 98 height 23
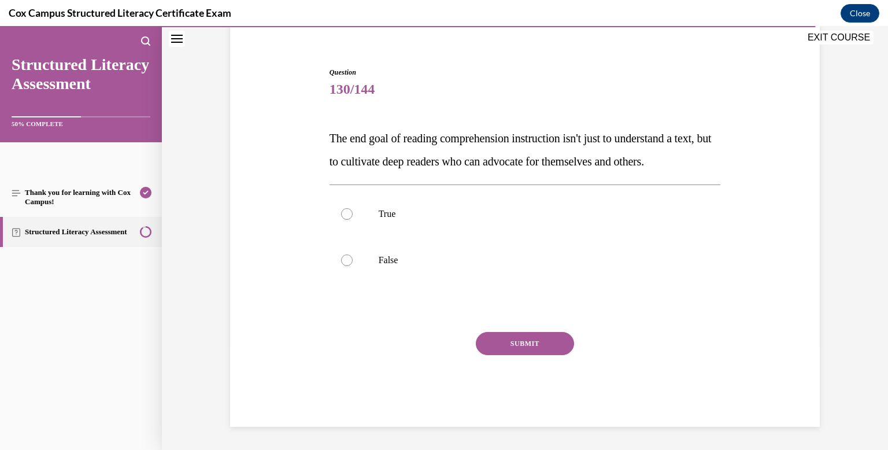
scroll to position [117, 0]
click at [348, 205] on label "True" at bounding box center [524, 214] width 391 height 46
click at [348, 208] on input "True" at bounding box center [347, 214] width 12 height 12
radio input "true"
click at [518, 348] on button "SUBMIT" at bounding box center [525, 343] width 98 height 23
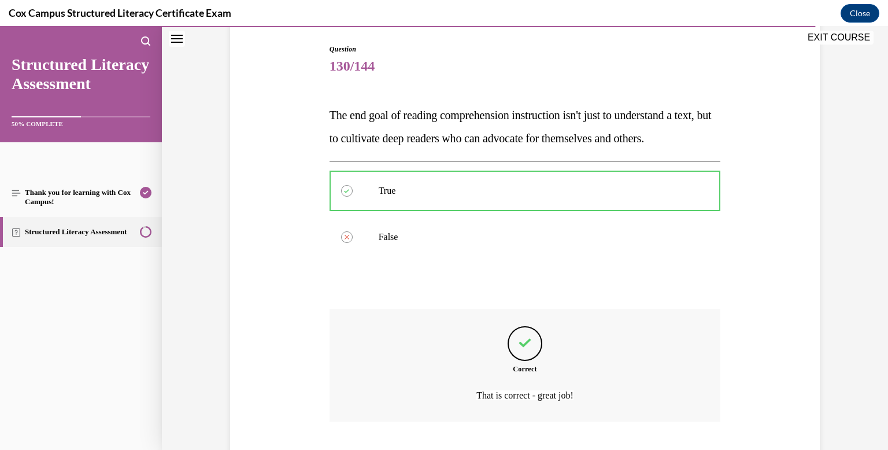
scroll to position [212, 0]
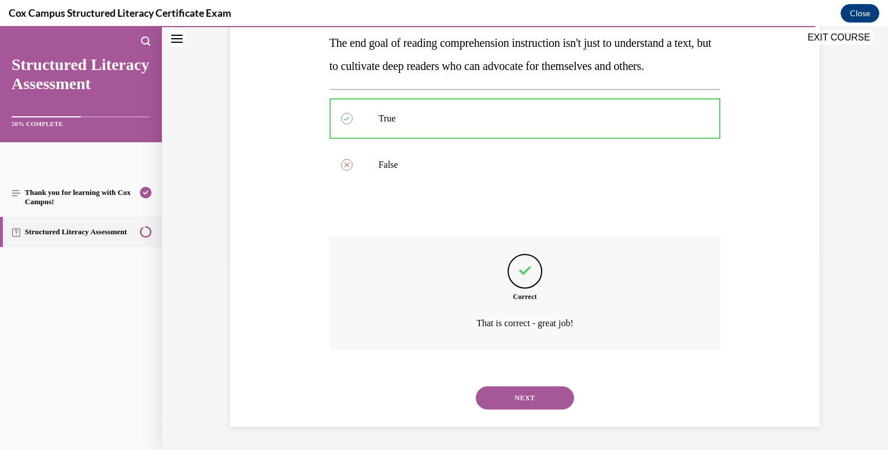
click at [521, 404] on button "NEXT" at bounding box center [525, 397] width 98 height 23
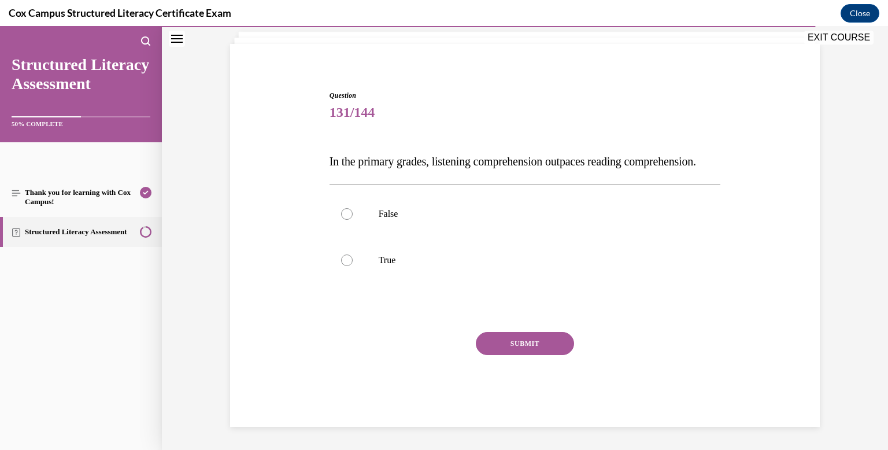
scroll to position [94, 0]
click at [345, 265] on label "True" at bounding box center [524, 260] width 391 height 46
click at [345, 265] on input "True" at bounding box center [347, 260] width 12 height 12
radio input "true"
click at [512, 348] on button "SUBMIT" at bounding box center [525, 343] width 98 height 23
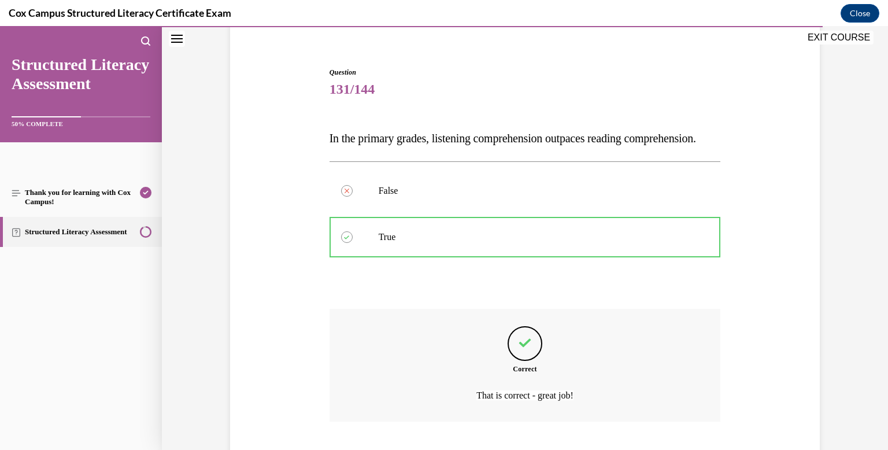
scroll to position [189, 0]
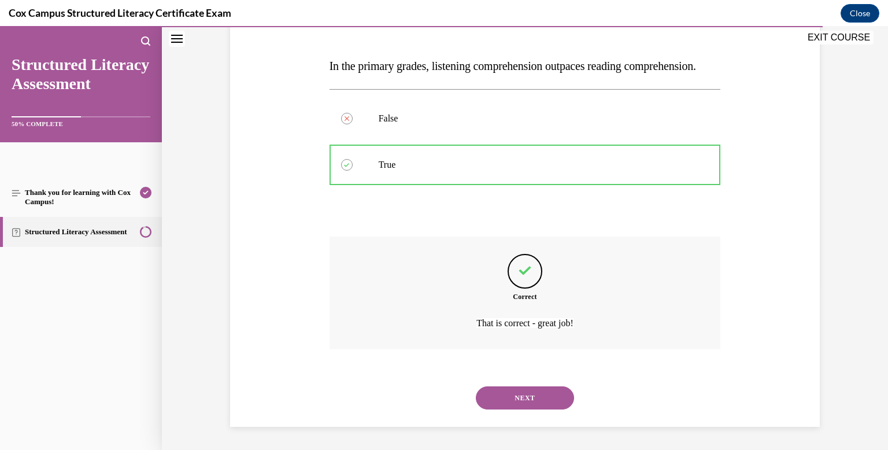
click at [520, 398] on button "NEXT" at bounding box center [525, 397] width 98 height 23
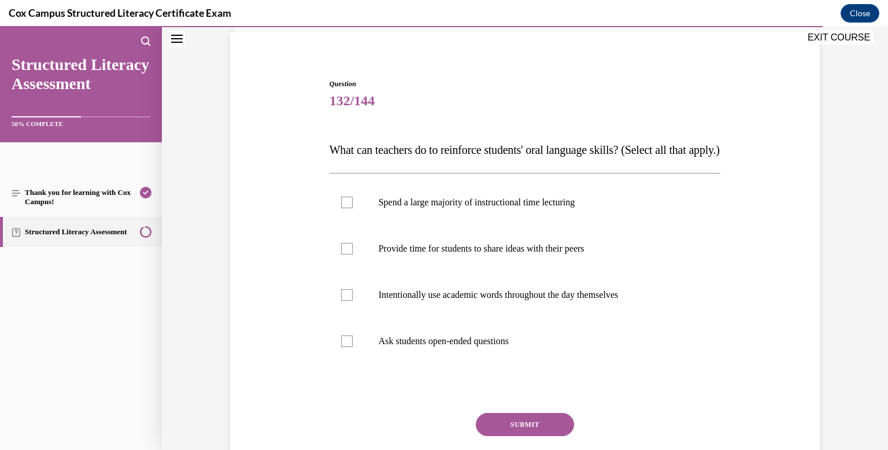
scroll to position [83, 0]
click at [347, 253] on div at bounding box center [347, 248] width 12 height 12
click at [347, 253] on input "Provide time for students to share ideas with their peers" at bounding box center [347, 248] width 12 height 12
checkbox input "true"
click at [347, 299] on div at bounding box center [347, 294] width 12 height 12
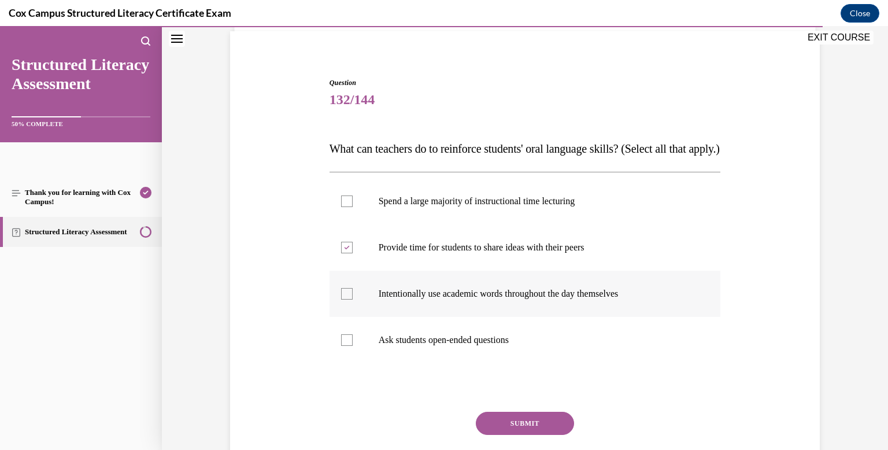
click at [347, 299] on input "Intentionally use academic words throughout the day themselves" at bounding box center [347, 294] width 12 height 12
checkbox input "true"
click at [348, 346] on div at bounding box center [347, 340] width 12 height 12
click at [348, 346] on input "Ask students open-ended questions" at bounding box center [347, 340] width 12 height 12
checkbox input "true"
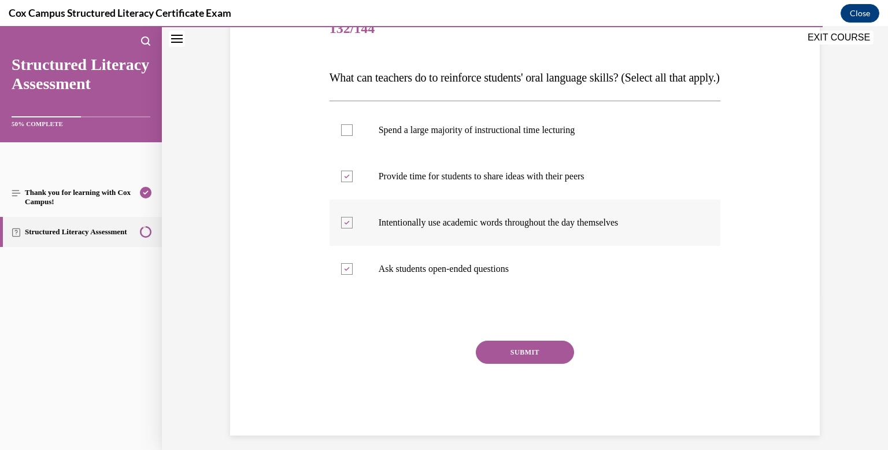
scroll to position [155, 0]
click at [537, 363] on button "SUBMIT" at bounding box center [525, 351] width 98 height 23
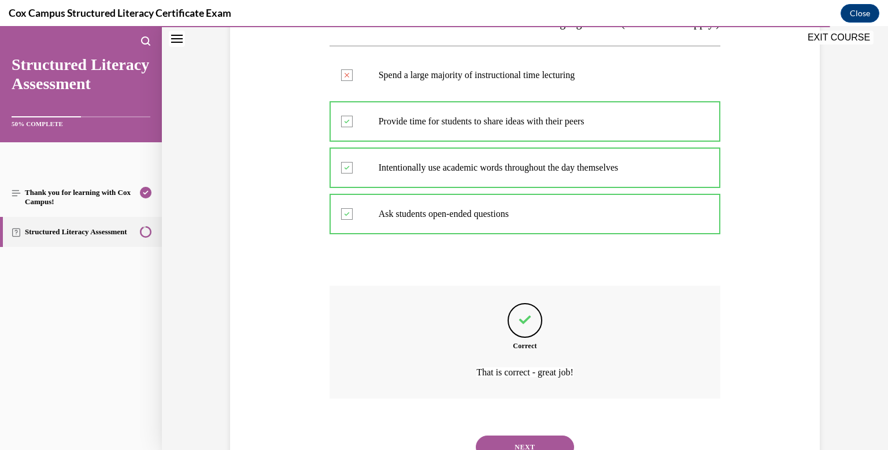
scroll to position [281, 0]
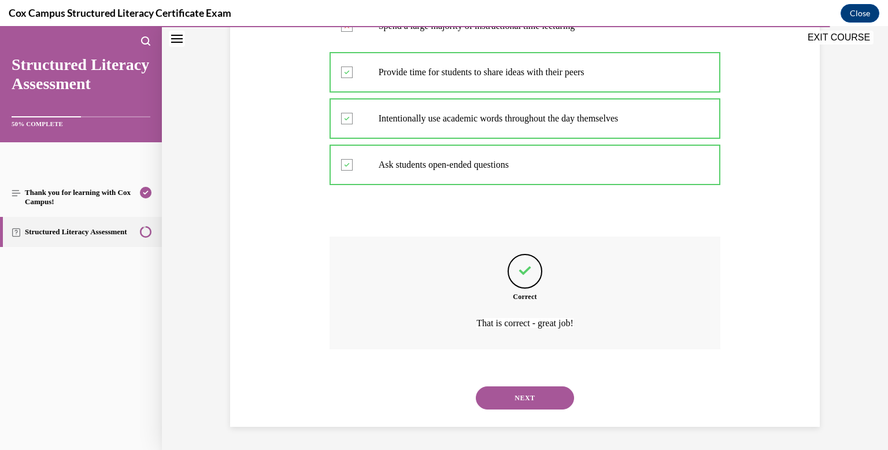
click at [538, 400] on button "NEXT" at bounding box center [525, 397] width 98 height 23
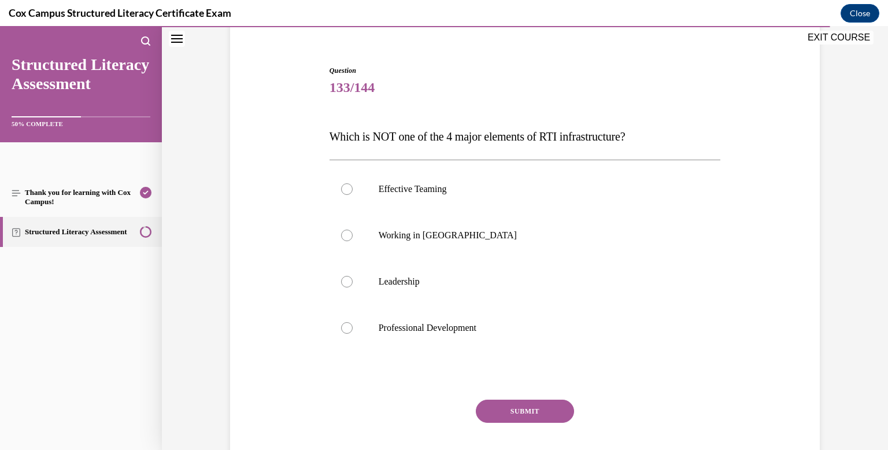
scroll to position [99, 0]
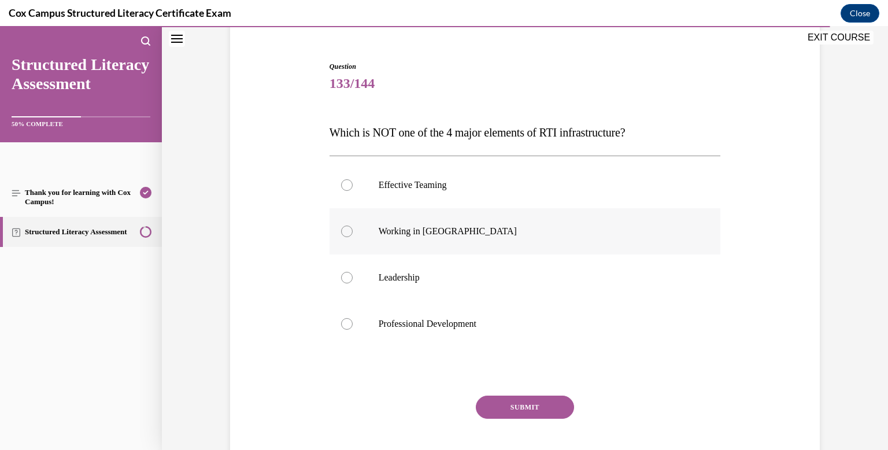
click at [342, 228] on div at bounding box center [347, 231] width 12 height 12
click at [342, 228] on input "Working in Silos" at bounding box center [347, 231] width 12 height 12
radio input "true"
click at [537, 408] on button "SUBMIT" at bounding box center [525, 406] width 98 height 23
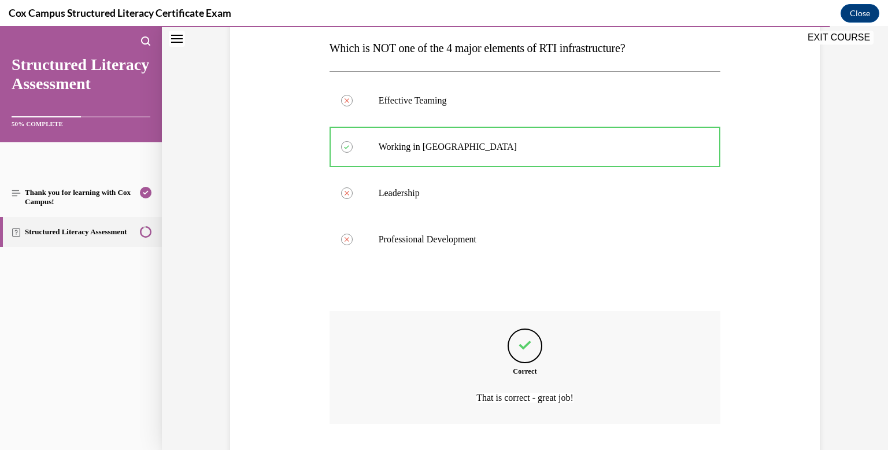
scroll to position [258, 0]
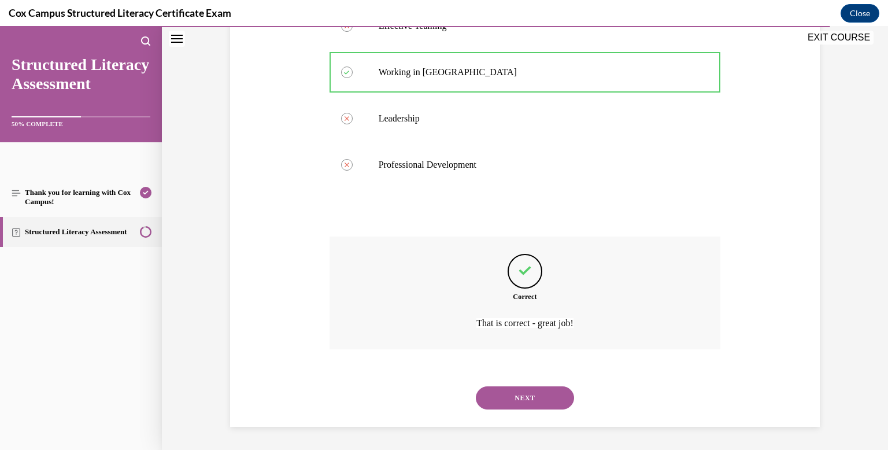
click at [548, 391] on button "NEXT" at bounding box center [525, 397] width 98 height 23
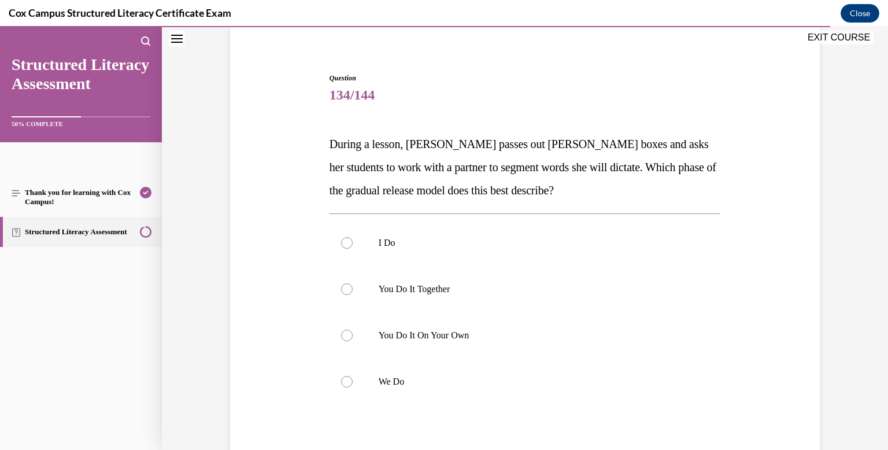
scroll to position [88, 0]
click at [345, 289] on div at bounding box center [347, 289] width 12 height 12
click at [345, 289] on input "You Do It Together" at bounding box center [347, 289] width 12 height 12
radio input "true"
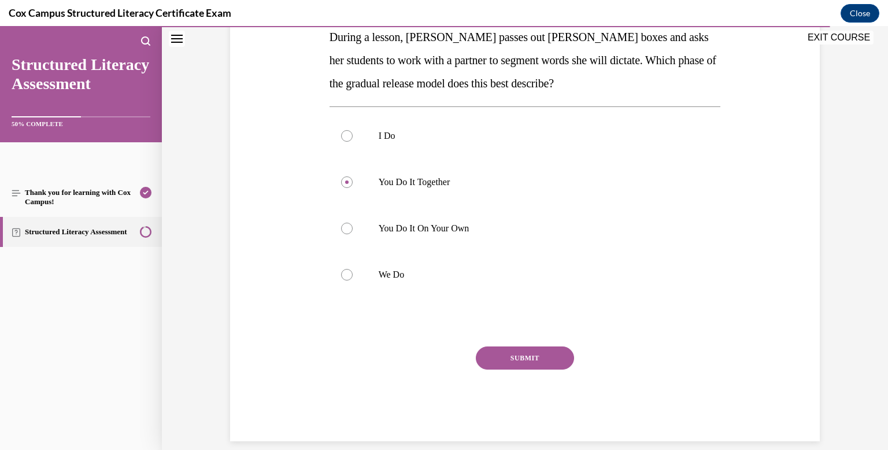
scroll to position [209, 0]
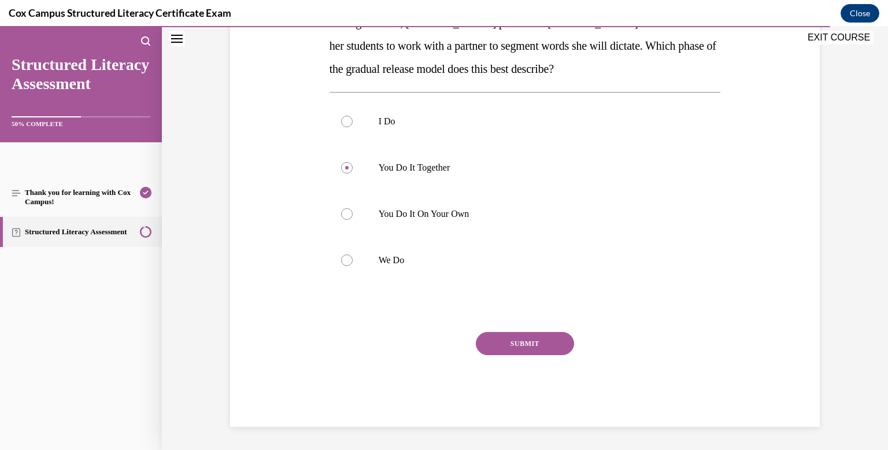
click at [512, 344] on button "SUBMIT" at bounding box center [525, 343] width 98 height 23
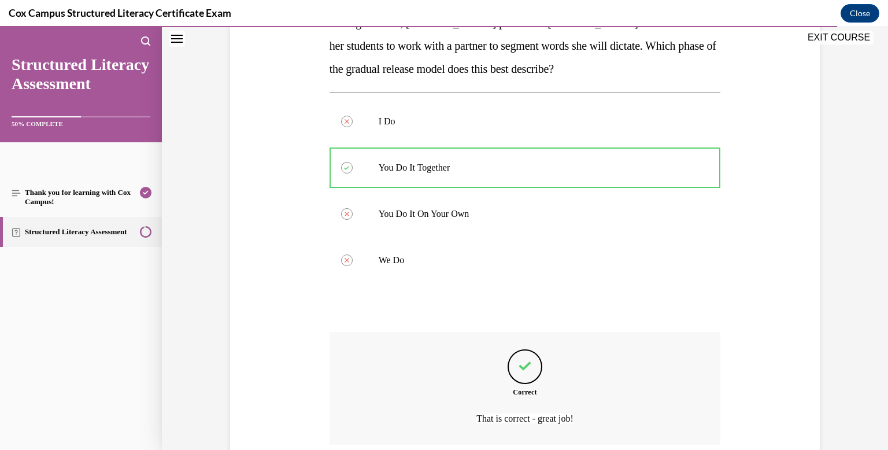
scroll to position [305, 0]
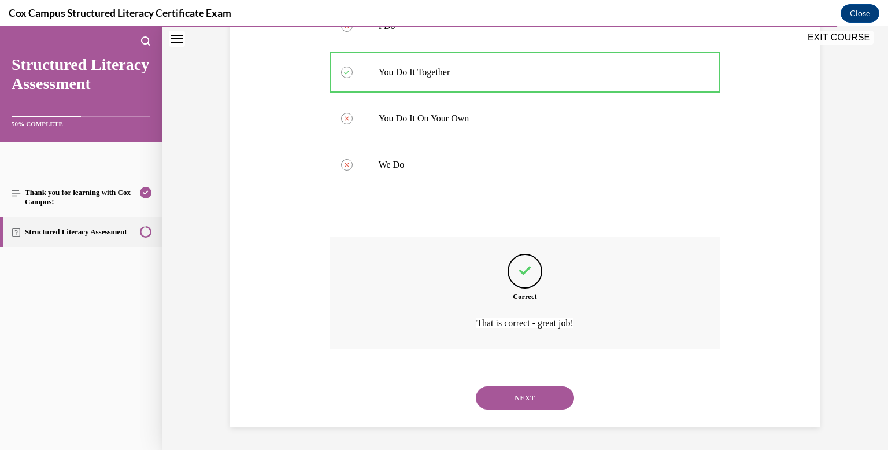
click at [530, 395] on button "NEXT" at bounding box center [525, 397] width 98 height 23
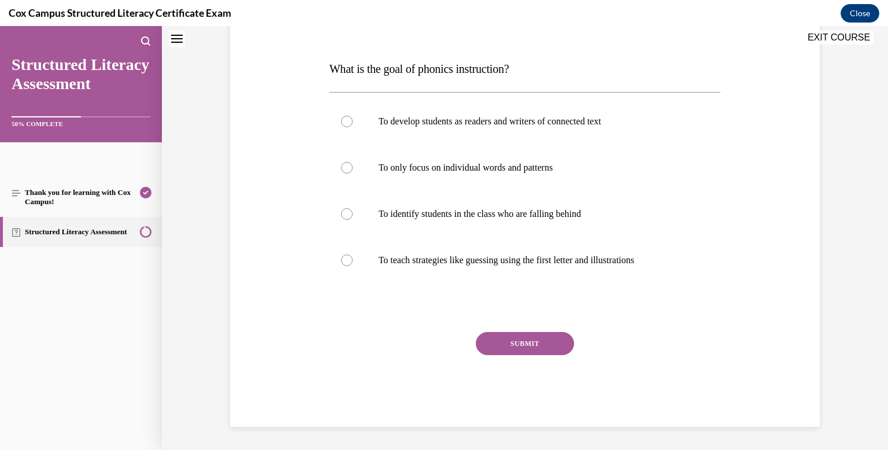
scroll to position [0, 0]
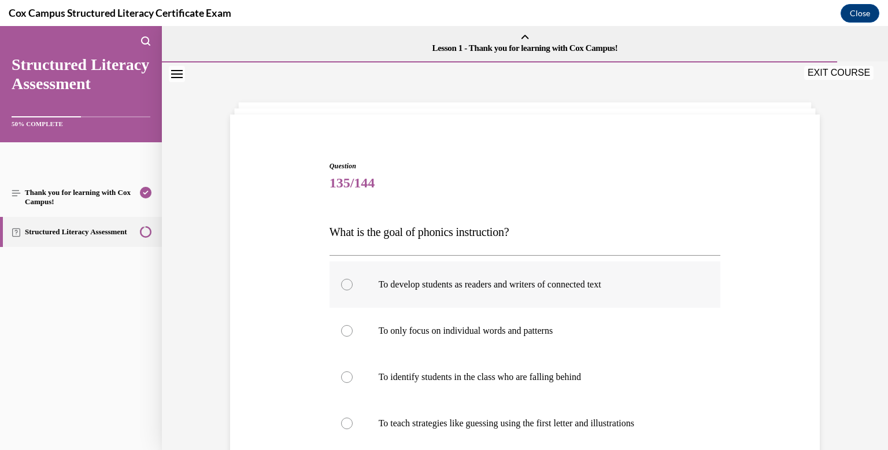
click at [345, 283] on div at bounding box center [347, 285] width 12 height 12
click at [345, 283] on input "To develop students as readers and writers of connected text" at bounding box center [347, 285] width 12 height 12
radio input "true"
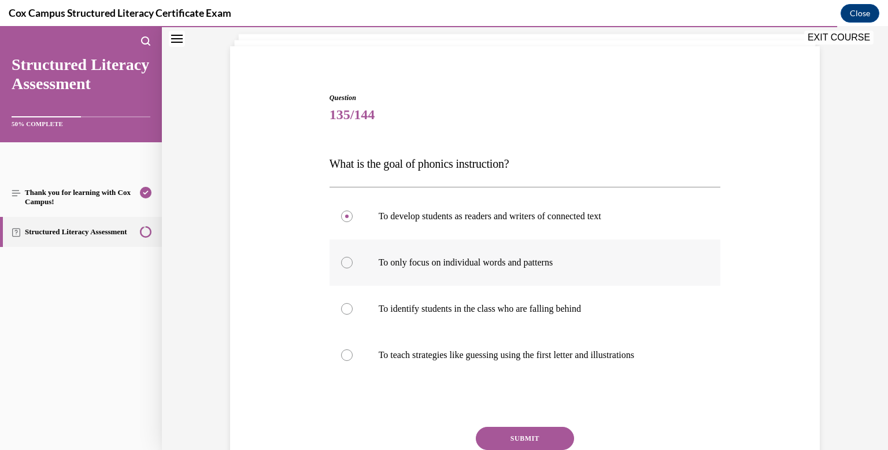
scroll to position [73, 0]
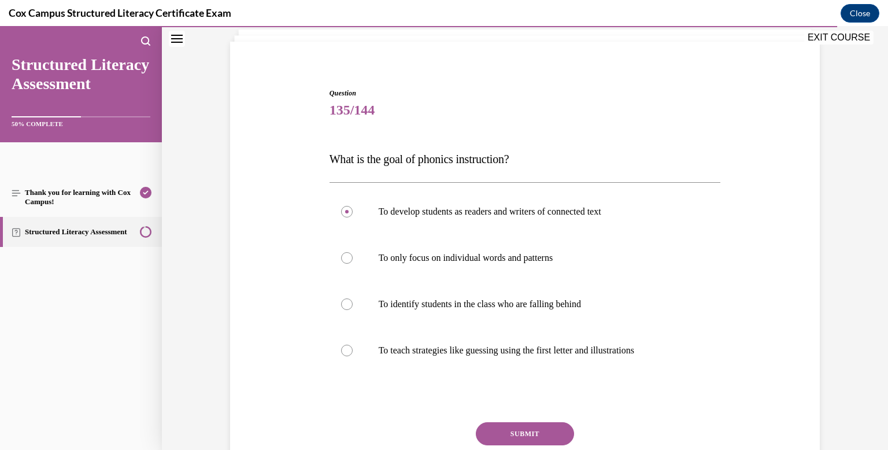
click at [525, 437] on button "SUBMIT" at bounding box center [525, 433] width 98 height 23
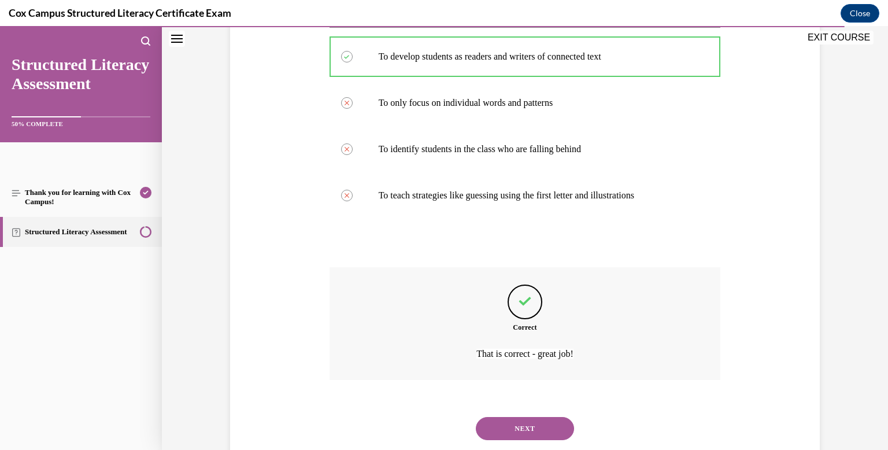
scroll to position [258, 0]
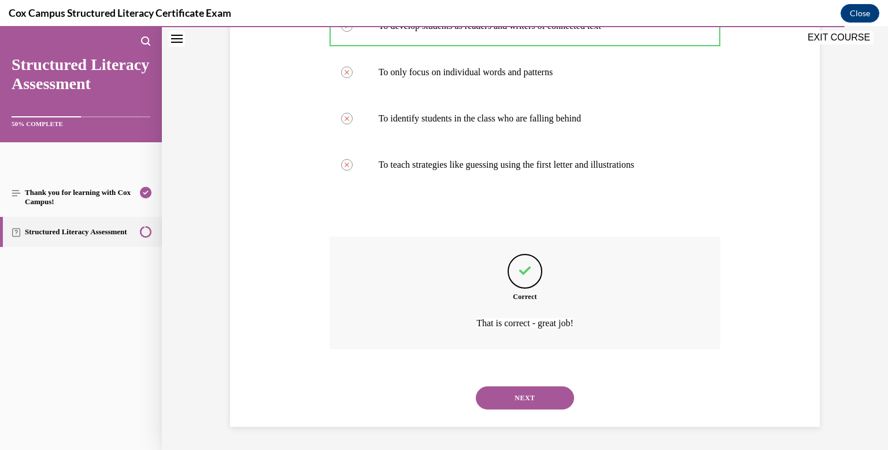
click at [540, 398] on button "NEXT" at bounding box center [525, 397] width 98 height 23
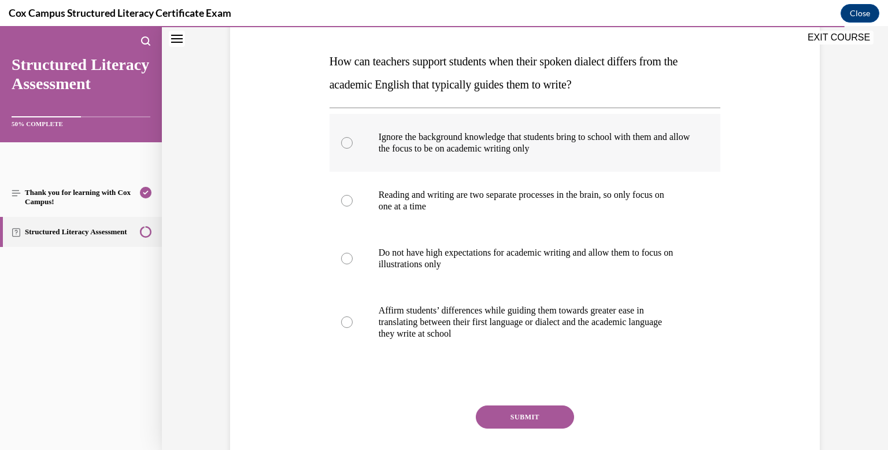
scroll to position [171, 0]
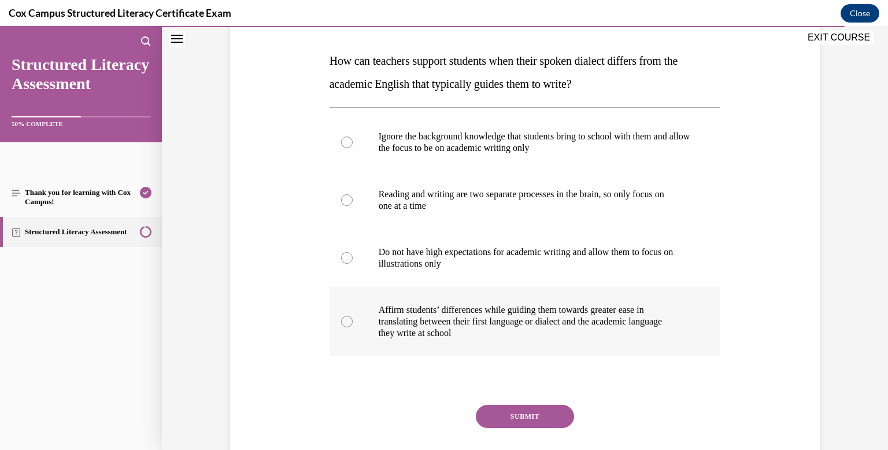
click at [346, 318] on div at bounding box center [347, 321] width 12 height 12
click at [346, 318] on input "Affirm students’ differences while guiding them towards greater ease in transla…" at bounding box center [347, 321] width 12 height 12
radio input "true"
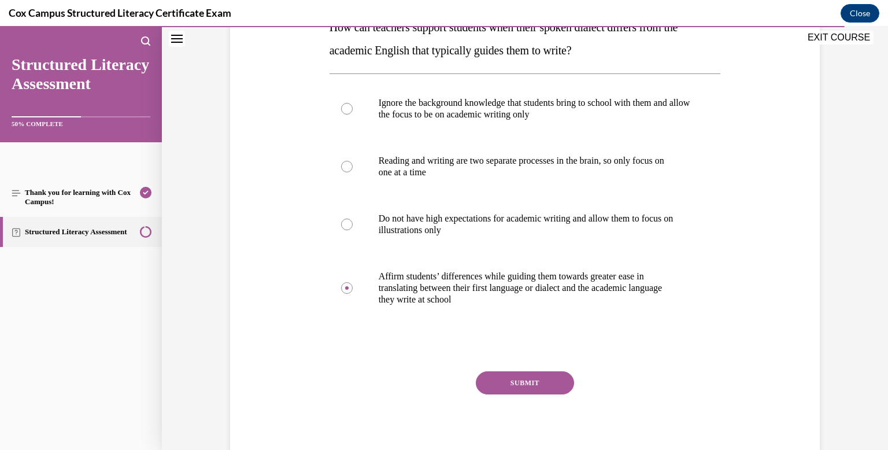
click at [540, 389] on button "SUBMIT" at bounding box center [525, 382] width 98 height 23
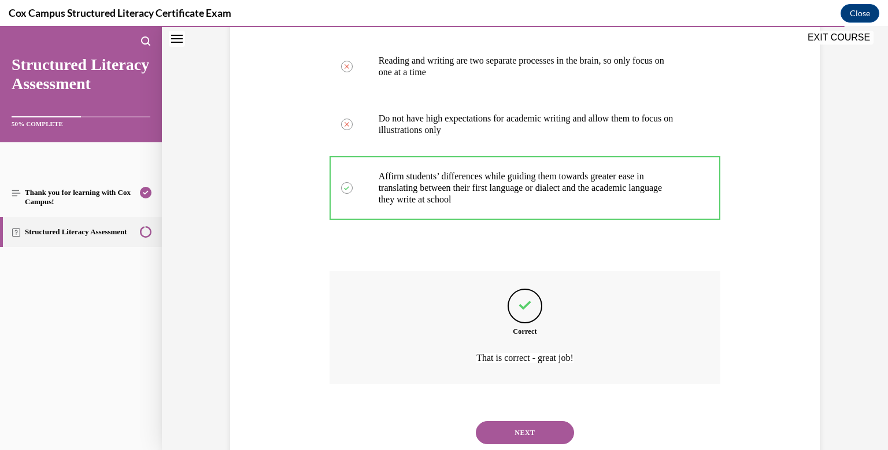
scroll to position [339, 0]
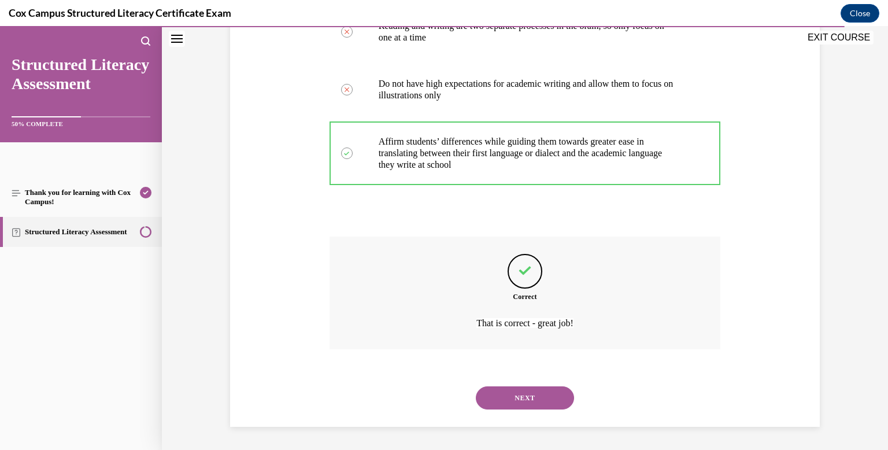
click at [526, 396] on button "NEXT" at bounding box center [525, 397] width 98 height 23
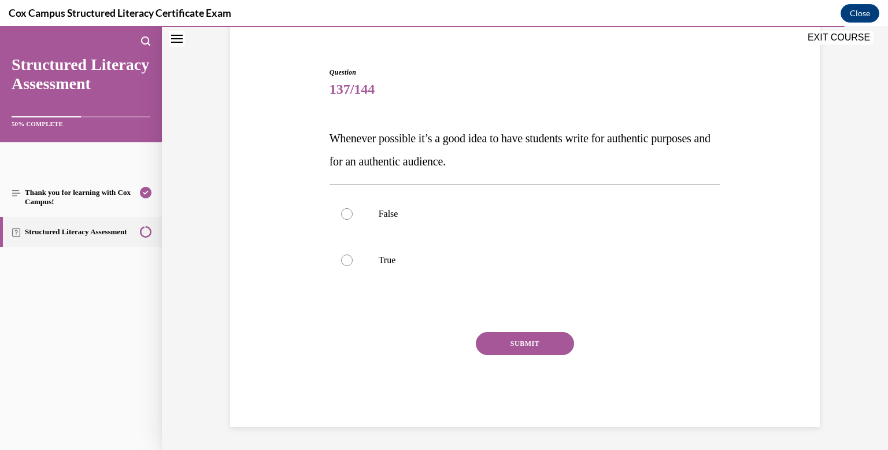
scroll to position [94, 0]
click at [354, 257] on label "True" at bounding box center [524, 260] width 391 height 46
click at [352, 257] on input "True" at bounding box center [347, 260] width 12 height 12
radio input "true"
click at [523, 345] on button "SUBMIT" at bounding box center [525, 343] width 98 height 23
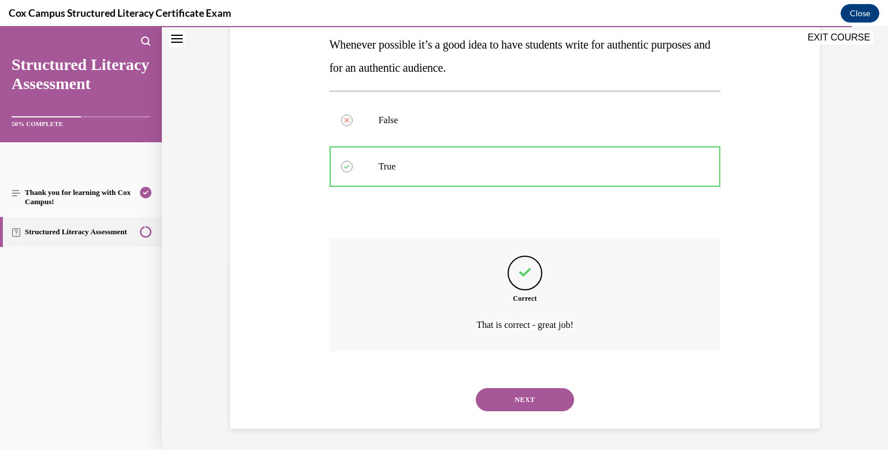
scroll to position [189, 0]
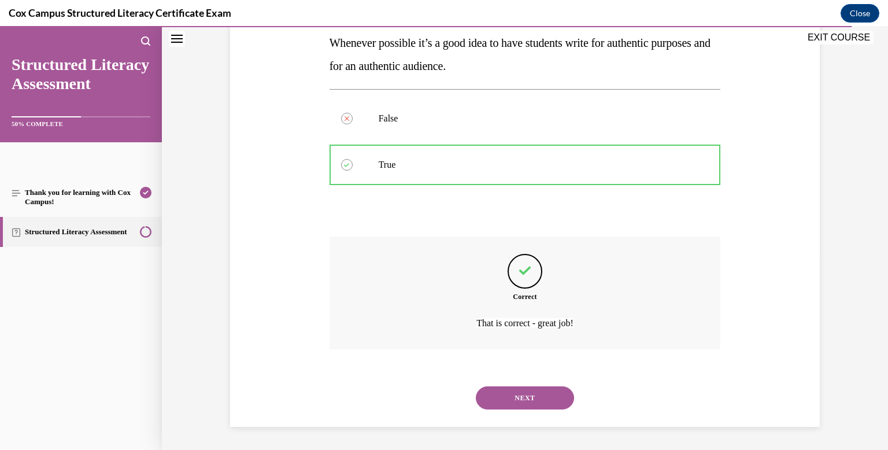
click at [527, 391] on button "NEXT" at bounding box center [525, 397] width 98 height 23
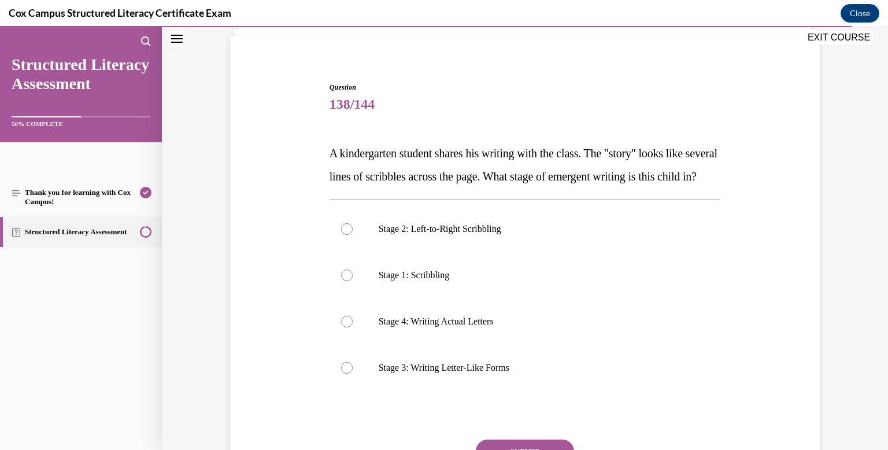
scroll to position [83, 0]
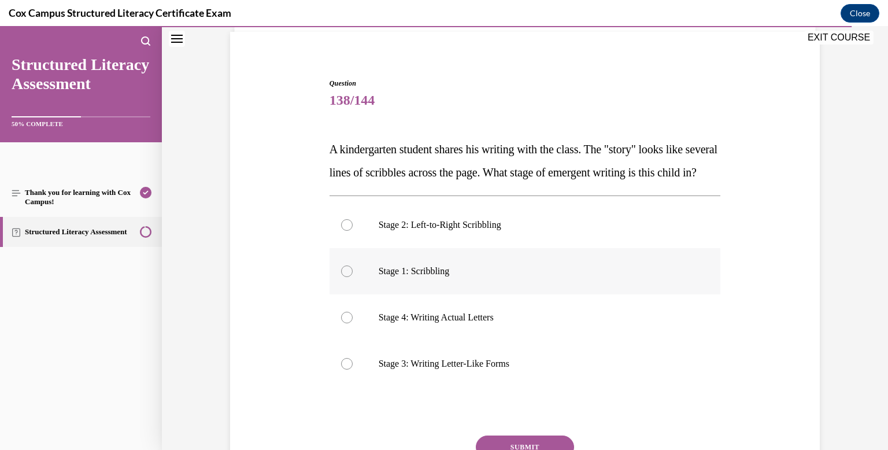
click at [344, 277] on div at bounding box center [347, 271] width 12 height 12
click at [344, 277] on input "Stage 1: Scribbling" at bounding box center [347, 271] width 12 height 12
radio input "true"
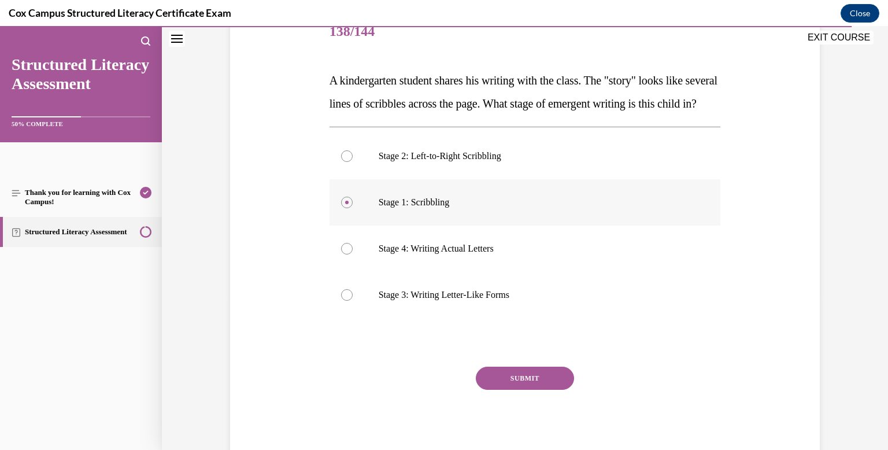
scroll to position [155, 0]
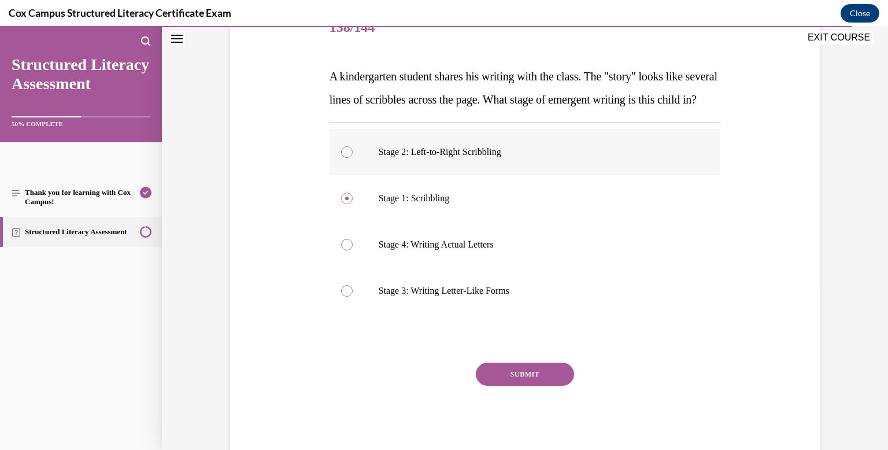
click at [345, 158] on div at bounding box center [347, 152] width 12 height 12
click at [345, 158] on input "Stage 2: Left-to-Right Scribbling" at bounding box center [347, 152] width 12 height 12
radio input "true"
click at [541, 385] on button "SUBMIT" at bounding box center [525, 373] width 98 height 23
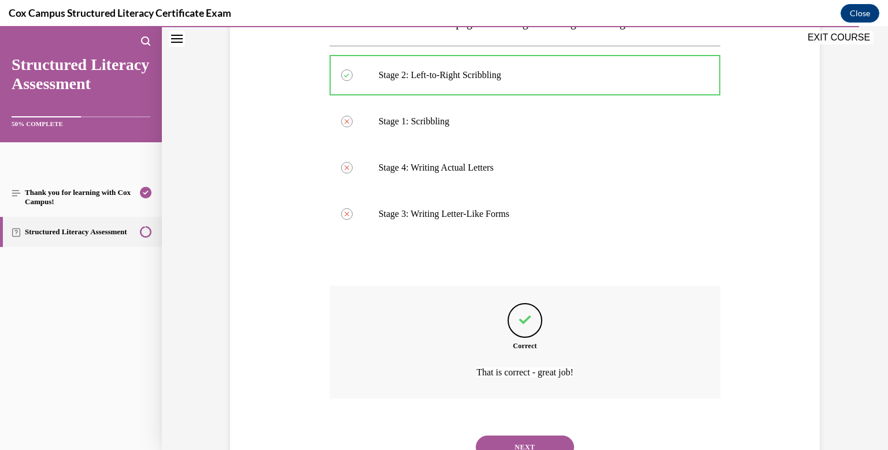
scroll to position [305, 0]
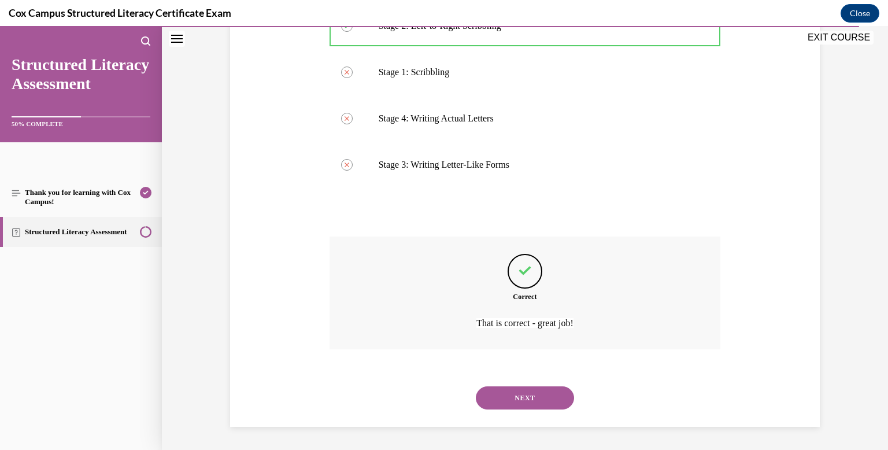
click at [534, 399] on button "NEXT" at bounding box center [525, 397] width 98 height 23
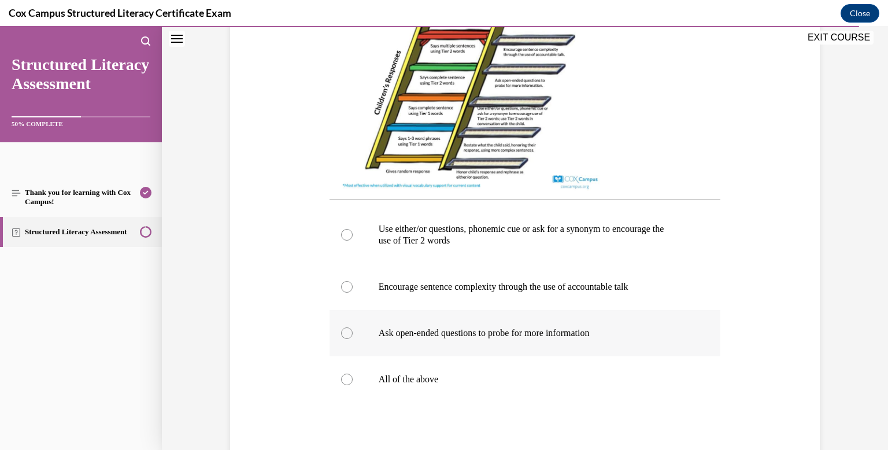
scroll to position [378, 0]
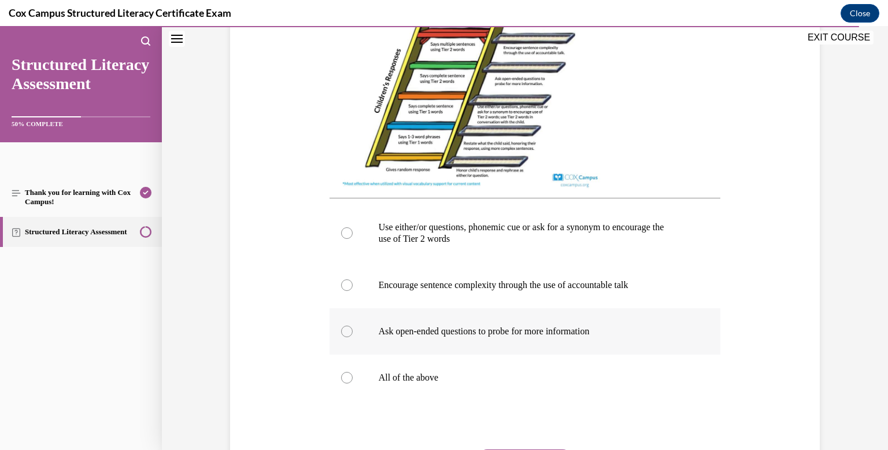
click at [348, 337] on div at bounding box center [347, 331] width 12 height 12
click at [348, 337] on input "Ask open-ended questions to probe for more information" at bounding box center [347, 331] width 12 height 12
radio input "true"
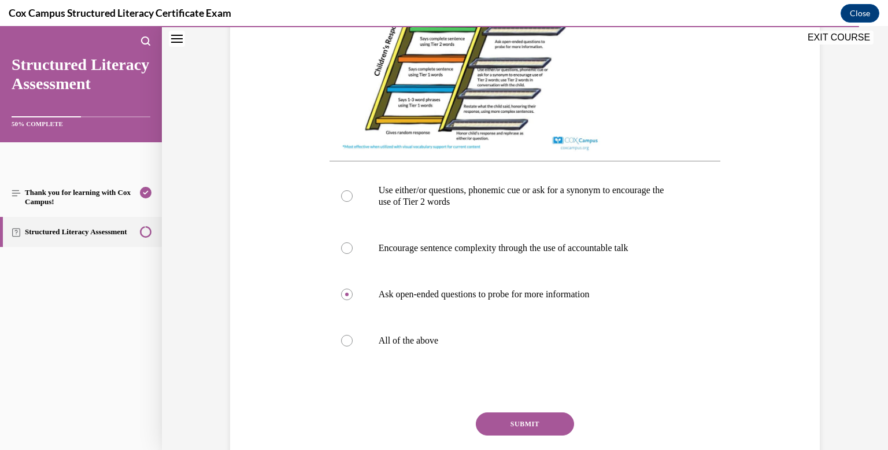
scroll to position [432, 0]
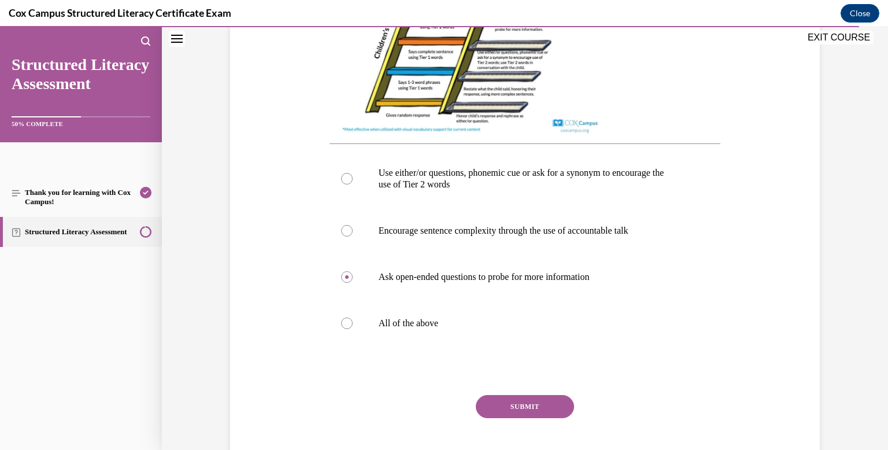
click at [523, 417] on button "SUBMIT" at bounding box center [525, 406] width 98 height 23
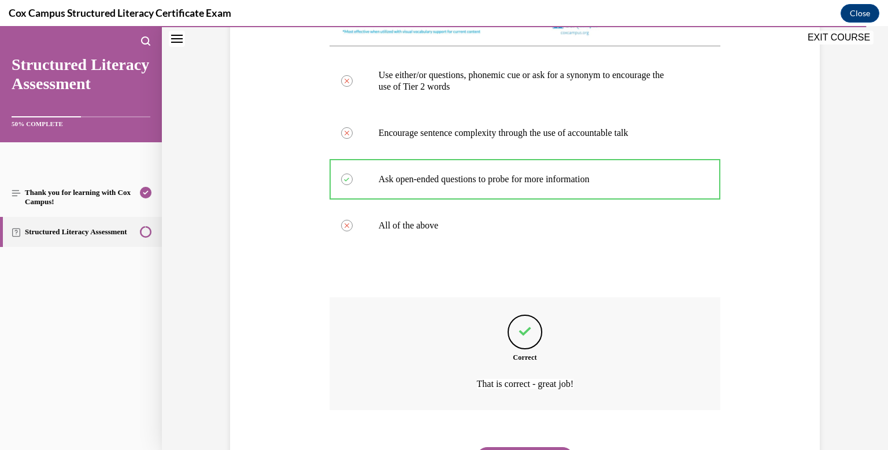
scroll to position [602, 0]
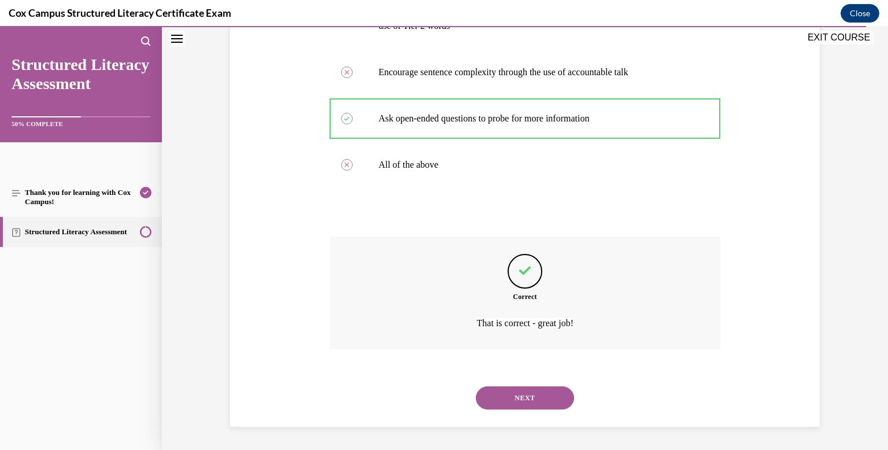
click at [546, 399] on button "NEXT" at bounding box center [525, 397] width 98 height 23
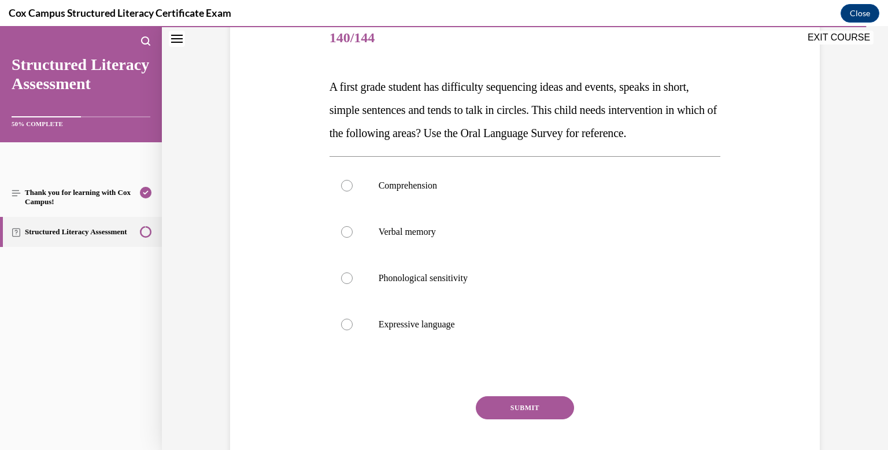
scroll to position [144, 0]
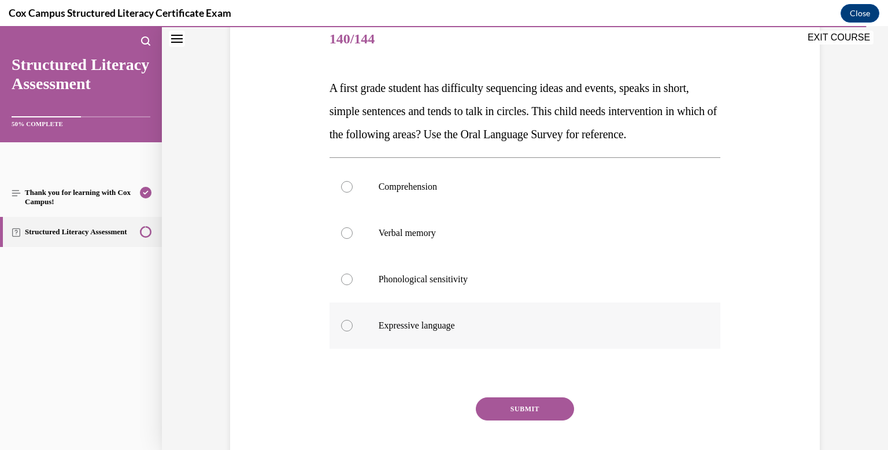
click at [349, 331] on div at bounding box center [347, 326] width 12 height 12
click at [349, 331] on input "Expressive language" at bounding box center [347, 326] width 12 height 12
radio input "true"
click at [506, 420] on button "SUBMIT" at bounding box center [525, 408] width 98 height 23
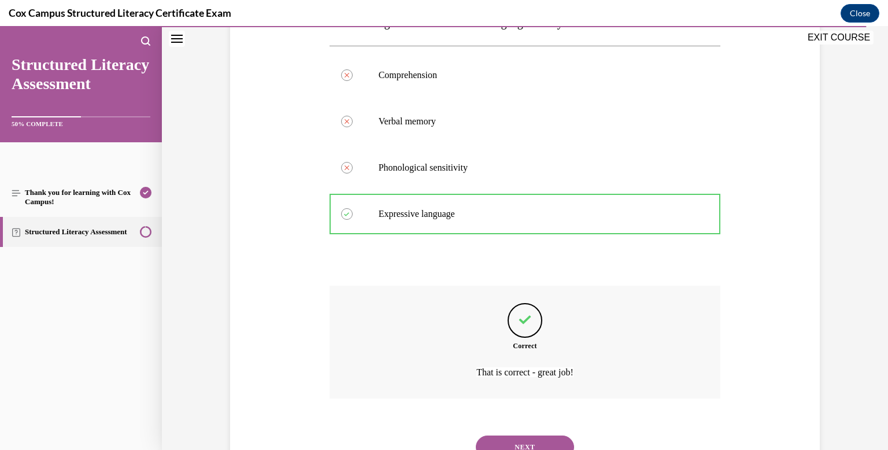
scroll to position [328, 0]
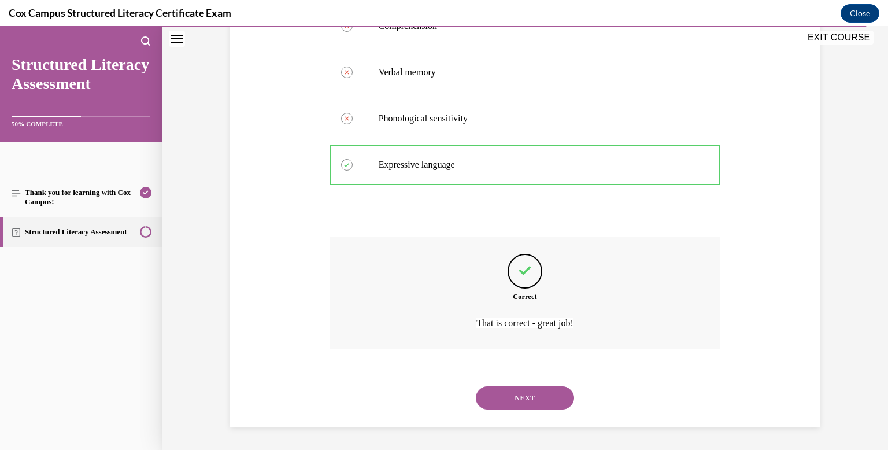
click at [536, 404] on button "NEXT" at bounding box center [525, 397] width 98 height 23
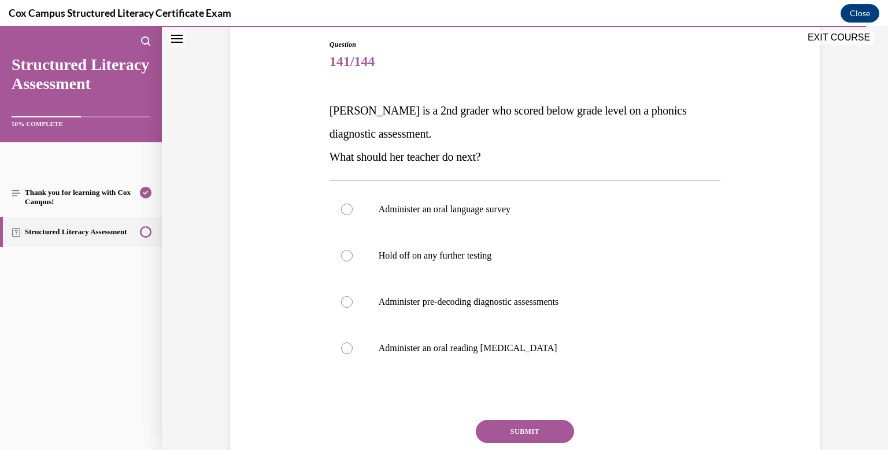
scroll to position [124, 0]
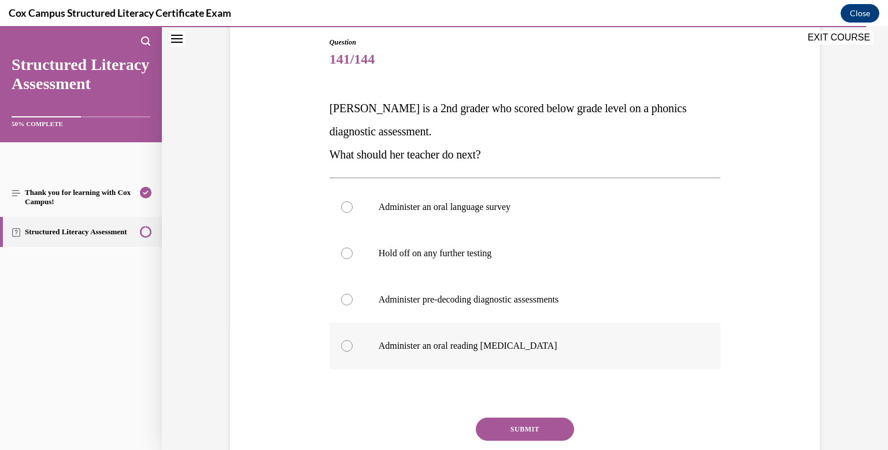
click at [345, 344] on div at bounding box center [347, 346] width 12 height 12
click at [345, 344] on input "Administer an oral reading fluency assessment" at bounding box center [347, 346] width 12 height 12
radio input "true"
click at [529, 427] on button "SUBMIT" at bounding box center [525, 428] width 98 height 23
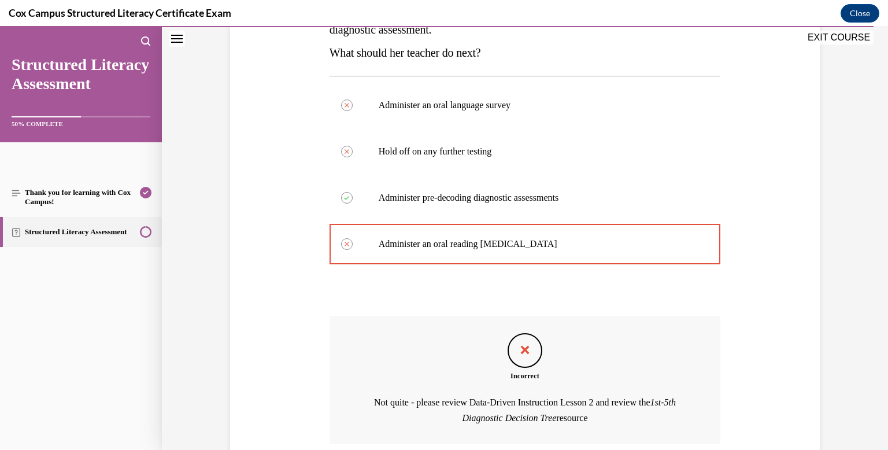
scroll to position [320, 0]
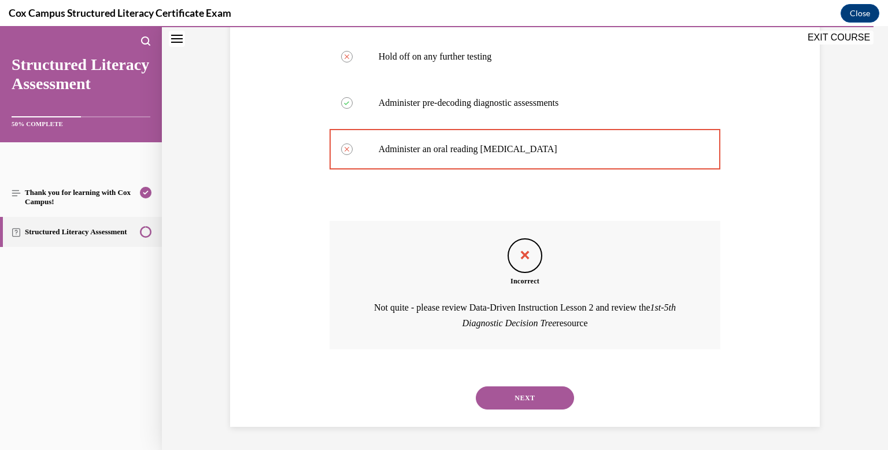
click at [533, 391] on button "NEXT" at bounding box center [525, 397] width 98 height 23
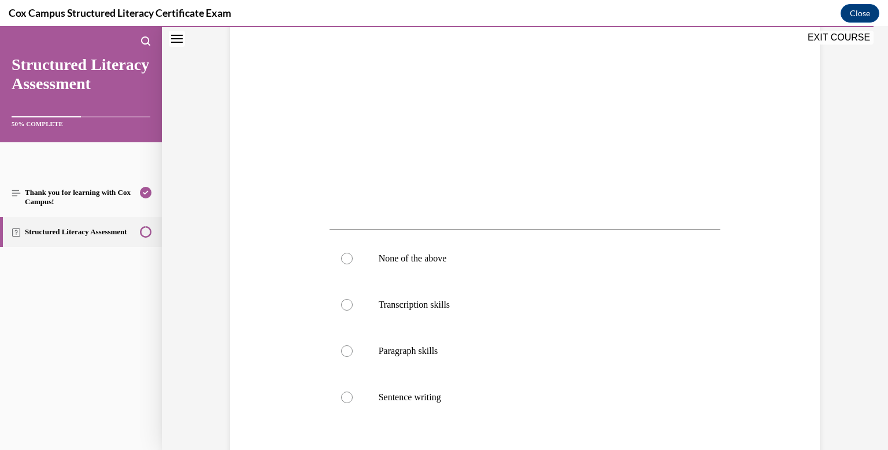
scroll to position [303, 0]
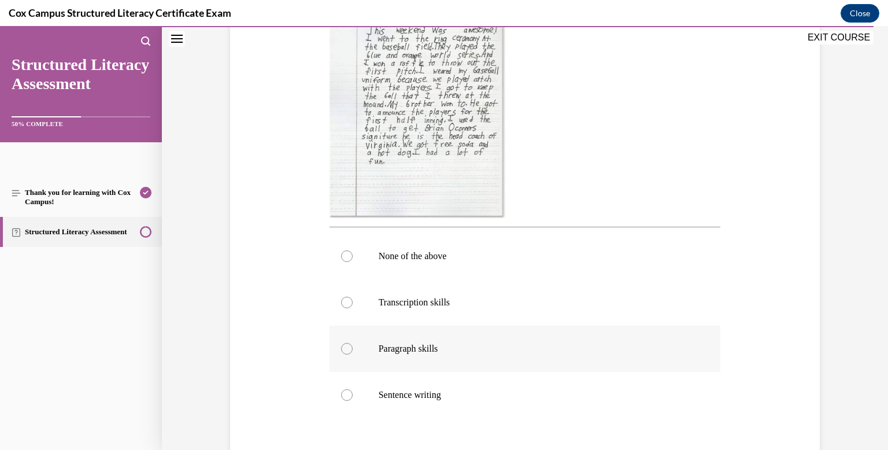
click at [341, 351] on label "Paragraph skills" at bounding box center [524, 348] width 391 height 46
click at [341, 351] on input "Paragraph skills" at bounding box center [347, 349] width 12 height 12
radio input "true"
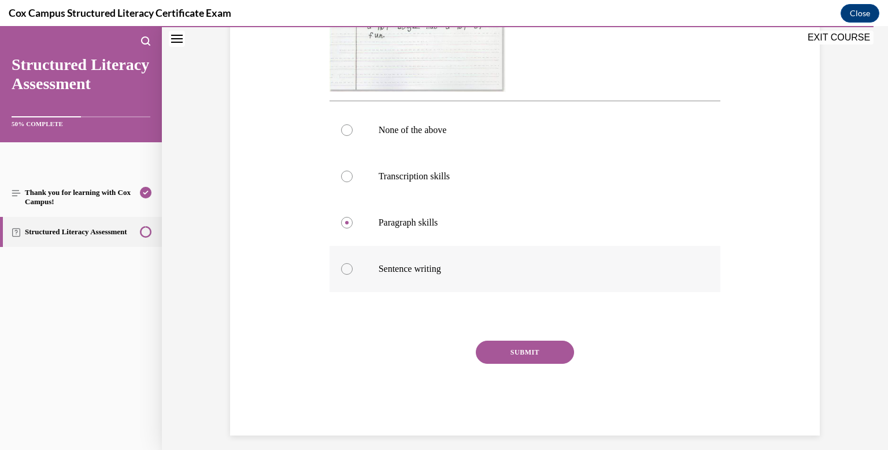
scroll to position [437, 0]
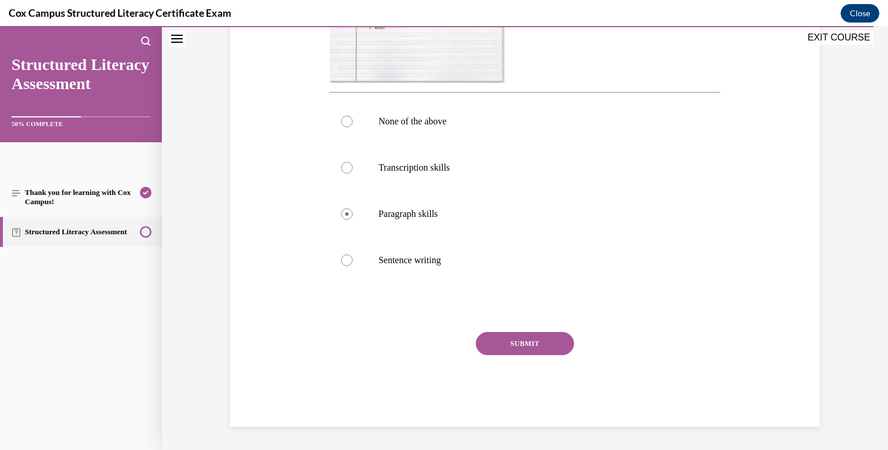
click at [537, 348] on button "SUBMIT" at bounding box center [525, 343] width 98 height 23
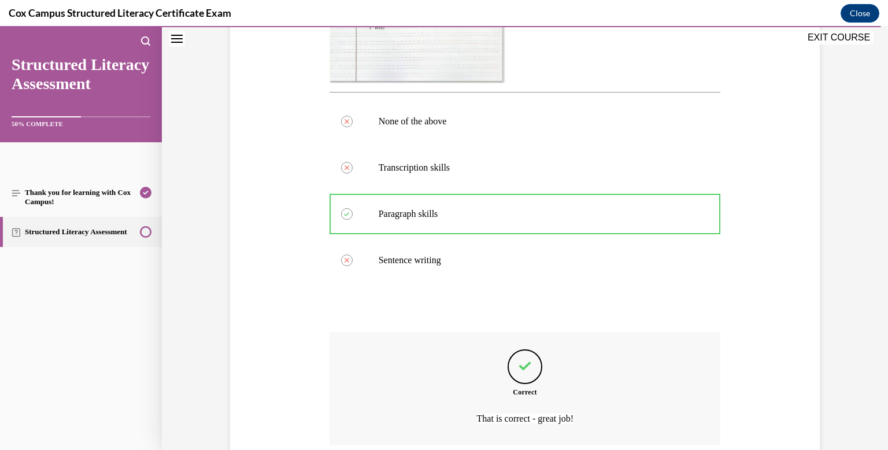
scroll to position [533, 0]
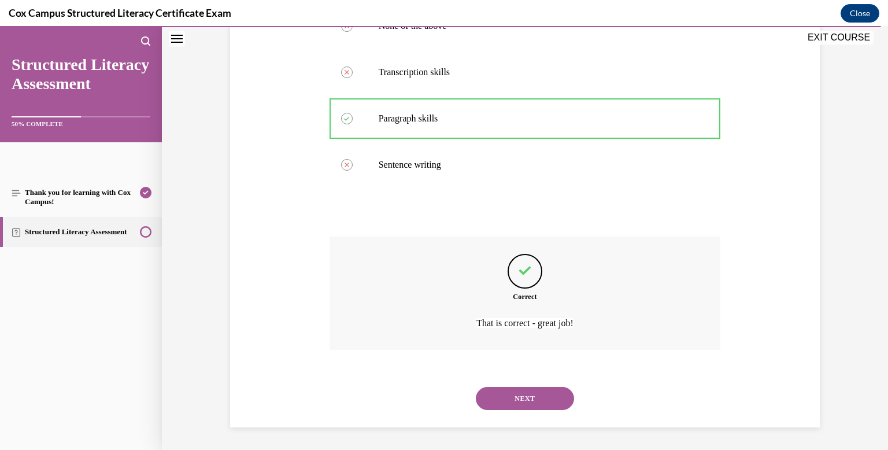
click at [537, 393] on button "NEXT" at bounding box center [525, 398] width 98 height 23
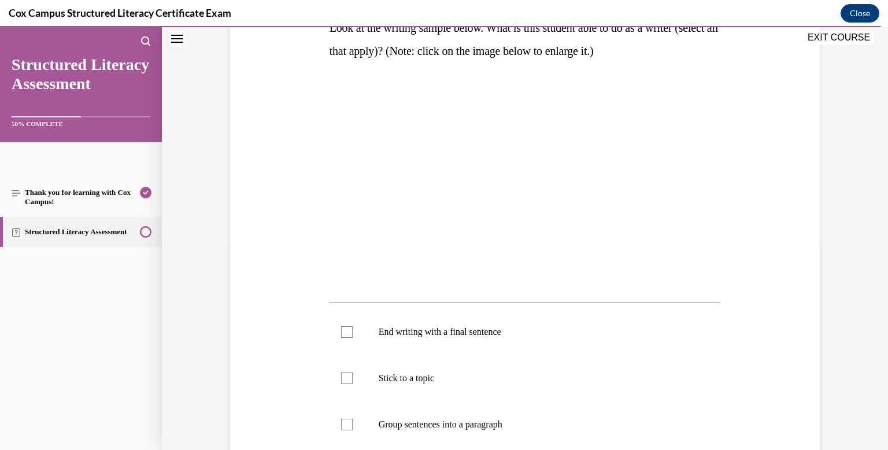
scroll to position [213, 0]
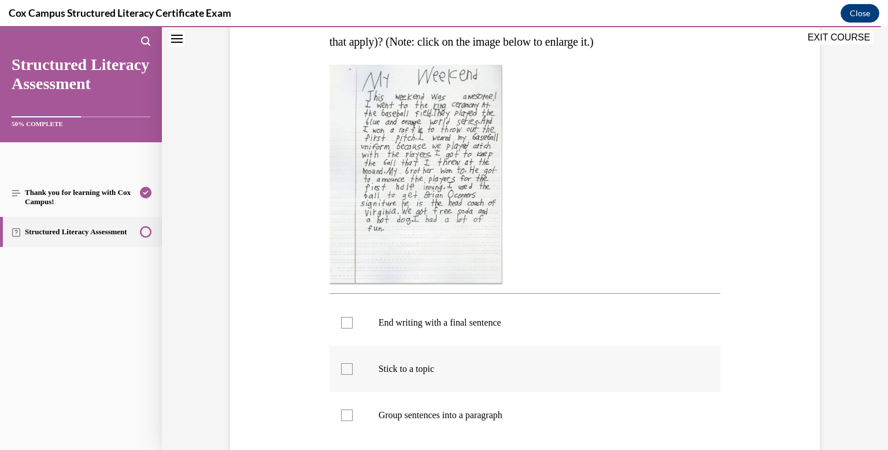
click at [348, 368] on div at bounding box center [347, 369] width 12 height 12
click at [348, 368] on input "Stick to a topic" at bounding box center [347, 369] width 12 height 12
checkbox input "true"
click at [349, 323] on div at bounding box center [347, 323] width 12 height 12
click at [349, 323] on input "End writing with a final sentence" at bounding box center [347, 323] width 12 height 12
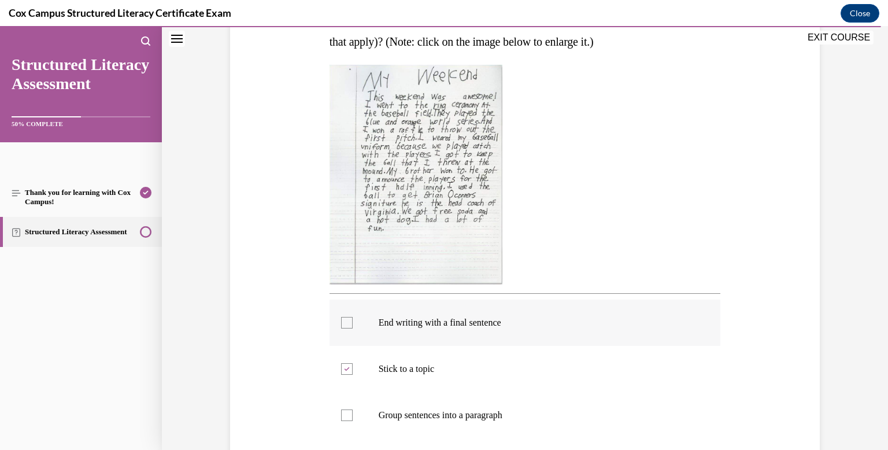
checkbox input "true"
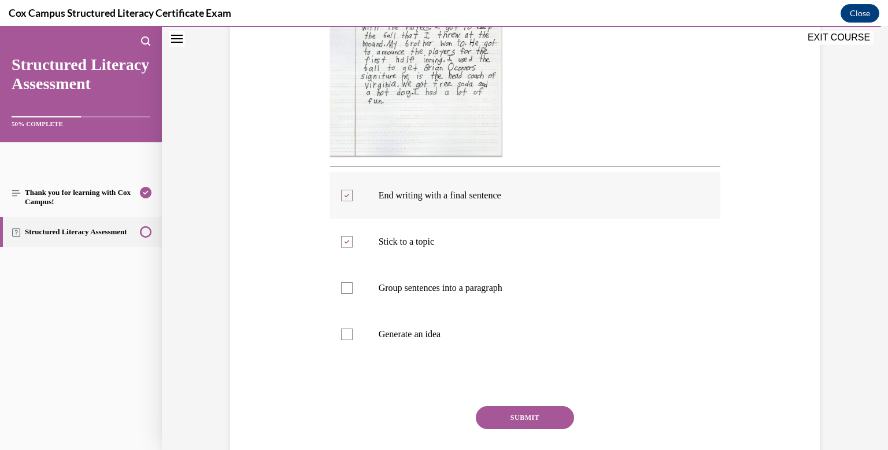
scroll to position [342, 0]
click at [350, 332] on div at bounding box center [347, 332] width 12 height 12
click at [350, 332] on input "Generate an idea" at bounding box center [347, 332] width 12 height 12
checkbox input "true"
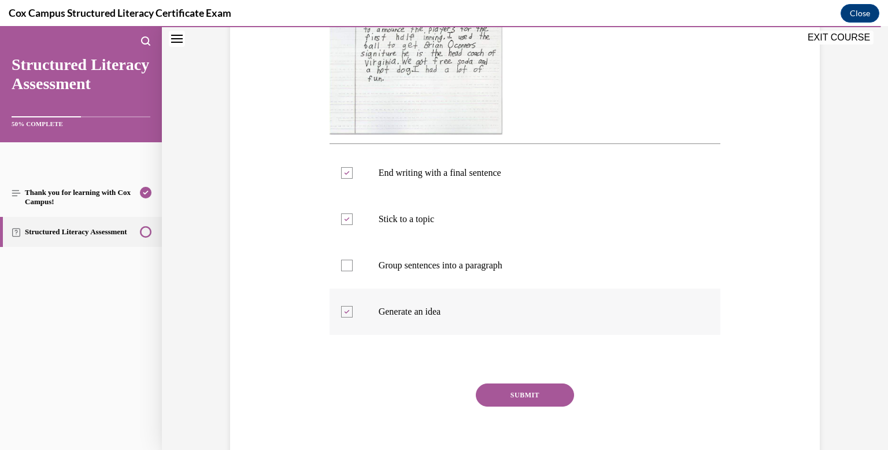
scroll to position [366, 0]
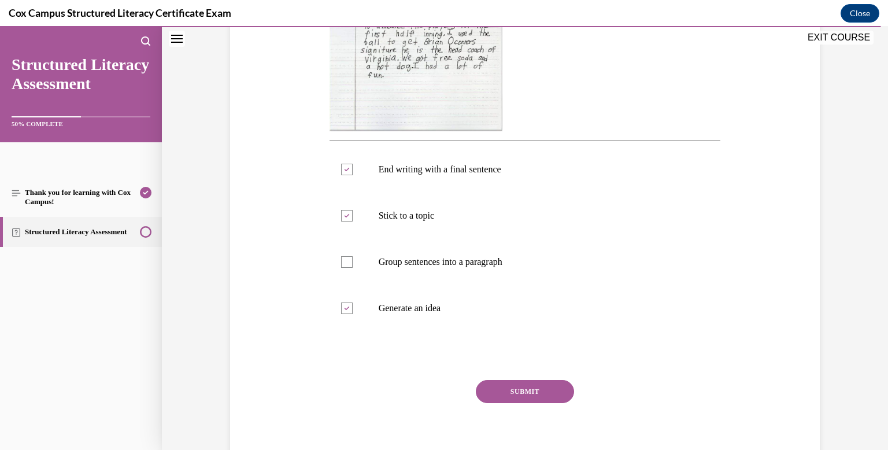
click at [528, 385] on button "SUBMIT" at bounding box center [525, 391] width 98 height 23
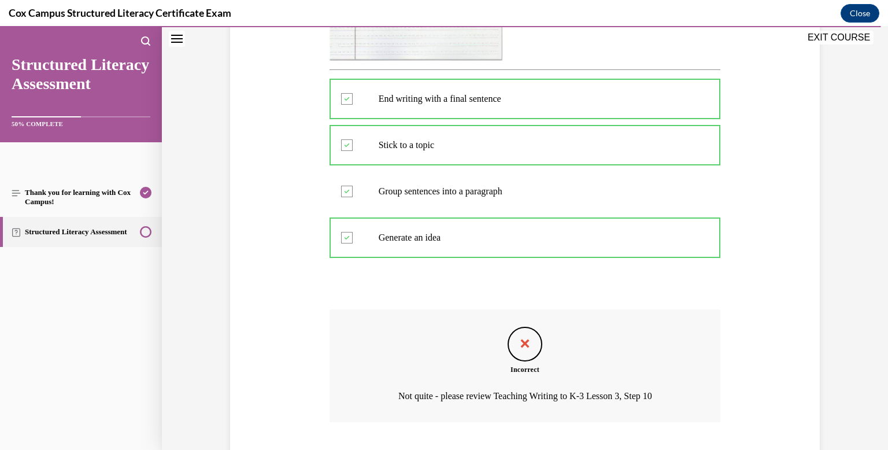
scroll to position [509, 0]
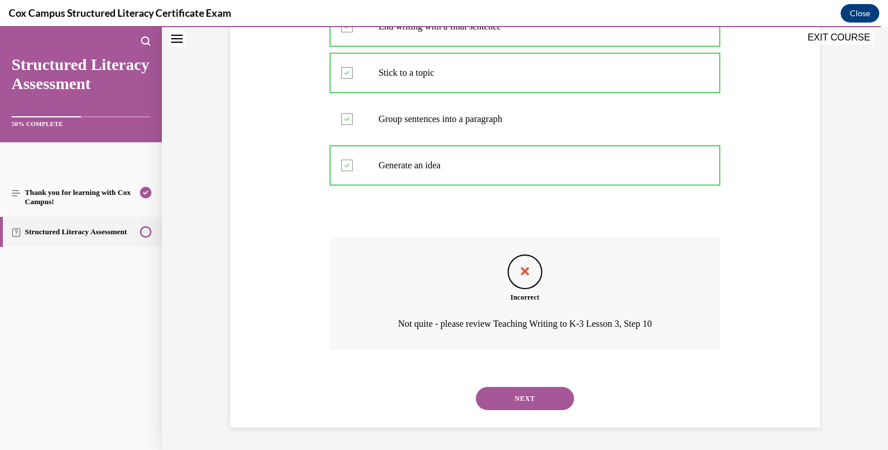
click at [533, 395] on button "NEXT" at bounding box center [525, 398] width 98 height 23
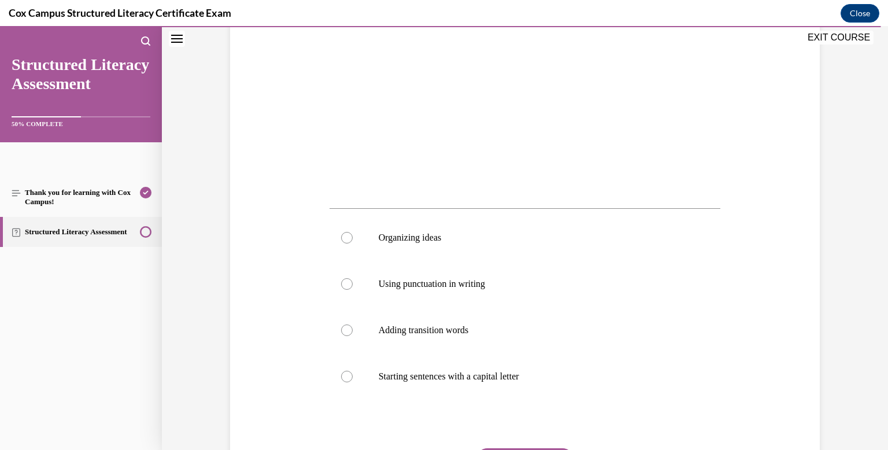
scroll to position [300, 0]
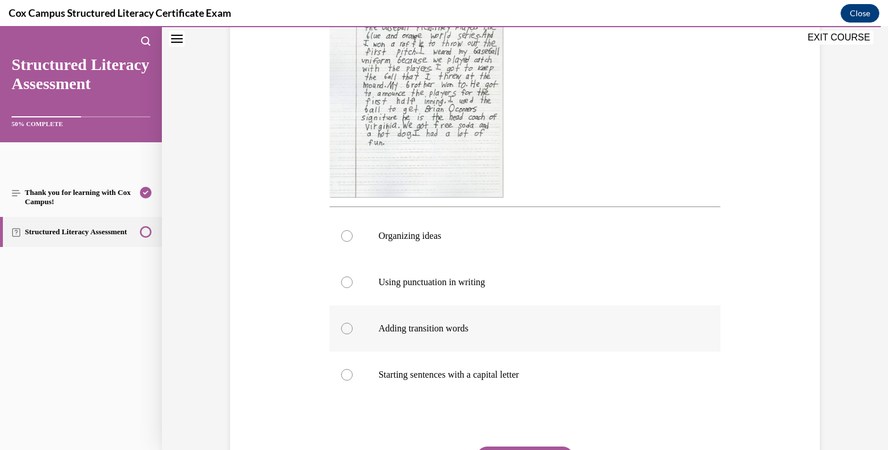
click at [350, 331] on div at bounding box center [347, 328] width 12 height 12
click at [350, 331] on input "Adding transition words" at bounding box center [347, 328] width 12 height 12
radio input "true"
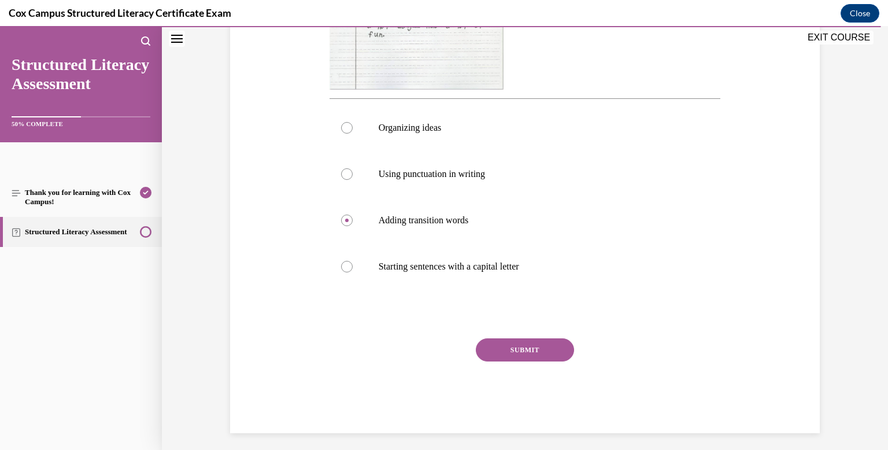
click at [506, 356] on button "SUBMIT" at bounding box center [525, 349] width 98 height 23
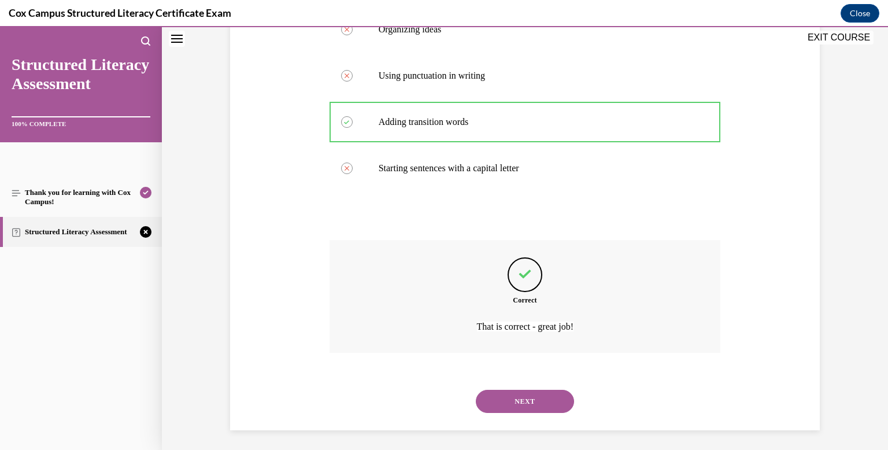
scroll to position [510, 0]
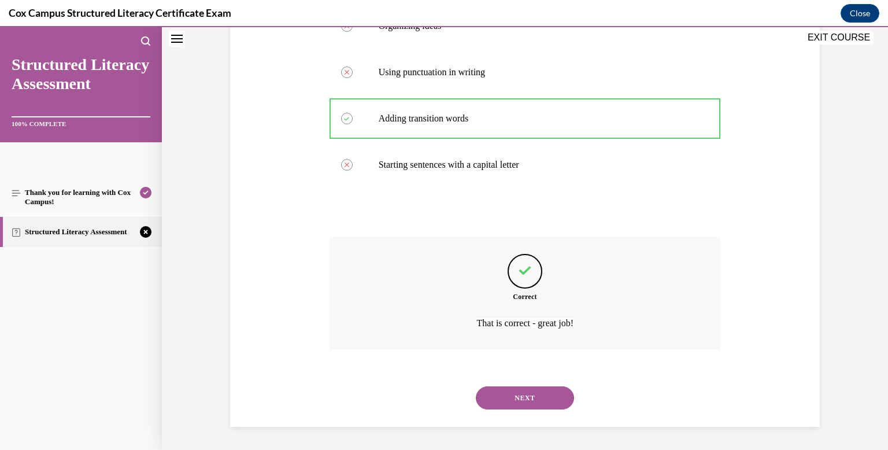
click at [522, 397] on button "NEXT" at bounding box center [525, 397] width 98 height 23
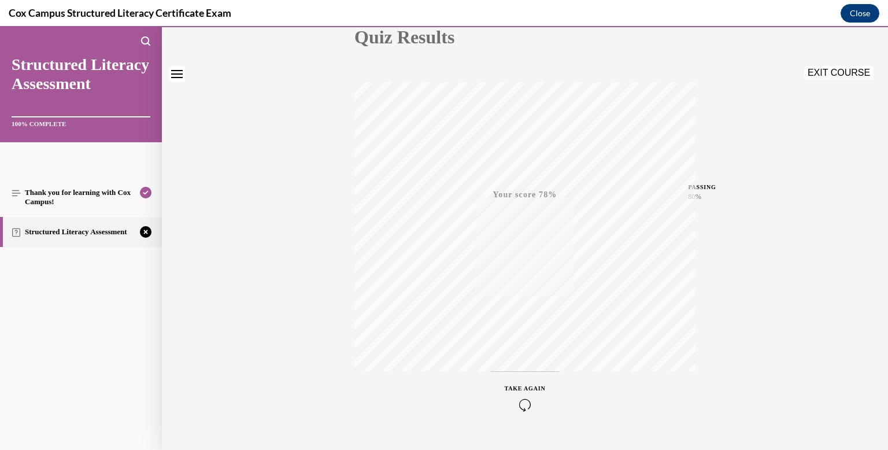
scroll to position [169, 0]
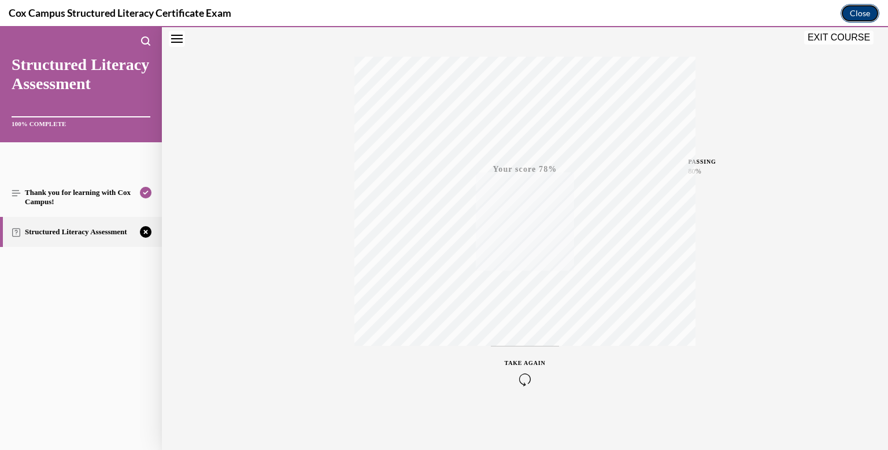
click at [855, 9] on button "Close" at bounding box center [859, 13] width 39 height 18
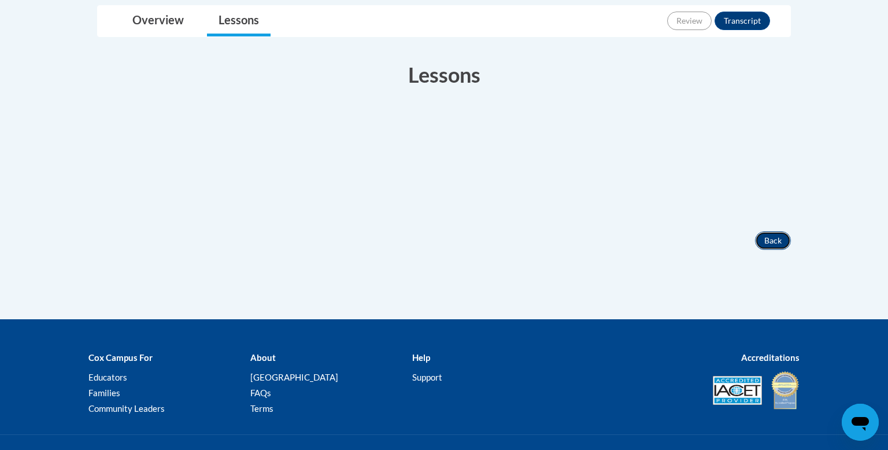
click at [773, 240] on button "Back" at bounding box center [773, 240] width 36 height 18
